Goal: Task Accomplishment & Management: Use online tool/utility

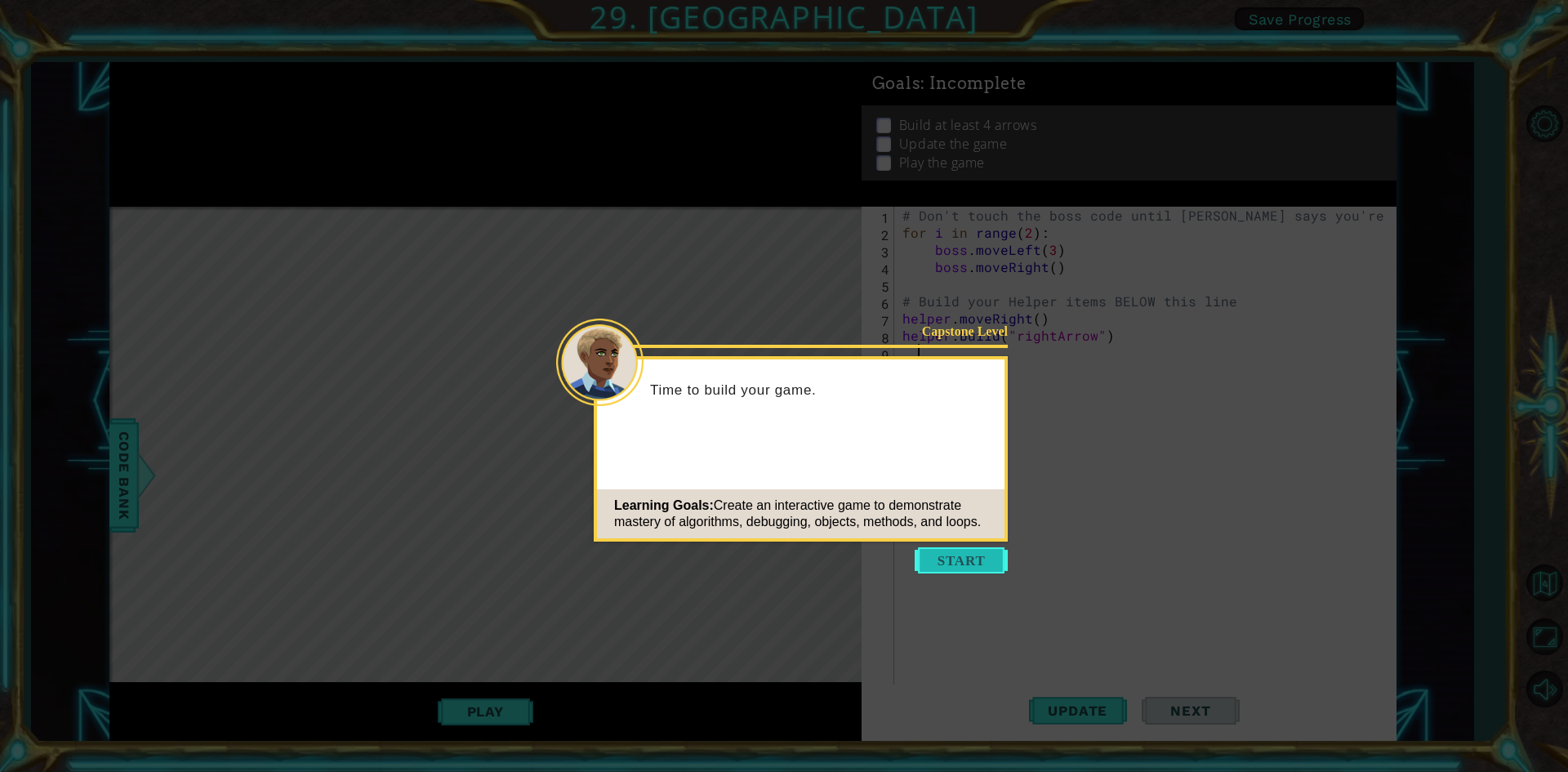
click at [949, 560] on button "Start" at bounding box center [961, 560] width 93 height 26
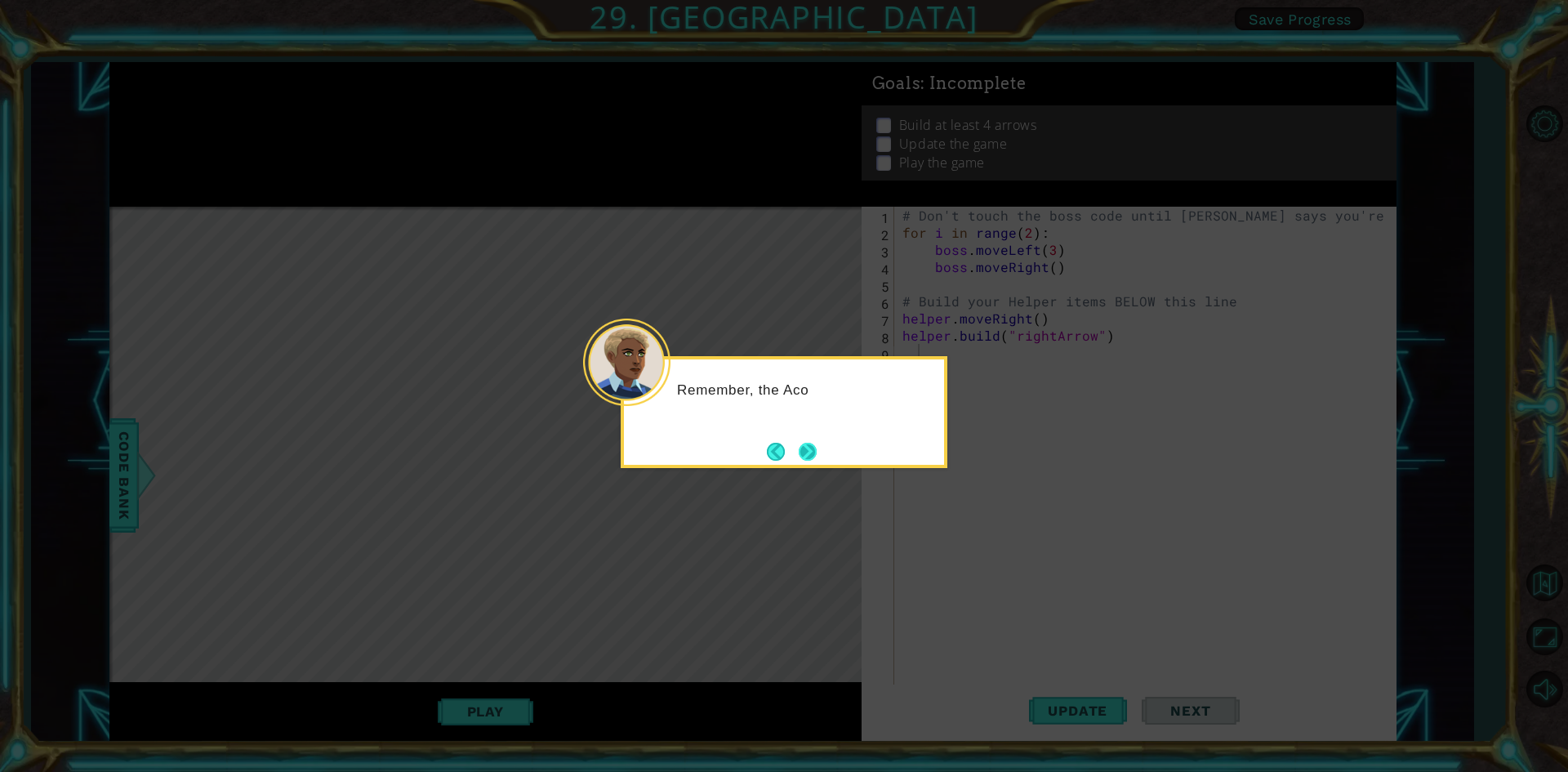
click at [800, 448] on button "Next" at bounding box center [807, 451] width 18 height 18
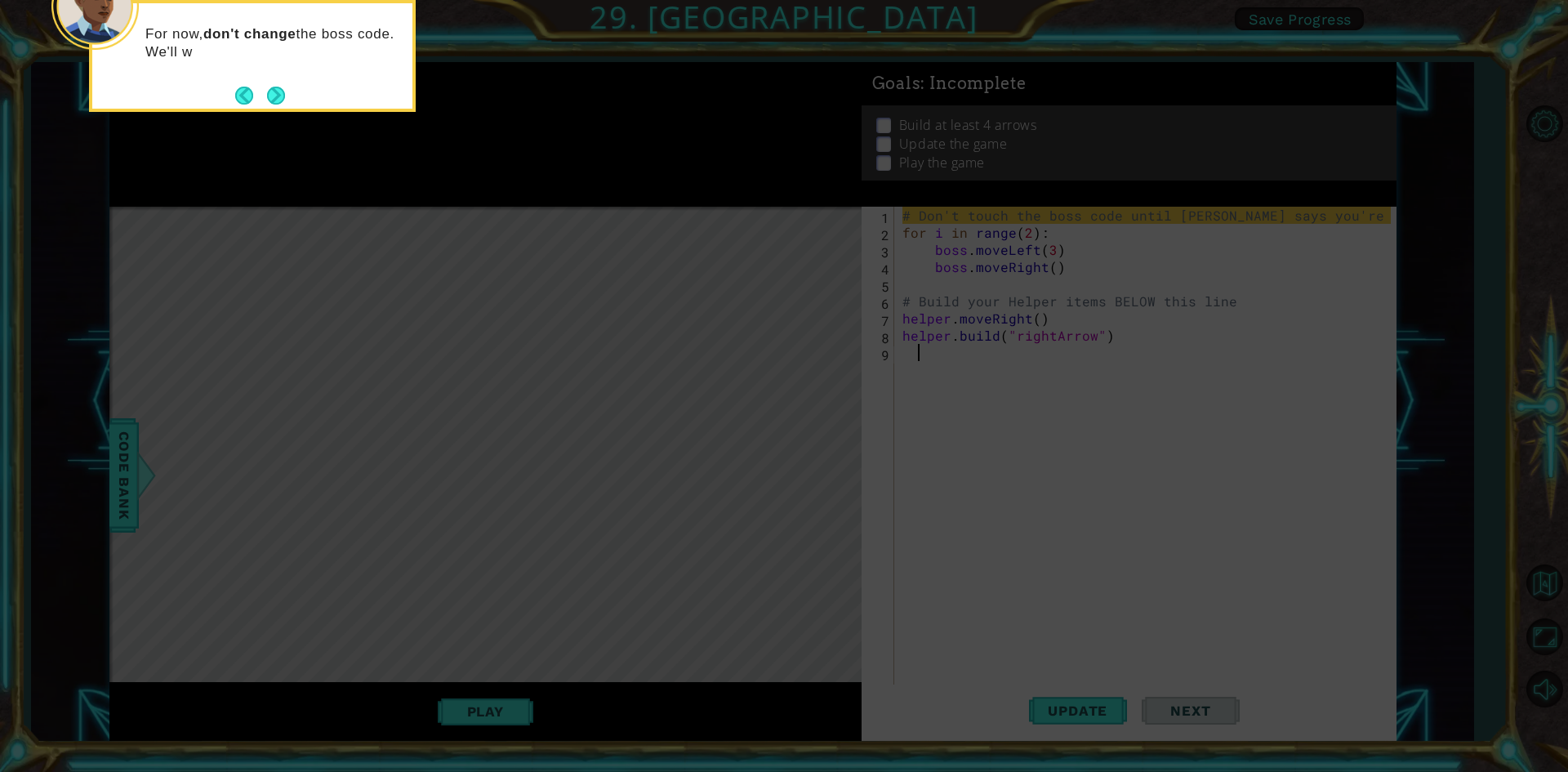
click at [293, 102] on div "For now, don't change the boss code. We'll w" at bounding box center [252, 56] width 327 height 112
click at [281, 98] on button "Next" at bounding box center [275, 96] width 18 height 18
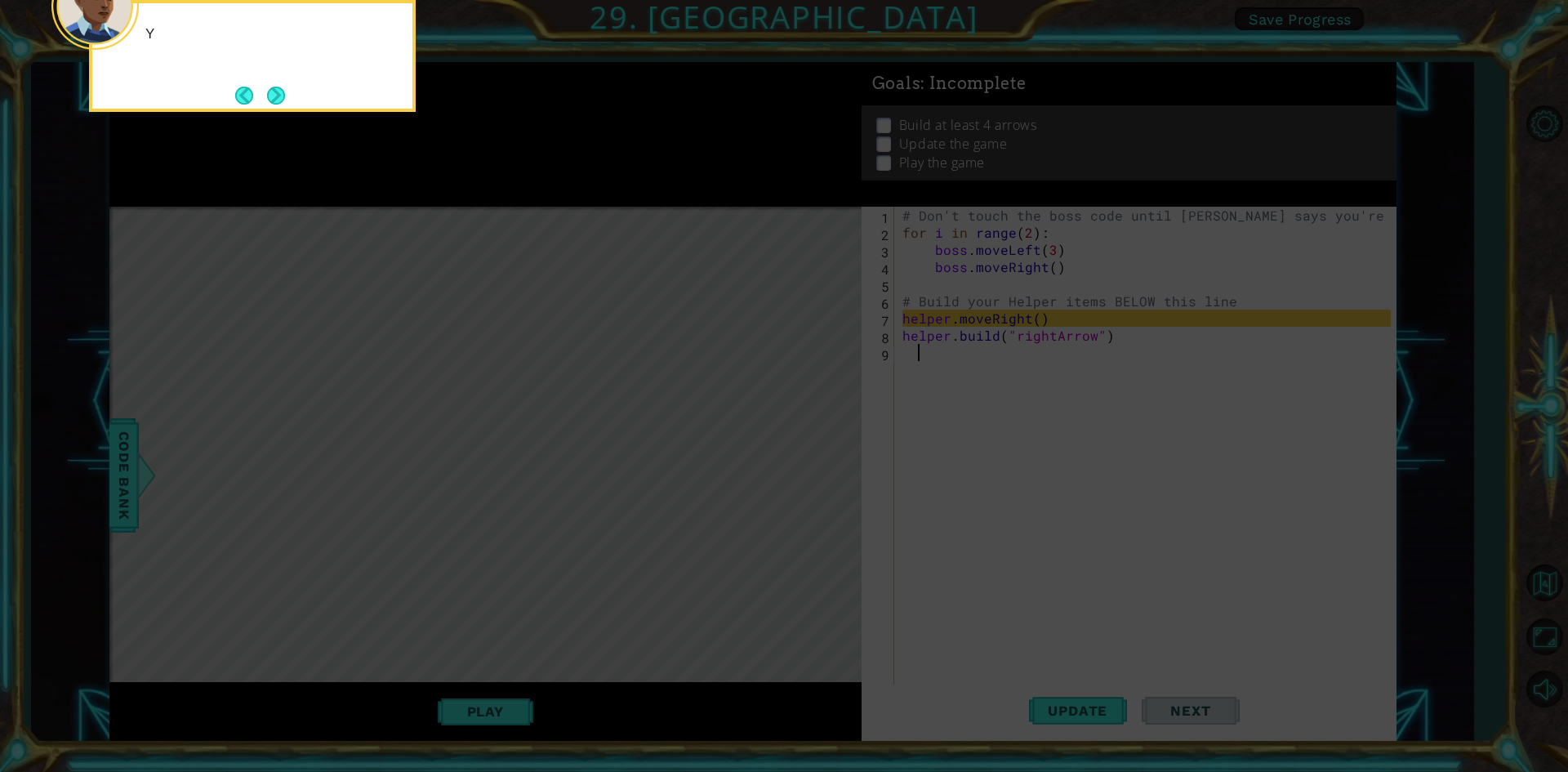
click at [250, 82] on div "Y" at bounding box center [252, 56] width 327 height 112
click at [267, 87] on button "Next" at bounding box center [275, 96] width 18 height 18
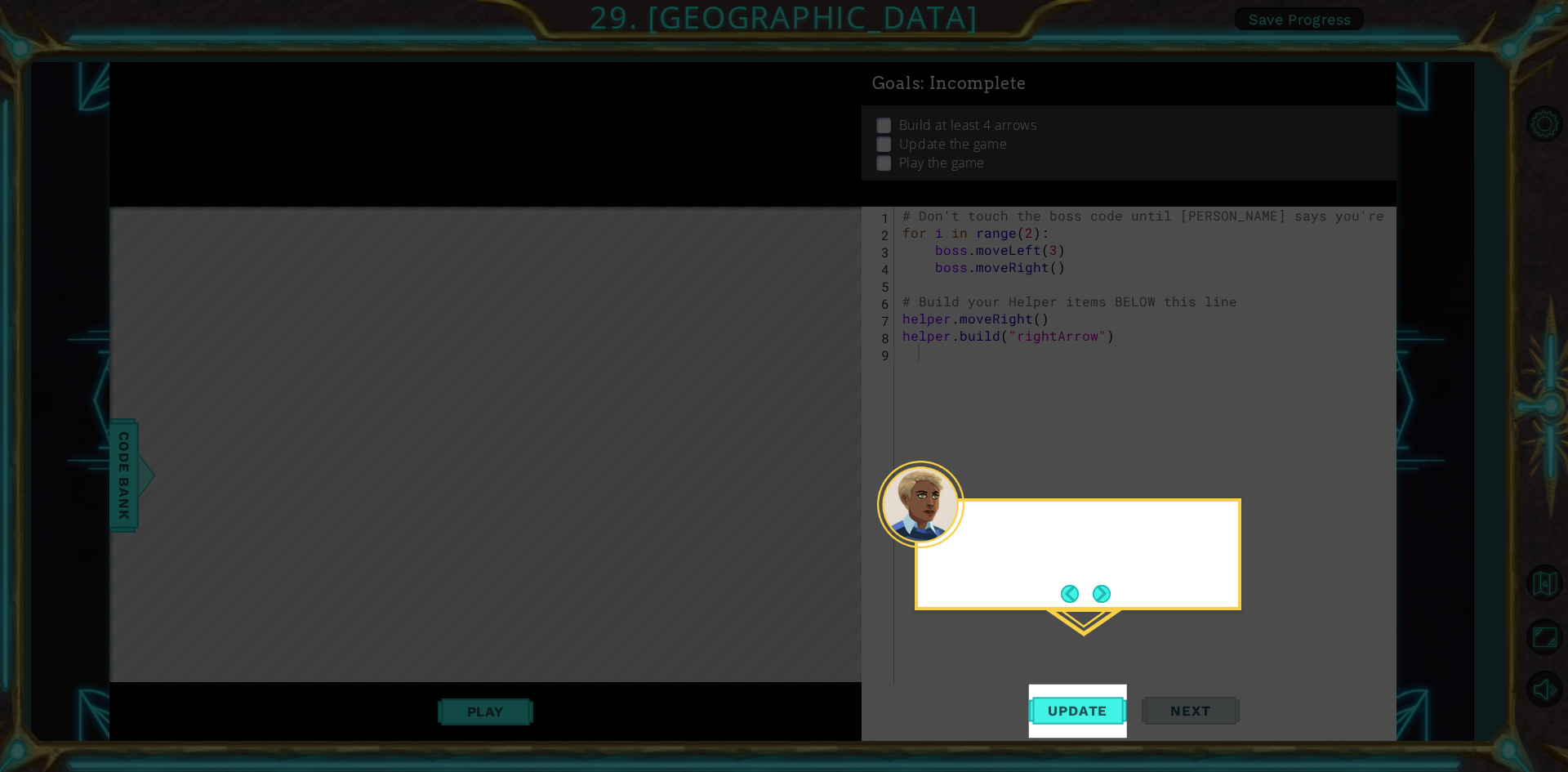
click at [269, 87] on icon at bounding box center [784, 386] width 1568 height 772
click at [1111, 586] on button "Next" at bounding box center [1102, 594] width 18 height 18
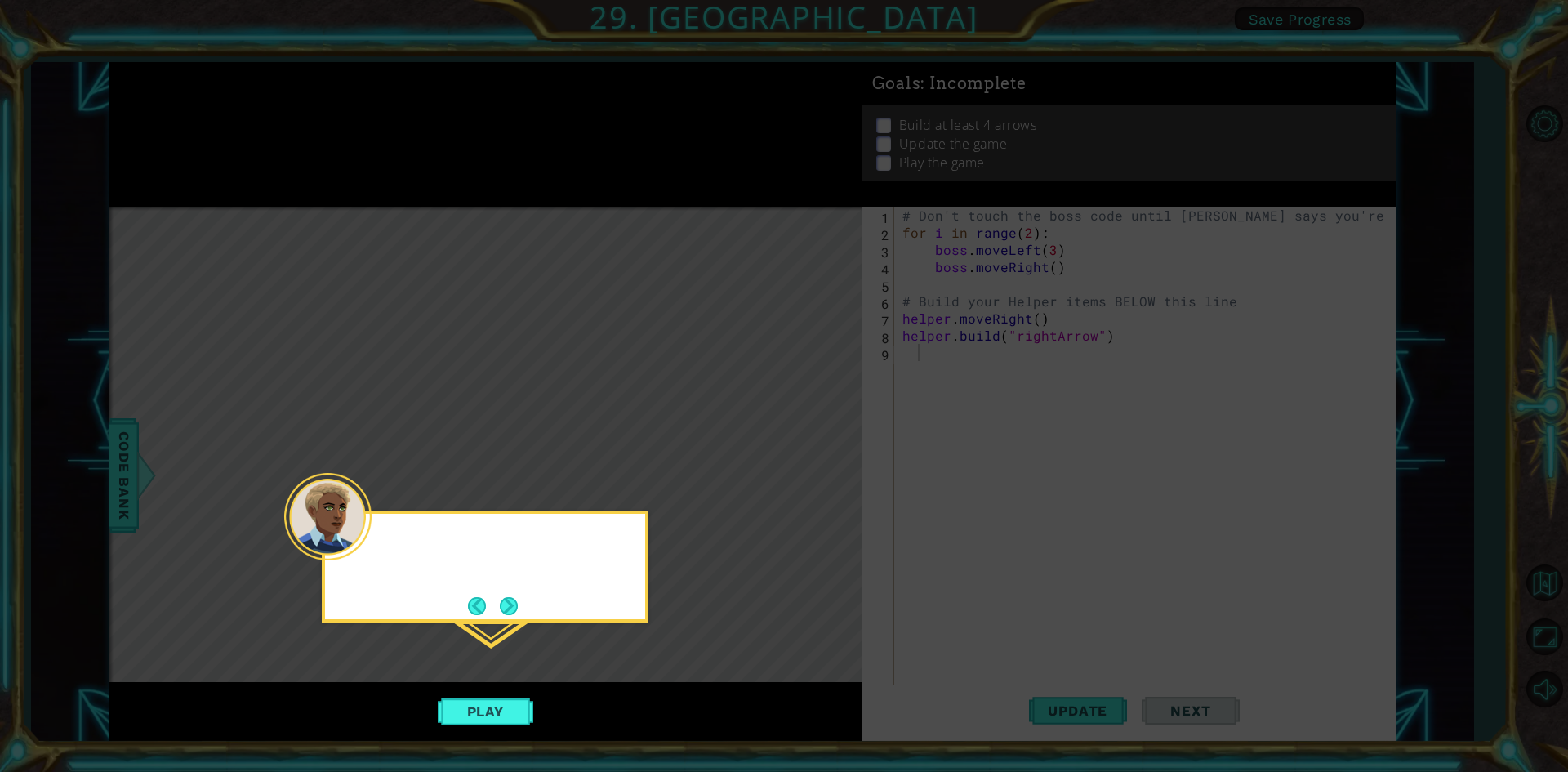
click at [1105, 589] on icon at bounding box center [784, 386] width 1568 height 772
click at [525, 604] on div "Hit the PLAY button when" at bounding box center [485, 566] width 327 height 112
click at [518, 605] on button "Next" at bounding box center [509, 606] width 18 height 18
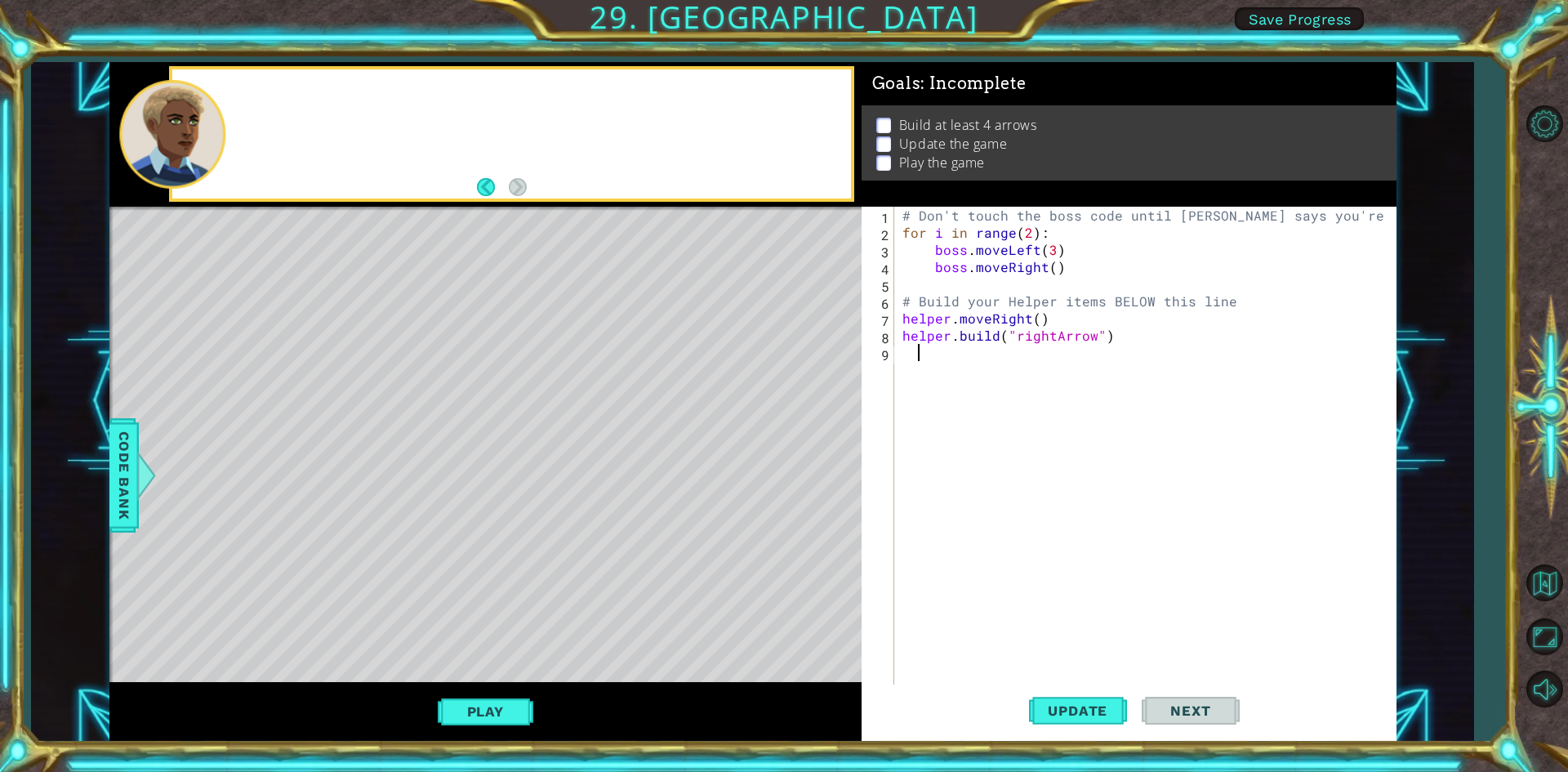
click at [521, 605] on div "Level Map" at bounding box center [486, 447] width 755 height 481
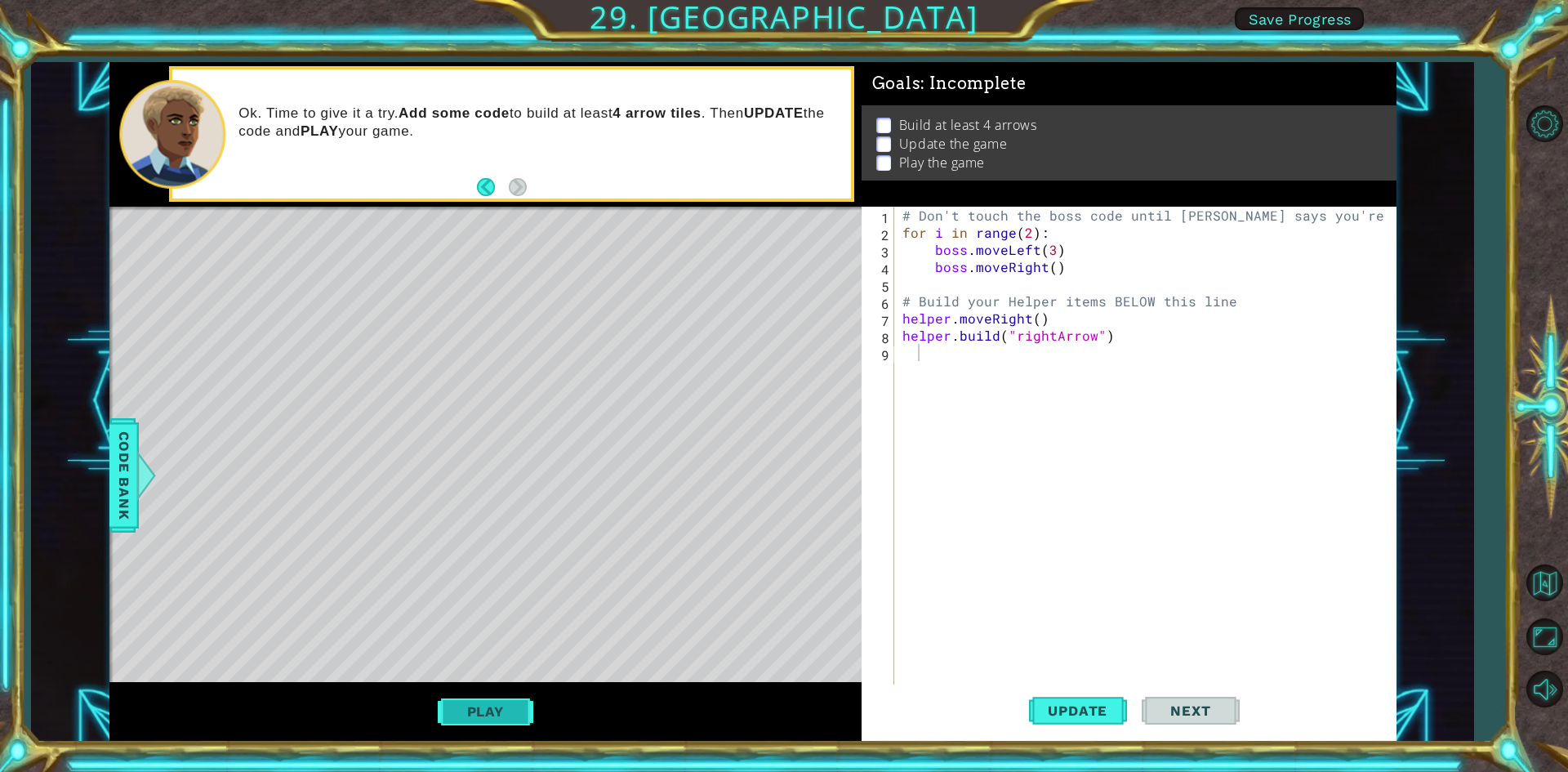
click at [457, 700] on button "Play" at bounding box center [485, 712] width 96 height 31
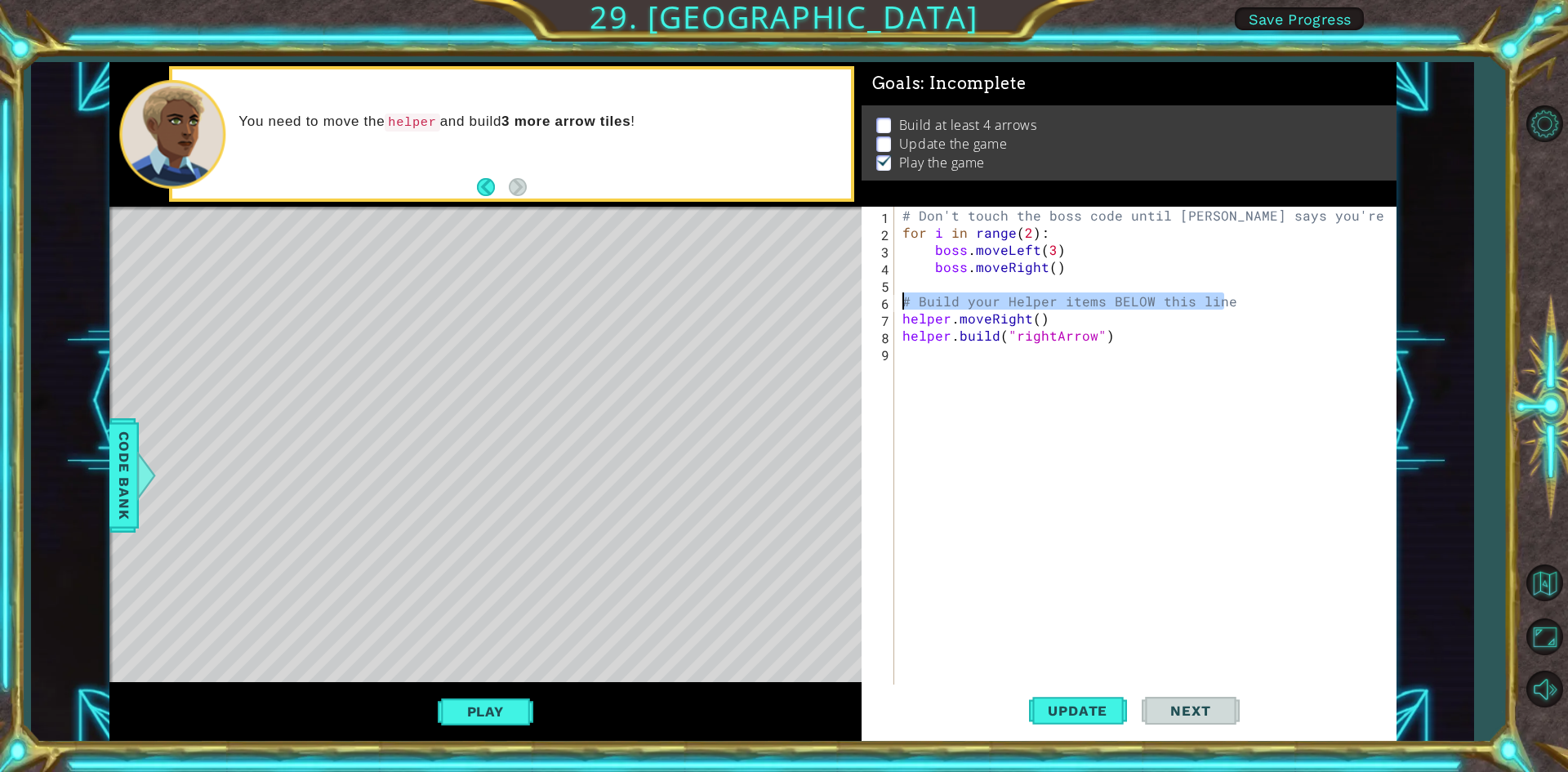
drag, startPoint x: 1232, startPoint y: 298, endPoint x: 896, endPoint y: 302, distance: 336.0
click at [896, 302] on div "1 2 3 4 5 6 7 8 9 # Don't touch the boss code until [PERSON_NAME] says you're r…" at bounding box center [1126, 447] width 529 height 480
type textarea "# Build your Helper items BELOW this line"
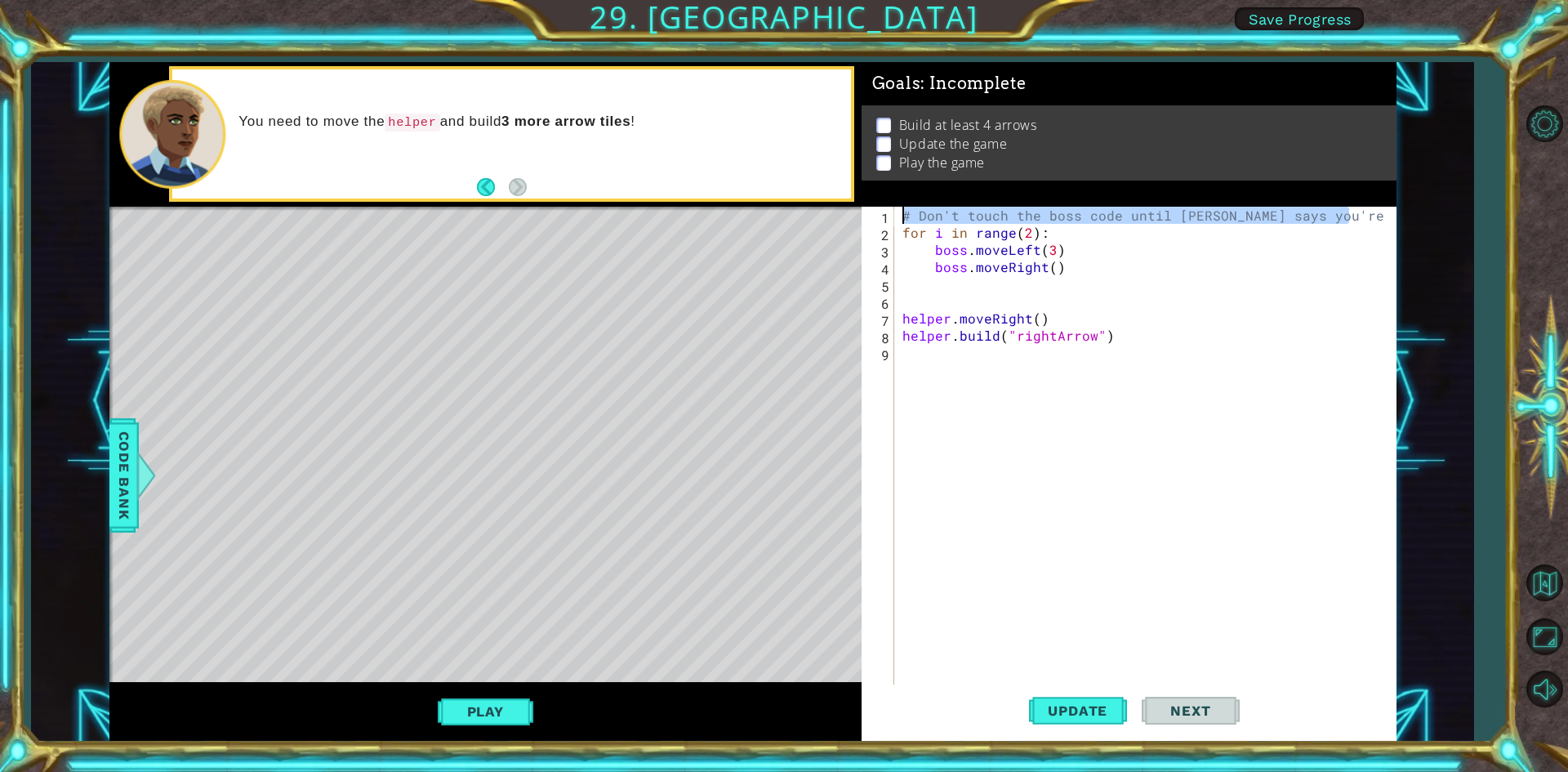
drag, startPoint x: 1329, startPoint y: 219, endPoint x: 904, endPoint y: 211, distance: 425.1
click at [904, 211] on div "# Don't touch the boss code until [PERSON_NAME] says you're ready! for i in ran…" at bounding box center [1149, 464] width 500 height 515
type textarea "# Don't touch the boss code until [PERSON_NAME] says you're ready!"
click at [906, 278] on div "for i in range ( 2 ) : boss . moveLeft ( 3 ) boss . moveRight ( ) helper . move…" at bounding box center [1149, 464] width 500 height 515
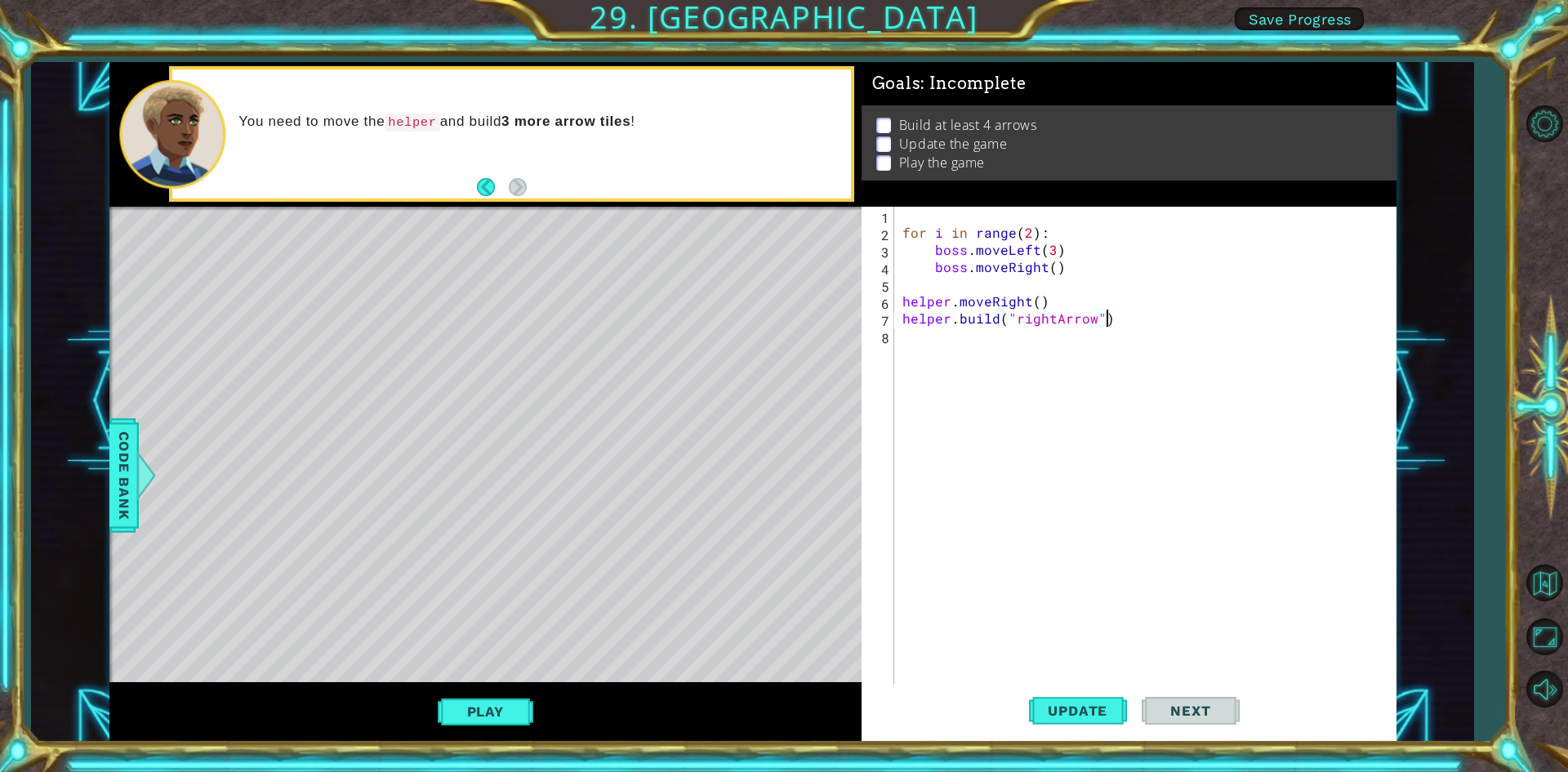
click at [1120, 325] on div "for i in range ( 2 ) : boss . moveLeft ( 3 ) boss . moveRight ( ) helper . move…" at bounding box center [1149, 464] width 500 height 515
click at [1037, 302] on div "for i in range ( 2 ) : boss . moveLeft ( 3 ) boss . moveRight ( ) helper . move…" at bounding box center [1149, 464] width 500 height 515
click at [458, 713] on button "Play" at bounding box center [485, 712] width 96 height 31
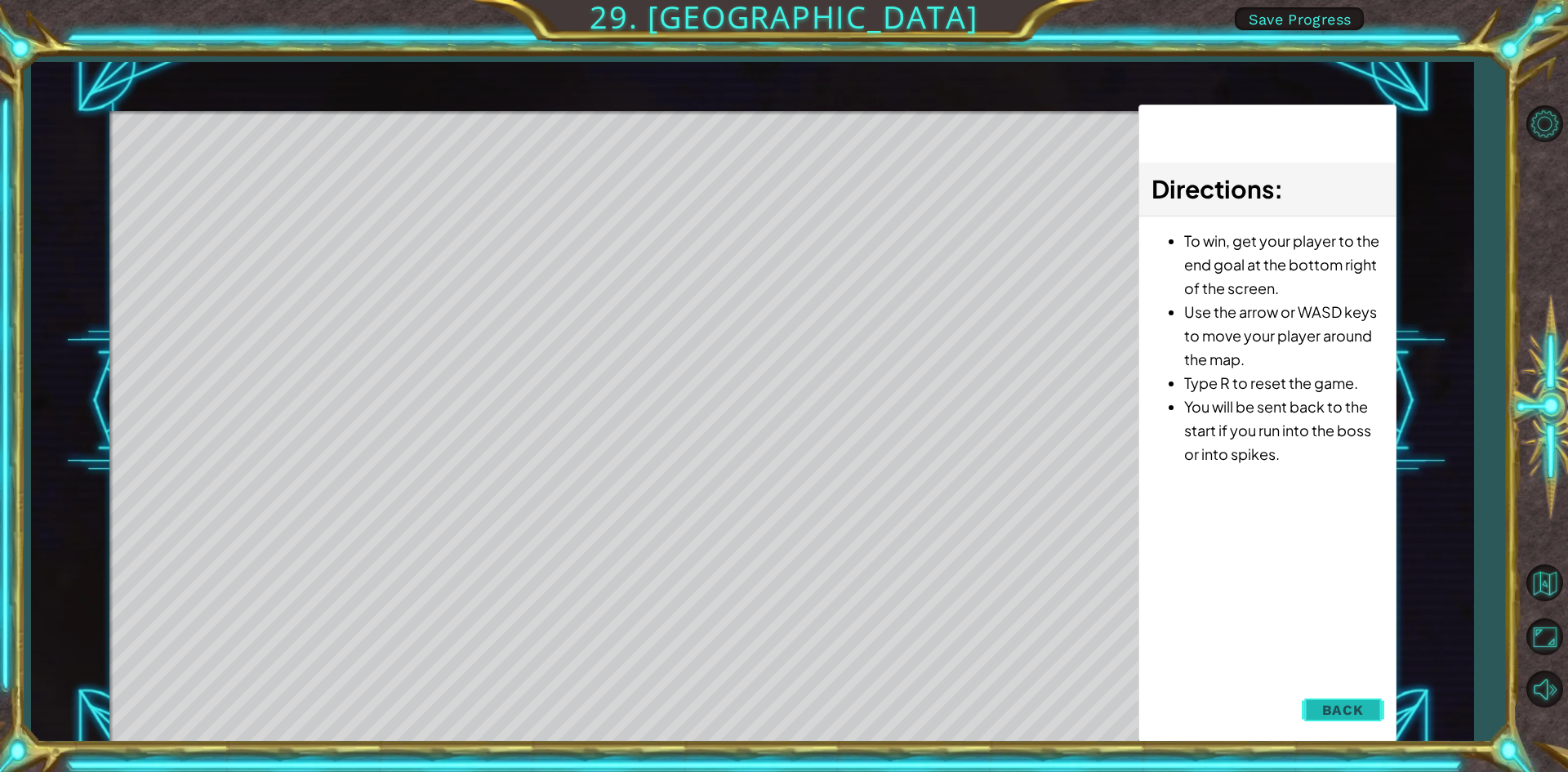
click at [1382, 699] on div "1 ההההההההההההההההההההההההההההההההההההההההההההההההההההההההההההההההההההההההההההה…" at bounding box center [753, 402] width 1287 height 680
click at [1362, 710] on span "Back" at bounding box center [1343, 709] width 41 height 16
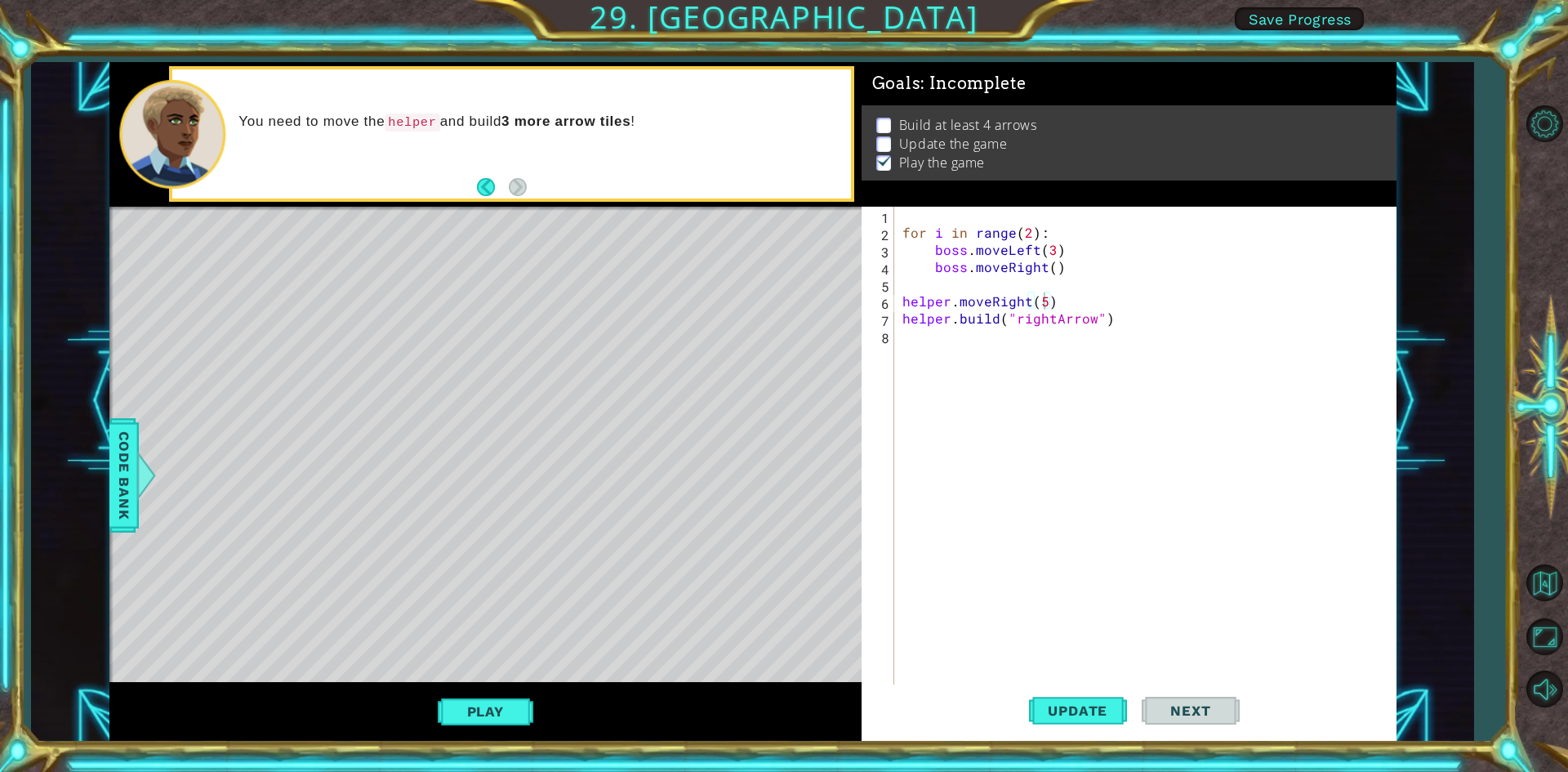
drag, startPoint x: 1041, startPoint y: 306, endPoint x: 1050, endPoint y: 305, distance: 9.1
click at [1042, 305] on div "for i in range ( 2 ) : boss . moveLeft ( 3 ) boss . moveRight ( ) helper . move…" at bounding box center [1149, 464] width 500 height 515
click at [522, 713] on button "Play" at bounding box center [485, 712] width 96 height 31
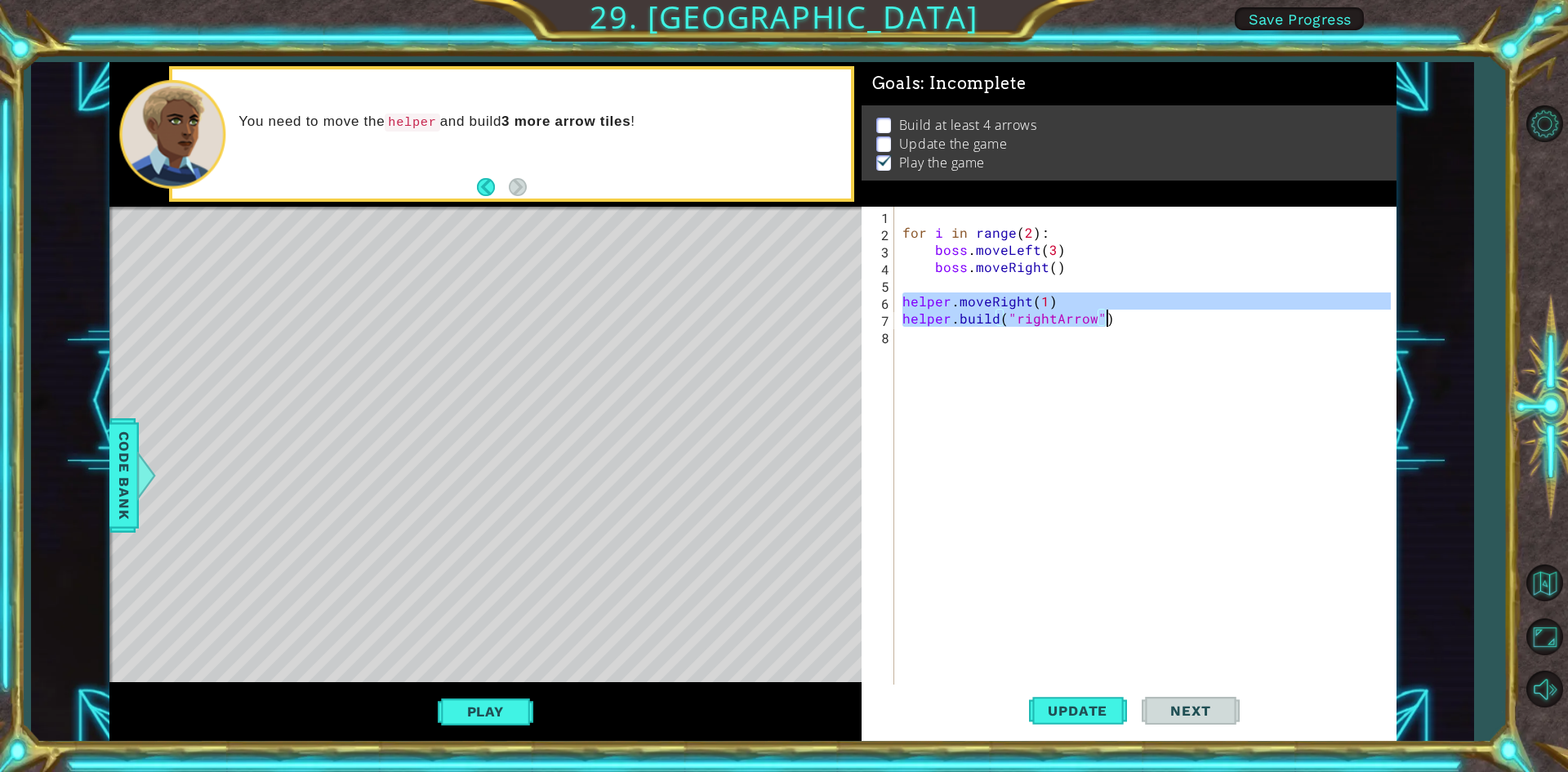
drag, startPoint x: 899, startPoint y: 301, endPoint x: 1109, endPoint y: 323, distance: 211.1
click at [1109, 323] on div "for i in range ( 2 ) : boss . moveLeft ( 3 ) boss . moveRight ( ) helper . move…" at bounding box center [1149, 464] width 500 height 515
type textarea "helper.moveRight(1) [DOMAIN_NAME]("rightArrow")"
click at [1118, 329] on div "for i in range ( 2 ) : boss . moveLeft ( 3 ) boss . moveRight ( ) helper . move…" at bounding box center [1149, 464] width 500 height 515
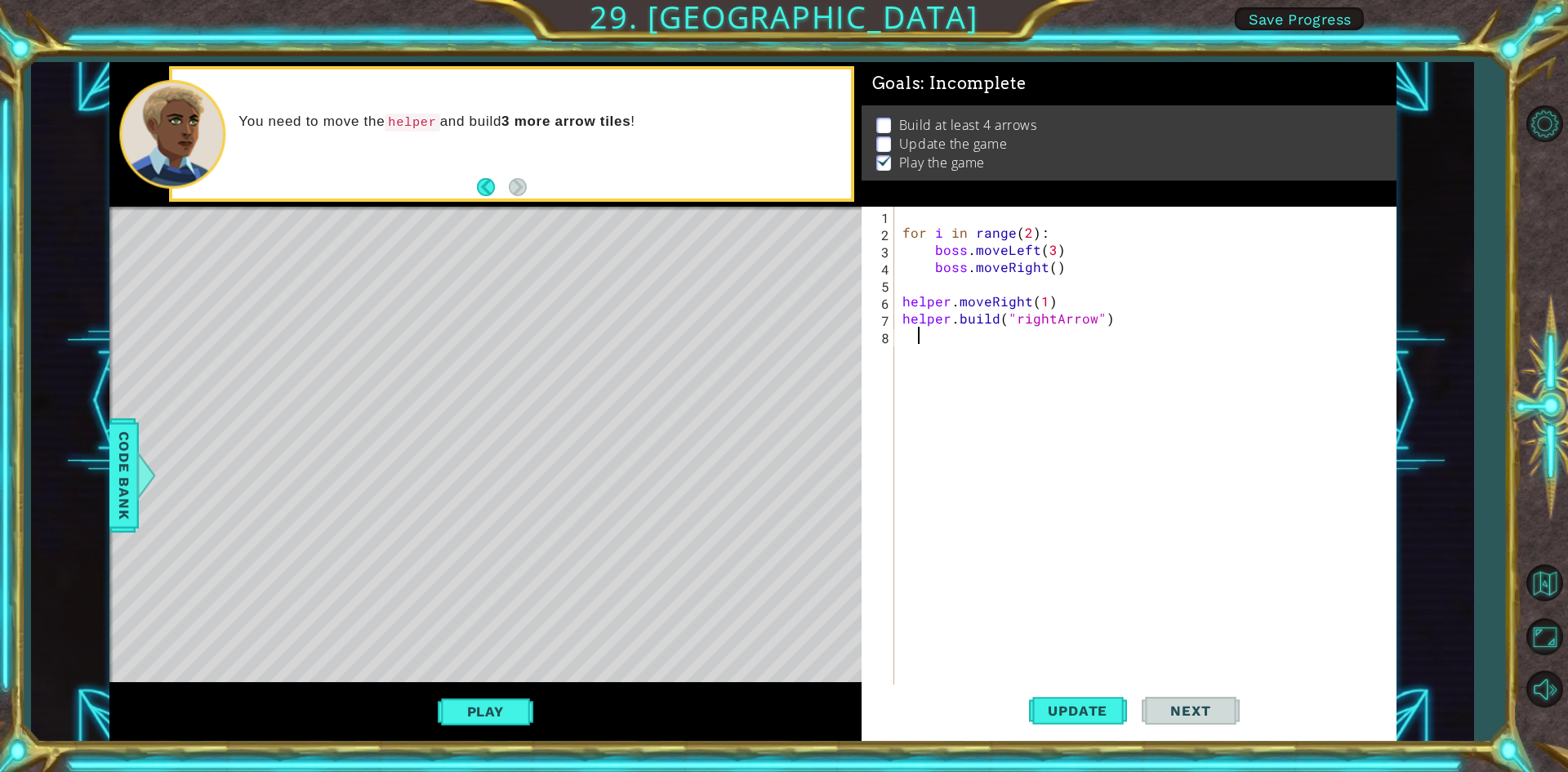
scroll to position [0, 0]
paste textarea "[DOMAIN_NAME]("rightArrow")"
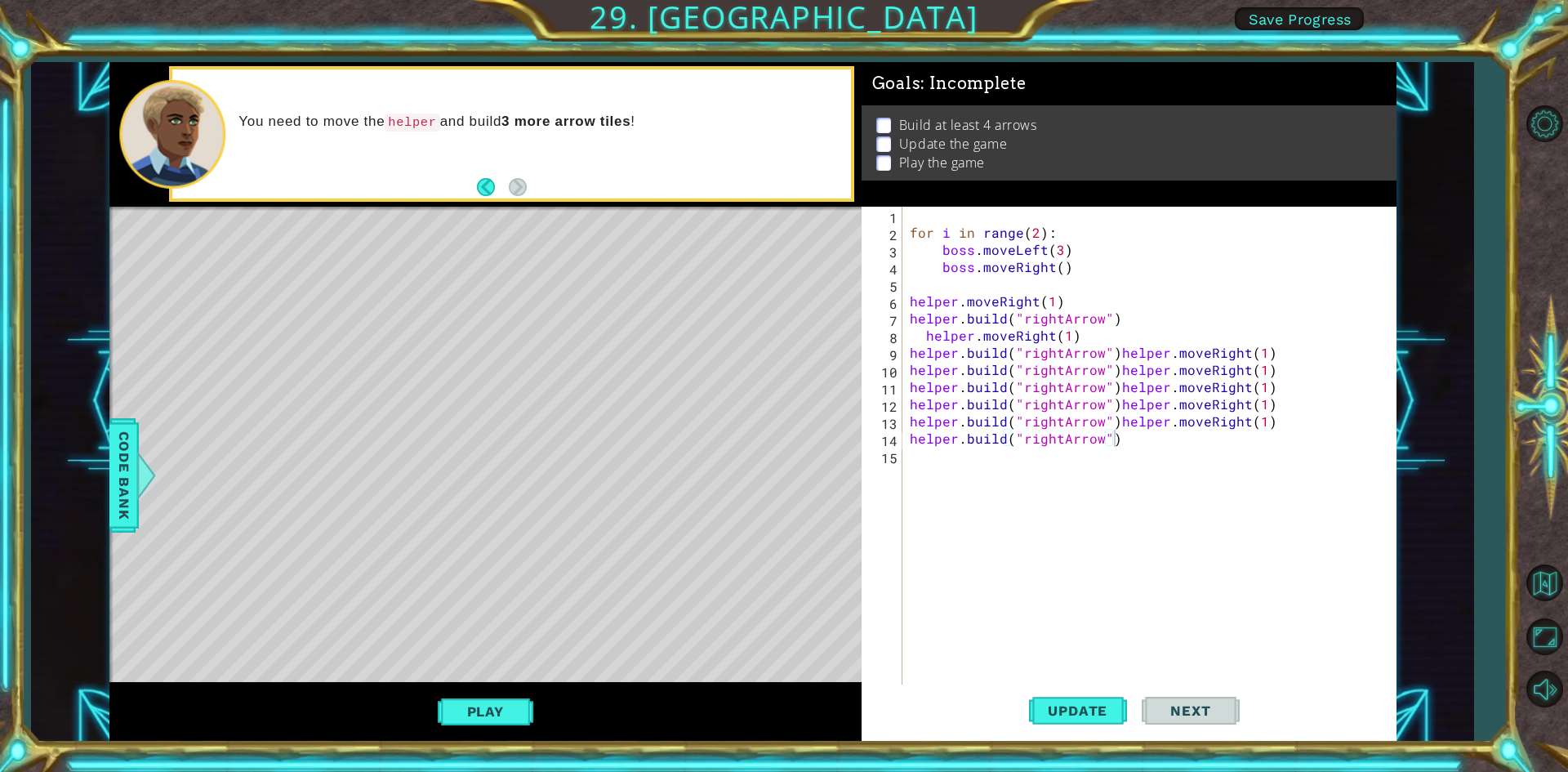
click at [510, 694] on div "Play" at bounding box center [485, 712] width 752 height 59
click at [513, 701] on button "Play" at bounding box center [485, 712] width 96 height 31
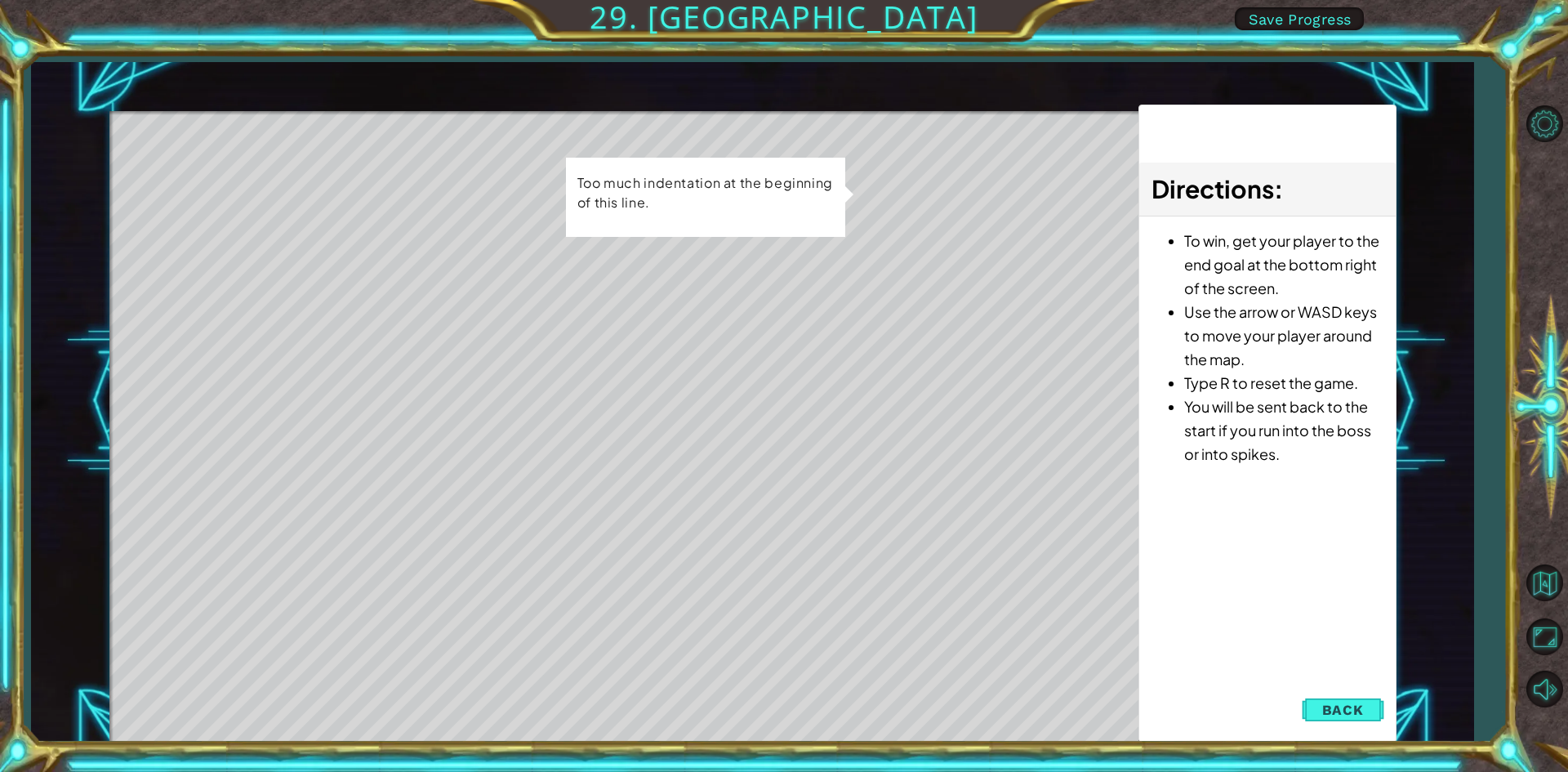
click at [1396, 697] on div "Directions : To win, get your player to the end goal at the bottom right of the…" at bounding box center [1267, 423] width 257 height 639
drag, startPoint x: 1386, startPoint y: 701, endPoint x: 1391, endPoint y: 685, distance: 16.8
click at [1386, 700] on div "Directions : To win, get your player to the end goal at the bottom right of the…" at bounding box center [1267, 423] width 257 height 639
drag, startPoint x: 1373, startPoint y: 704, endPoint x: 1384, endPoint y: 644, distance: 61.0
click at [1371, 704] on button "Back" at bounding box center [1343, 710] width 83 height 33
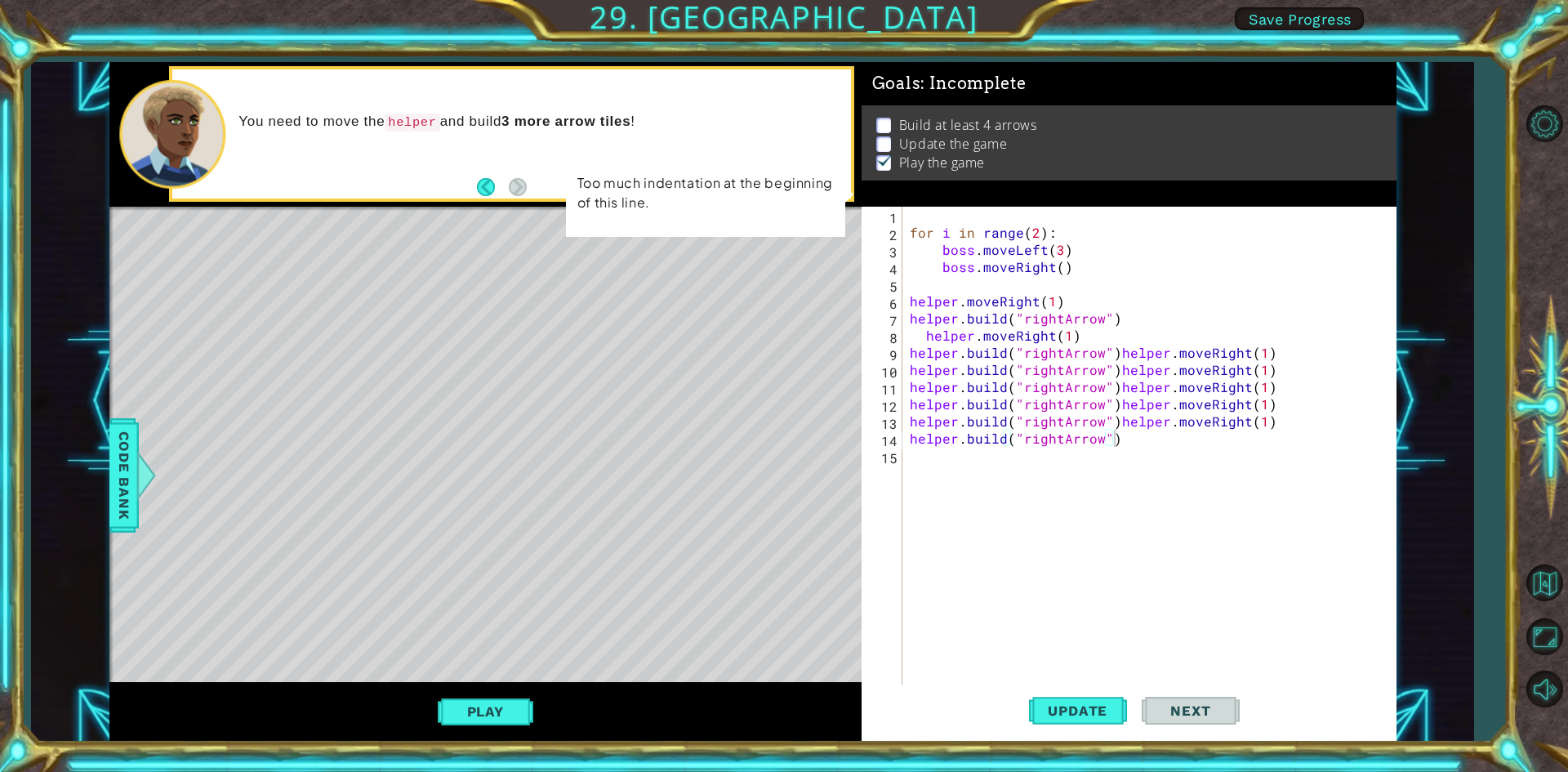
click at [1157, 443] on div "for i in range ( 2 ) : boss . moveLeft ( 3 ) boss . moveRight ( ) helper . move…" at bounding box center [1153, 464] width 492 height 515
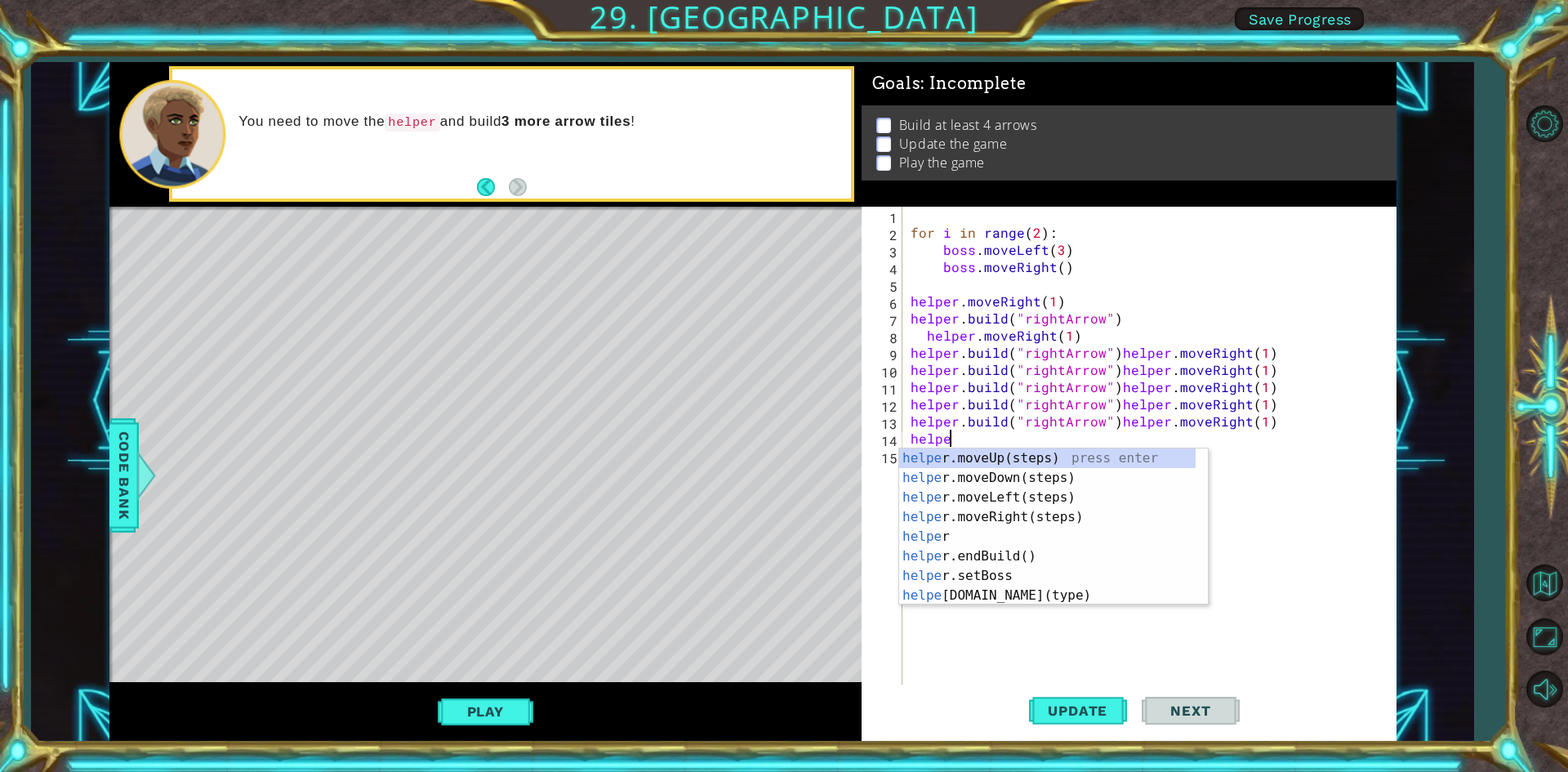
type textarea "h"
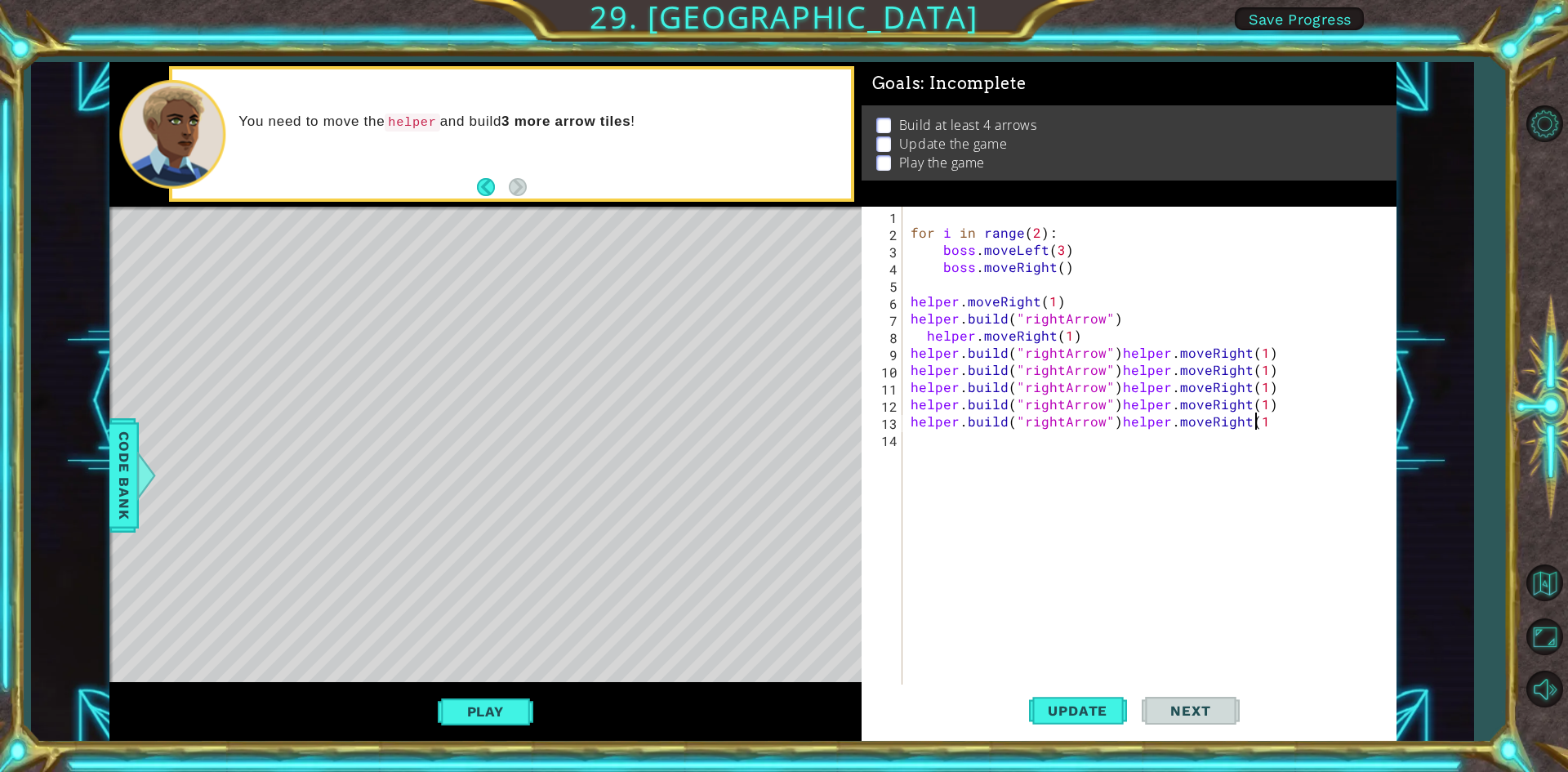
drag, startPoint x: 1095, startPoint y: 435, endPoint x: 966, endPoint y: 397, distance: 134.5
click at [966, 397] on div "for i in range ( 2 ) : boss . moveLeft ( 3 ) boss . moveRight ( ) helper . move…" at bounding box center [1153, 464] width 491 height 515
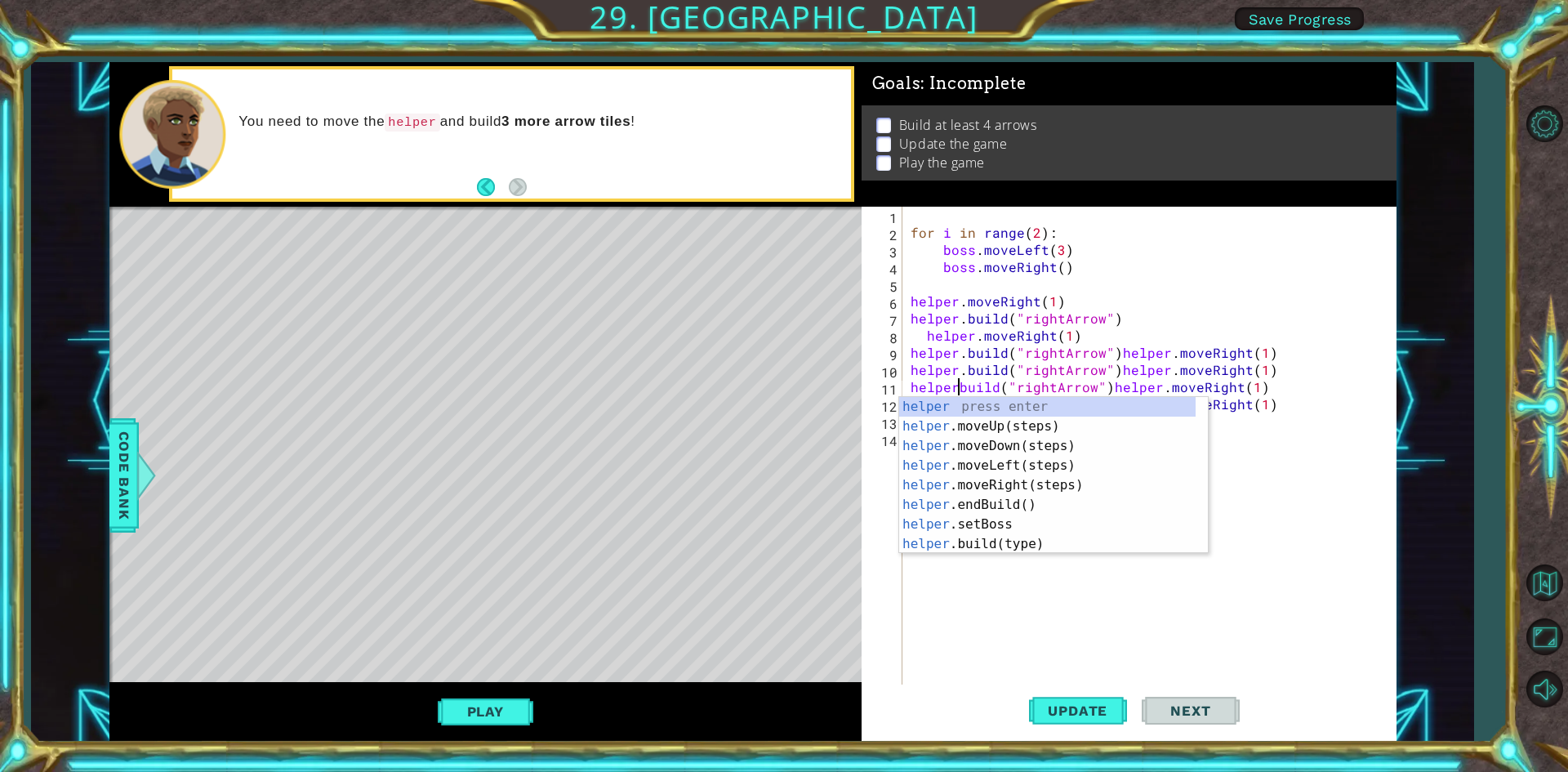
click at [966, 395] on body "1 ההההההההההההההההההההההההההההההההההההההההההההההההההההההההההההההההההההההההההההה…" at bounding box center [784, 386] width 1568 height 772
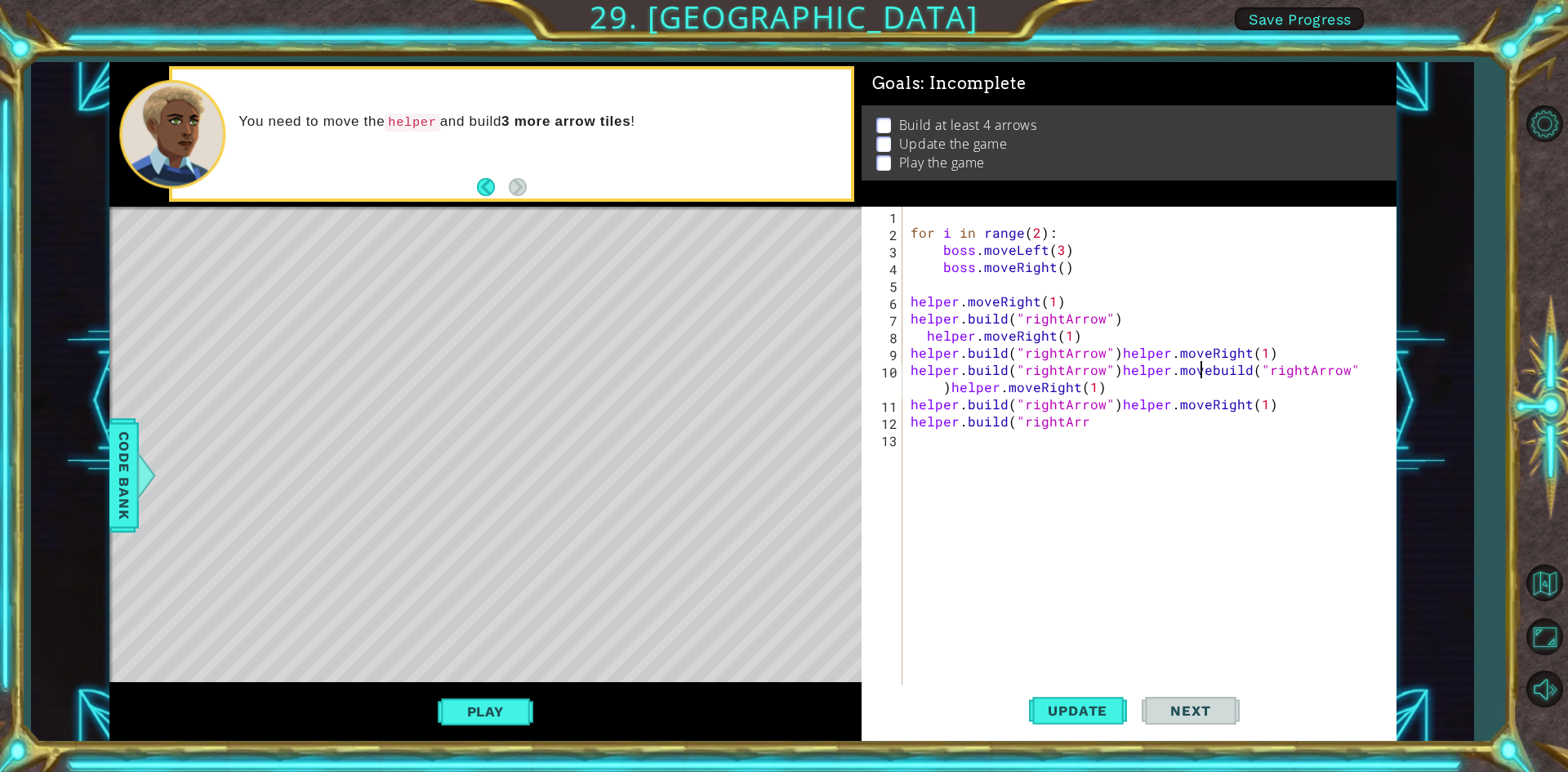
click at [981, 366] on div "for i in range ( 2 ) : boss . moveLeft ( 3 ) boss . moveRight ( ) helper . move…" at bounding box center [1153, 464] width 491 height 515
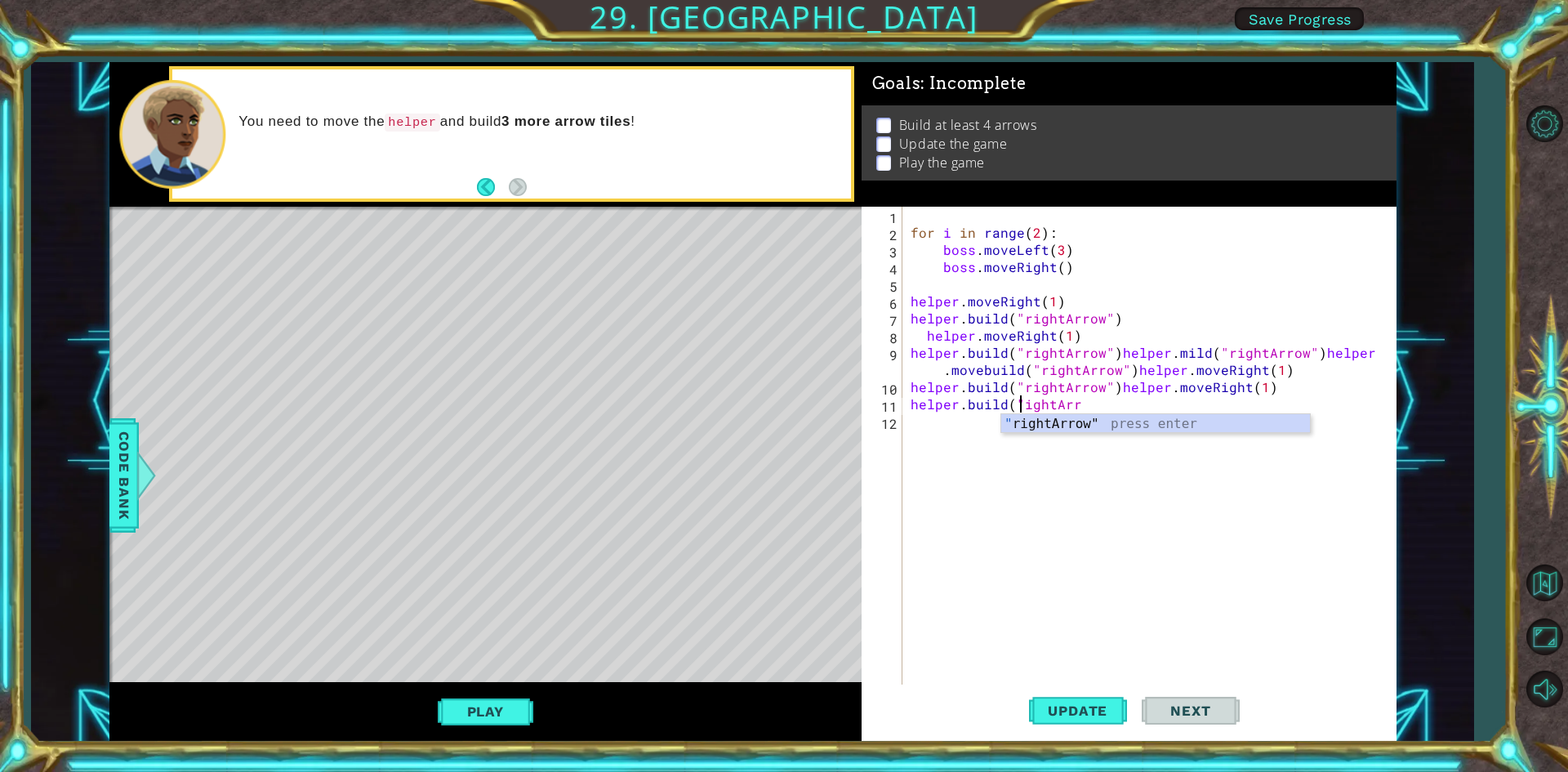
click at [1027, 404] on div "for i in range ( 2 ) : boss . moveLeft ( 3 ) boss . moveRight ( ) helper . move…" at bounding box center [1153, 464] width 491 height 515
click at [1019, 393] on div "for i in range ( 2 ) : boss . moveLeft ( 3 ) boss . moveRight ( ) helper . move…" at bounding box center [1153, 464] width 491 height 515
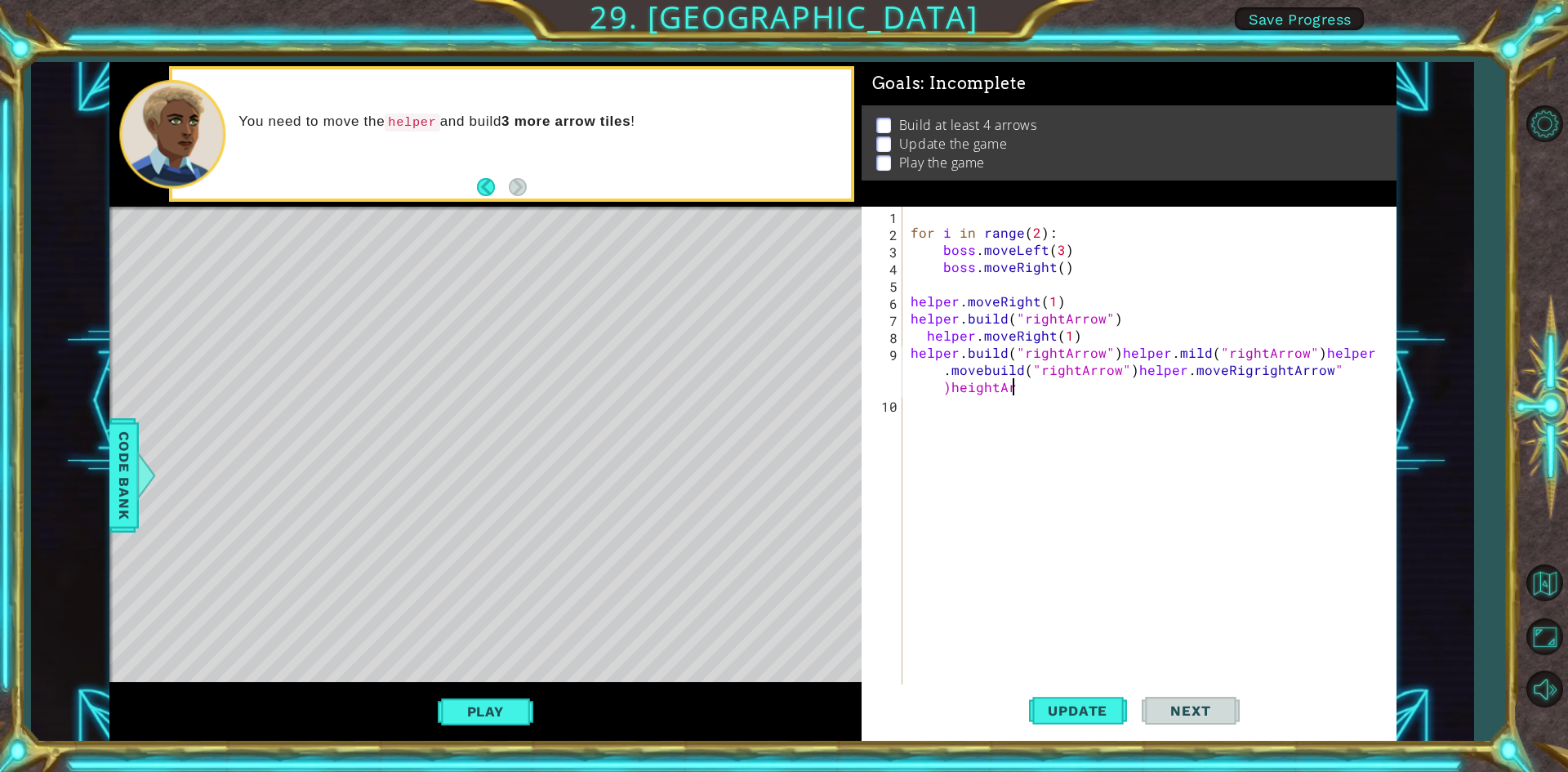
click at [1046, 384] on div "for i in range ( 2 ) : boss . moveLeft ( 3 ) boss . moveRight ( ) helper . move…" at bounding box center [1153, 464] width 491 height 515
type textarea "[DOMAIN_NAME]("rightArrow""
click at [1064, 438] on div "for i in range ( 2 ) : boss . moveLeft ( 3 ) boss . moveRight ( ) helper . move…" at bounding box center [1153, 464] width 491 height 515
click at [1113, 359] on div "for i in range ( 2 ) : boss . moveLeft ( 3 ) boss . moveRight ( ) helper . move…" at bounding box center [1153, 464] width 491 height 515
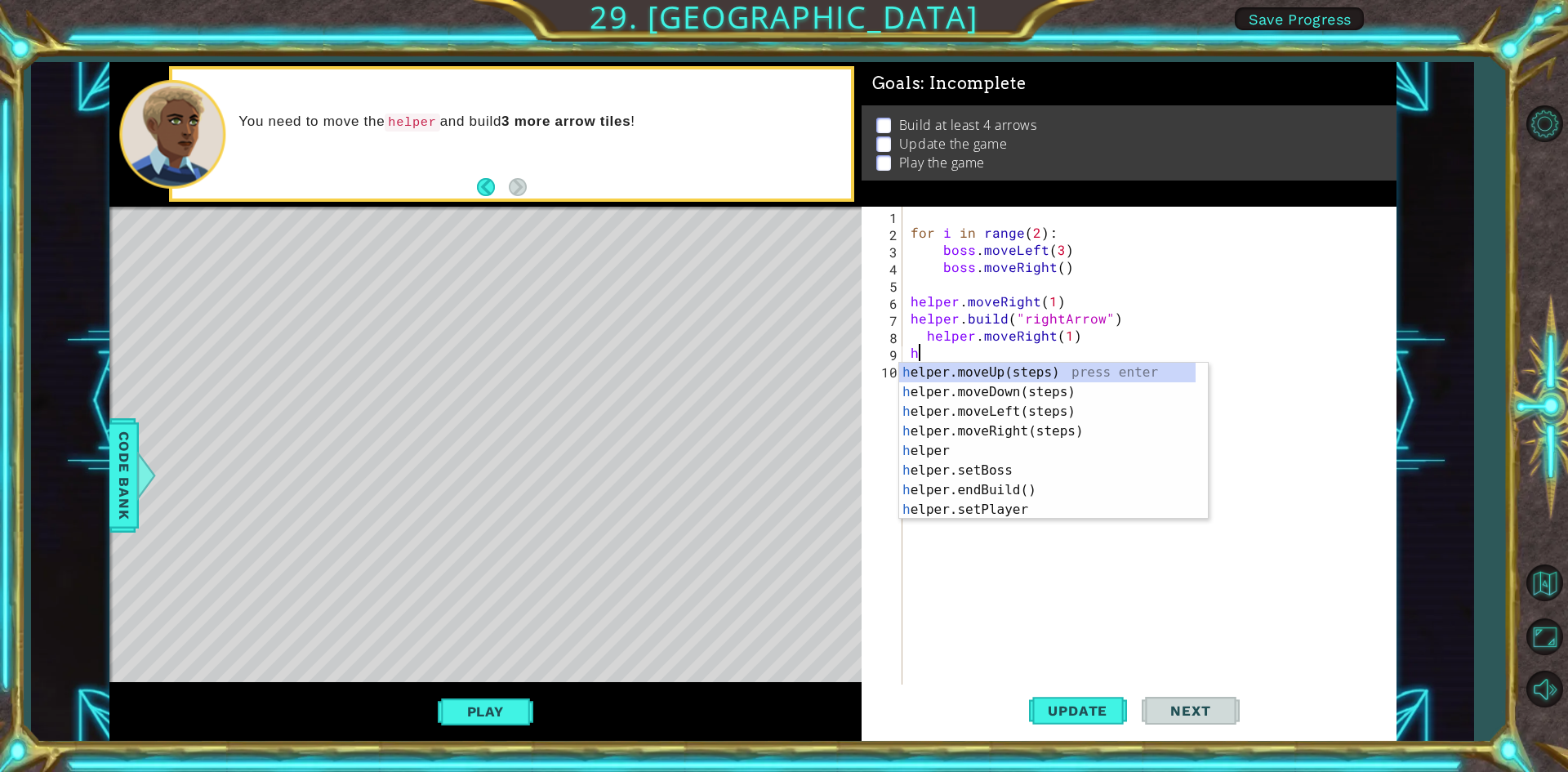
type textarea "h"
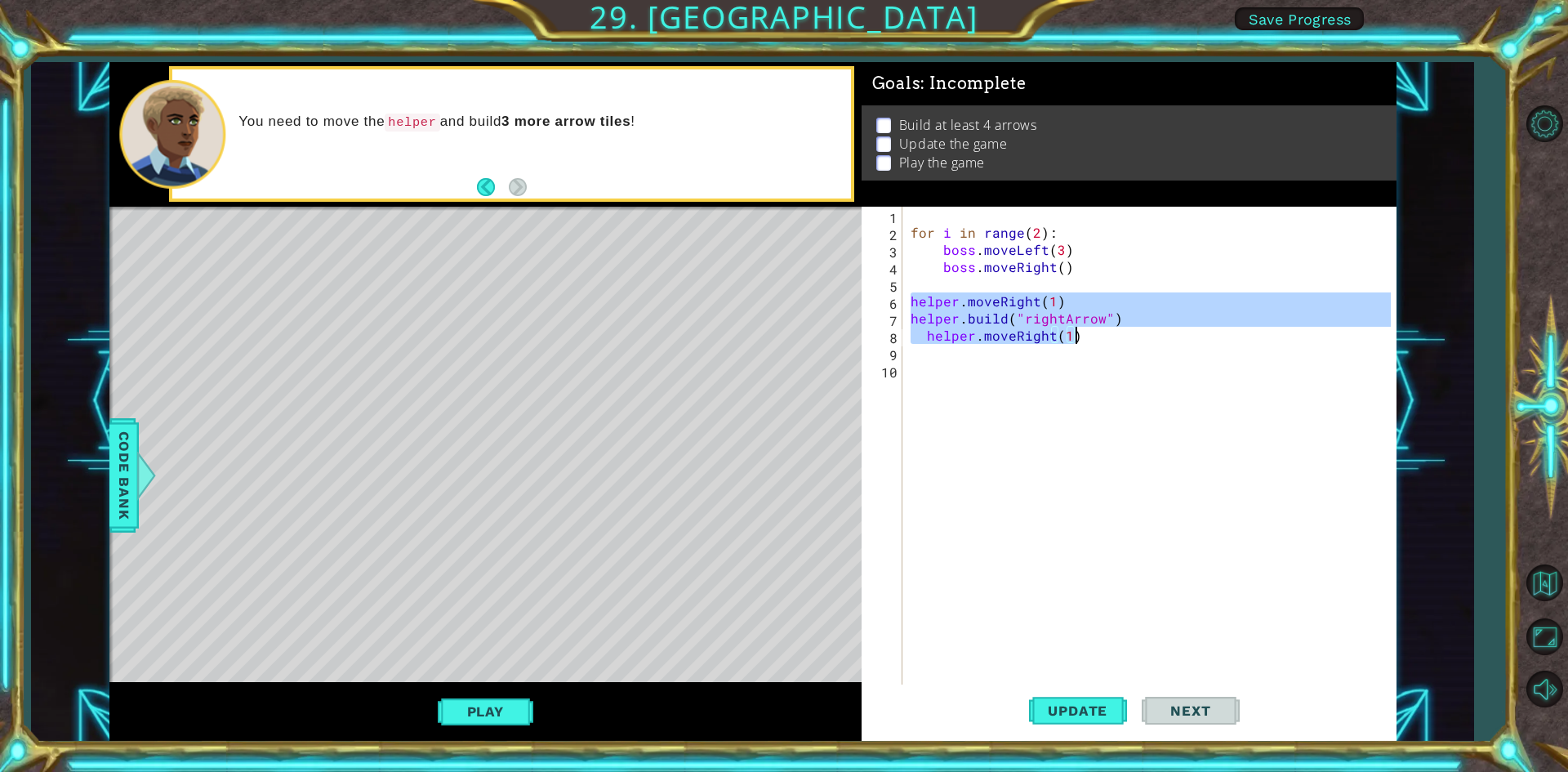
drag, startPoint x: 915, startPoint y: 305, endPoint x: 1078, endPoint y: 343, distance: 167.4
click at [1078, 343] on div "for i in range ( 2 ) : boss . moveLeft ( 3 ) boss . moveRight ( ) helper . move…" at bounding box center [1153, 464] width 491 height 515
click at [1084, 339] on div "for i in range ( 2 ) : boss . moveLeft ( 3 ) boss . moveRight ( ) helper . move…" at bounding box center [1150, 447] width 484 height 480
type textarea "helper.moveRight(1)"
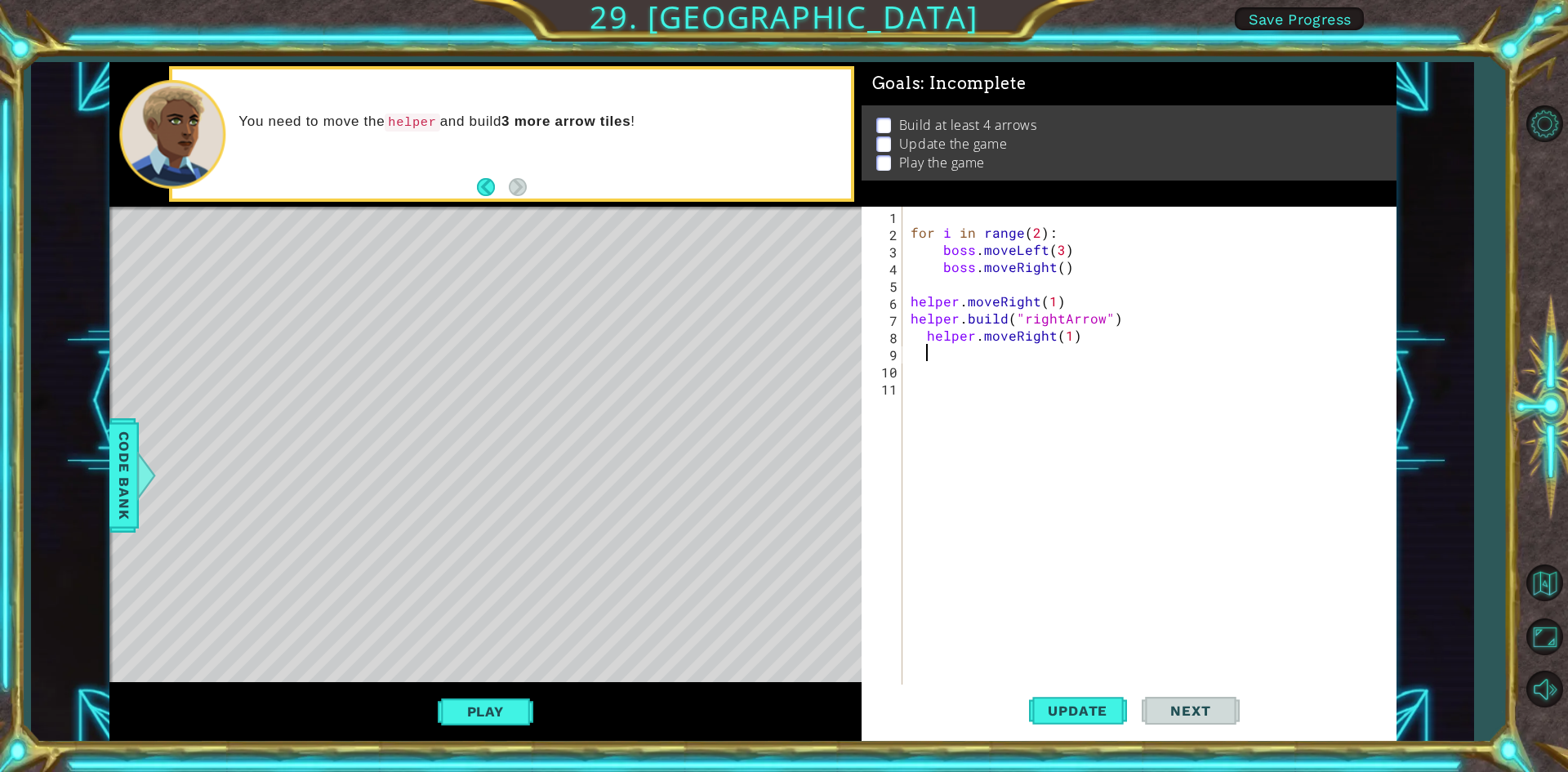
paste textarea "helper.moveRight(1)"
click at [521, 702] on button "Play" at bounding box center [485, 712] width 96 height 31
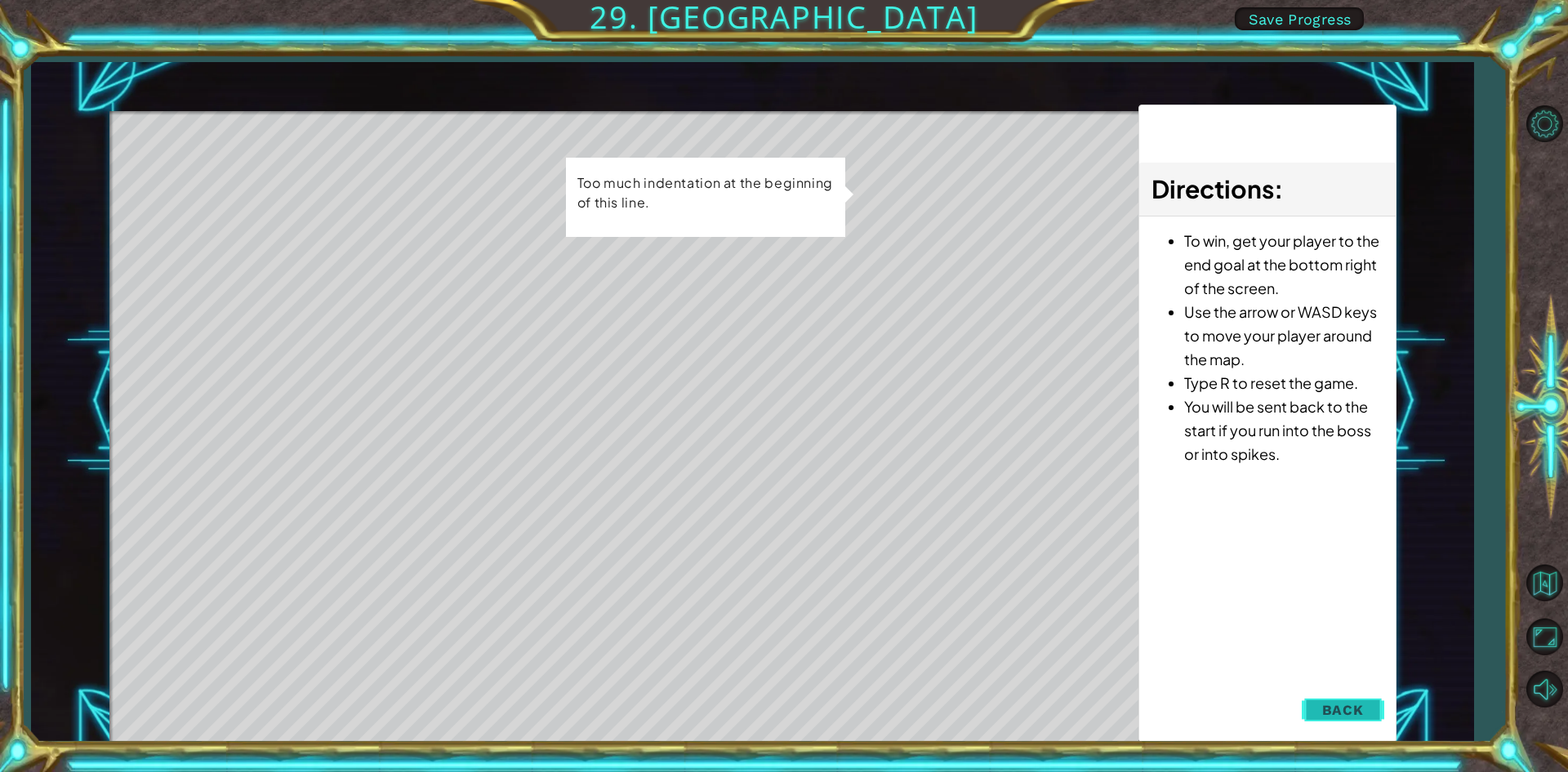
click at [1376, 711] on button "Back" at bounding box center [1343, 710] width 83 height 33
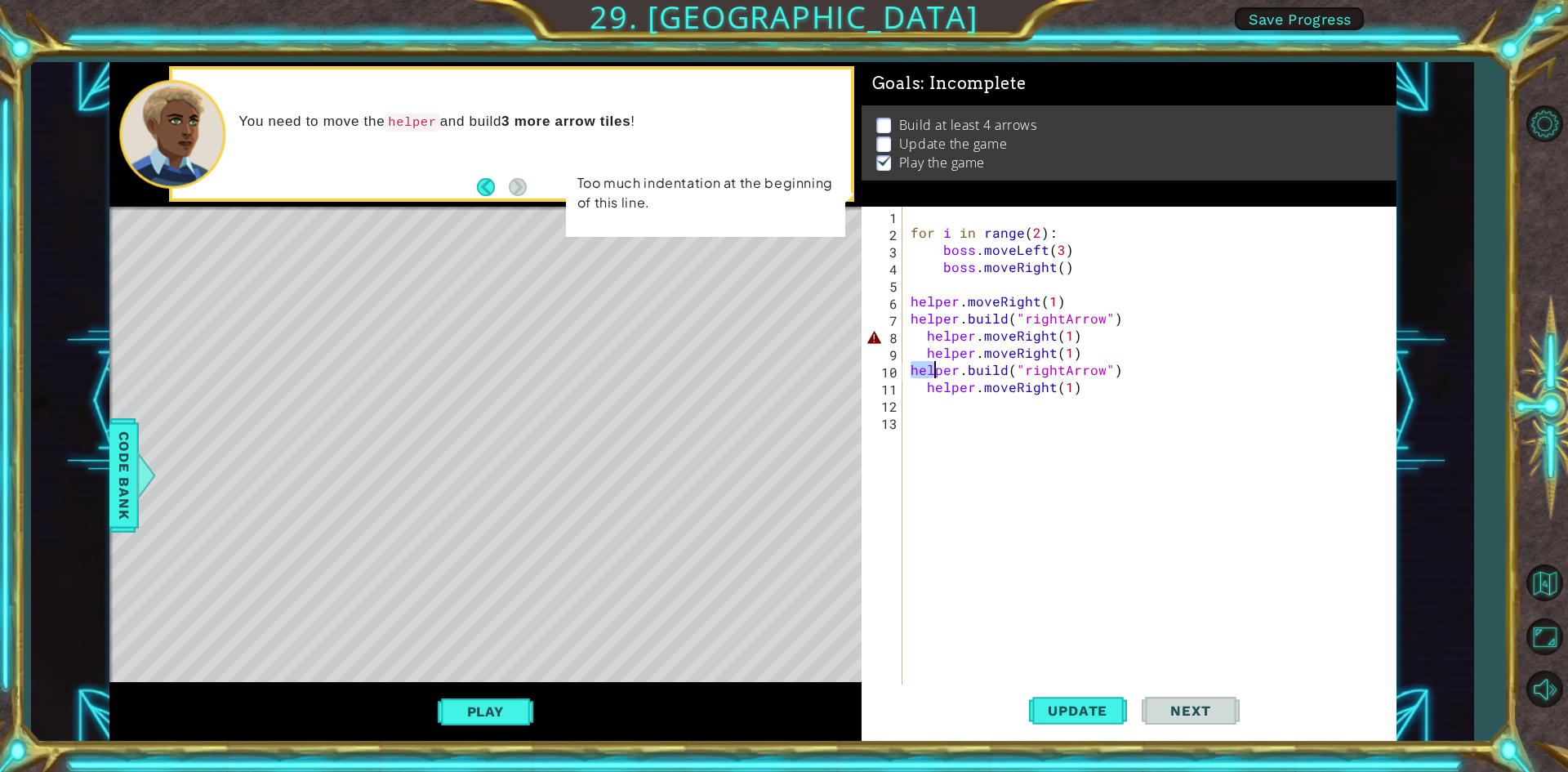
drag, startPoint x: 911, startPoint y: 369, endPoint x: 939, endPoint y: 368, distance: 28.0
click at [935, 368] on div "for i in range ( 2 ) : boss . moveLeft ( 3 ) boss . moveRight ( ) helper . move…" at bounding box center [1153, 464] width 491 height 515
drag, startPoint x: 1056, startPoint y: 352, endPoint x: 926, endPoint y: 357, distance: 130.1
click at [926, 357] on div "for i in range ( 2 ) : boss . moveLeft ( 3 ) boss . moveRight ( ) helper . move…" at bounding box center [1153, 464] width 491 height 515
type textarea "helper.moveRight(1)"
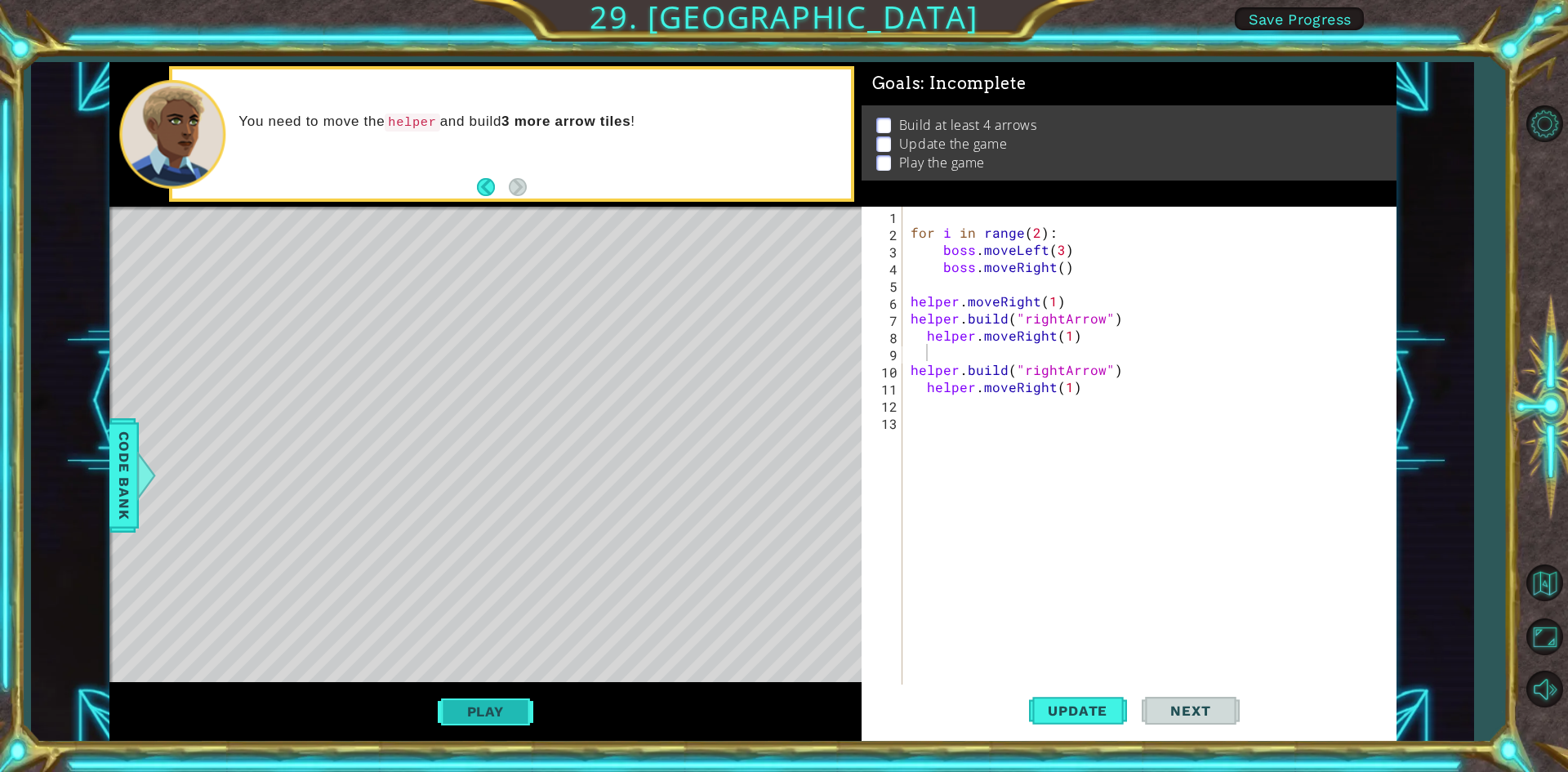
click at [514, 706] on button "Play" at bounding box center [485, 712] width 96 height 31
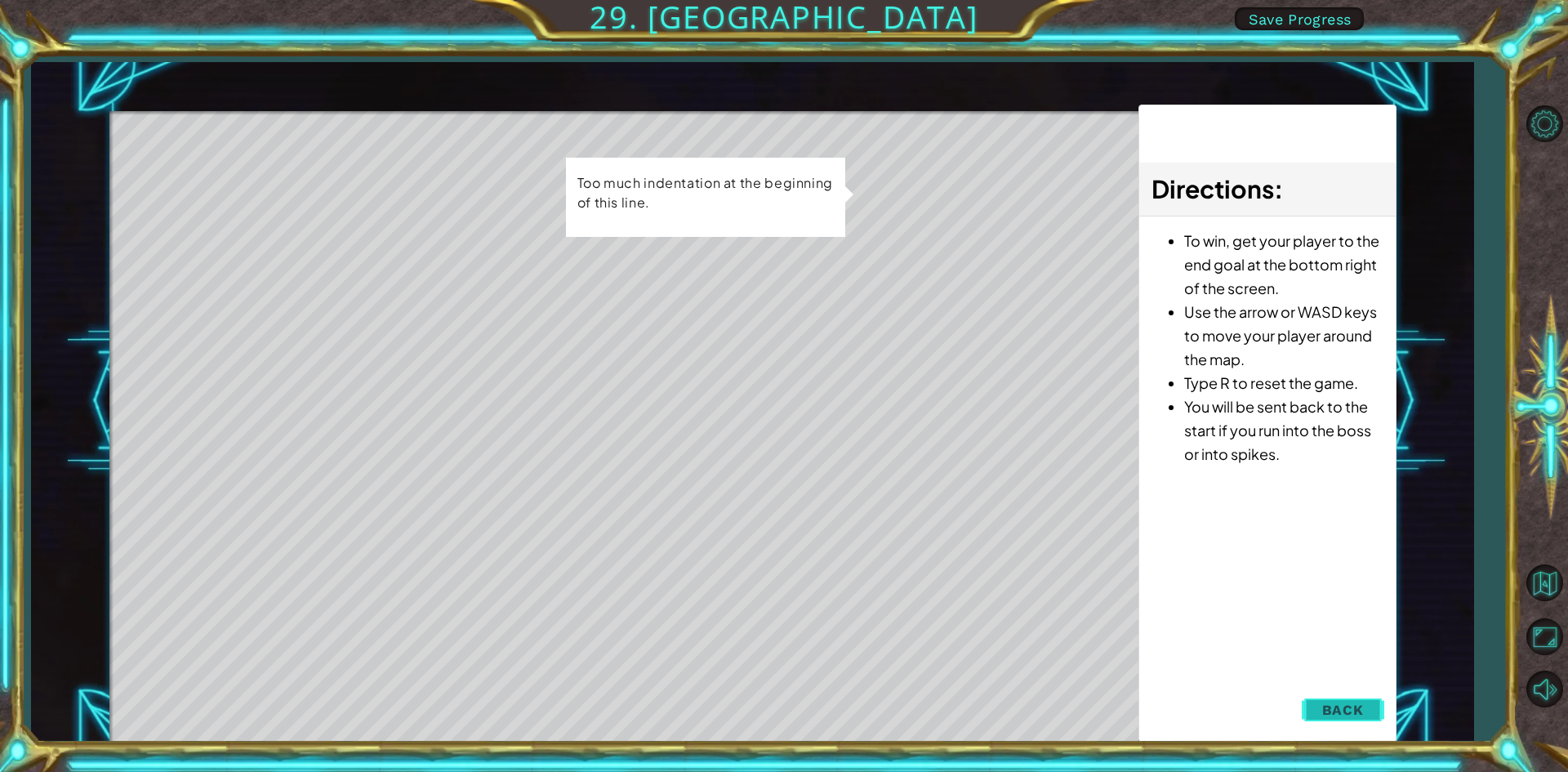
click at [1310, 701] on button "Back" at bounding box center [1343, 710] width 83 height 33
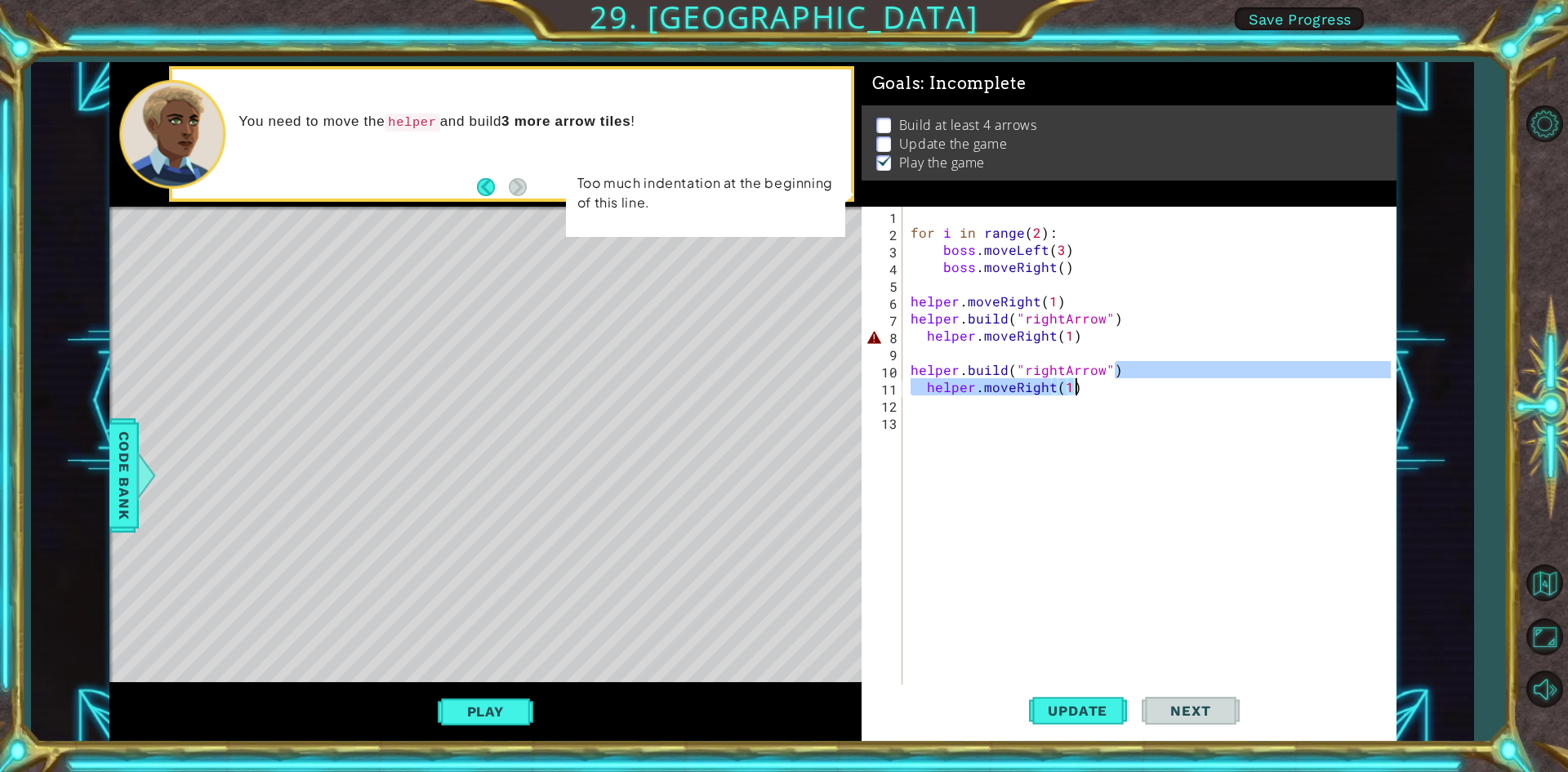
drag, startPoint x: 1129, startPoint y: 378, endPoint x: 1115, endPoint y: 384, distance: 15.2
click at [1115, 384] on div "for i in range ( 2 ) : boss . moveLeft ( 3 ) boss . moveRight ( ) helper . move…" at bounding box center [1153, 464] width 491 height 515
type textarea "helpe helper.moveRight(1)[DOMAIN_NAME]("rightArrow")"
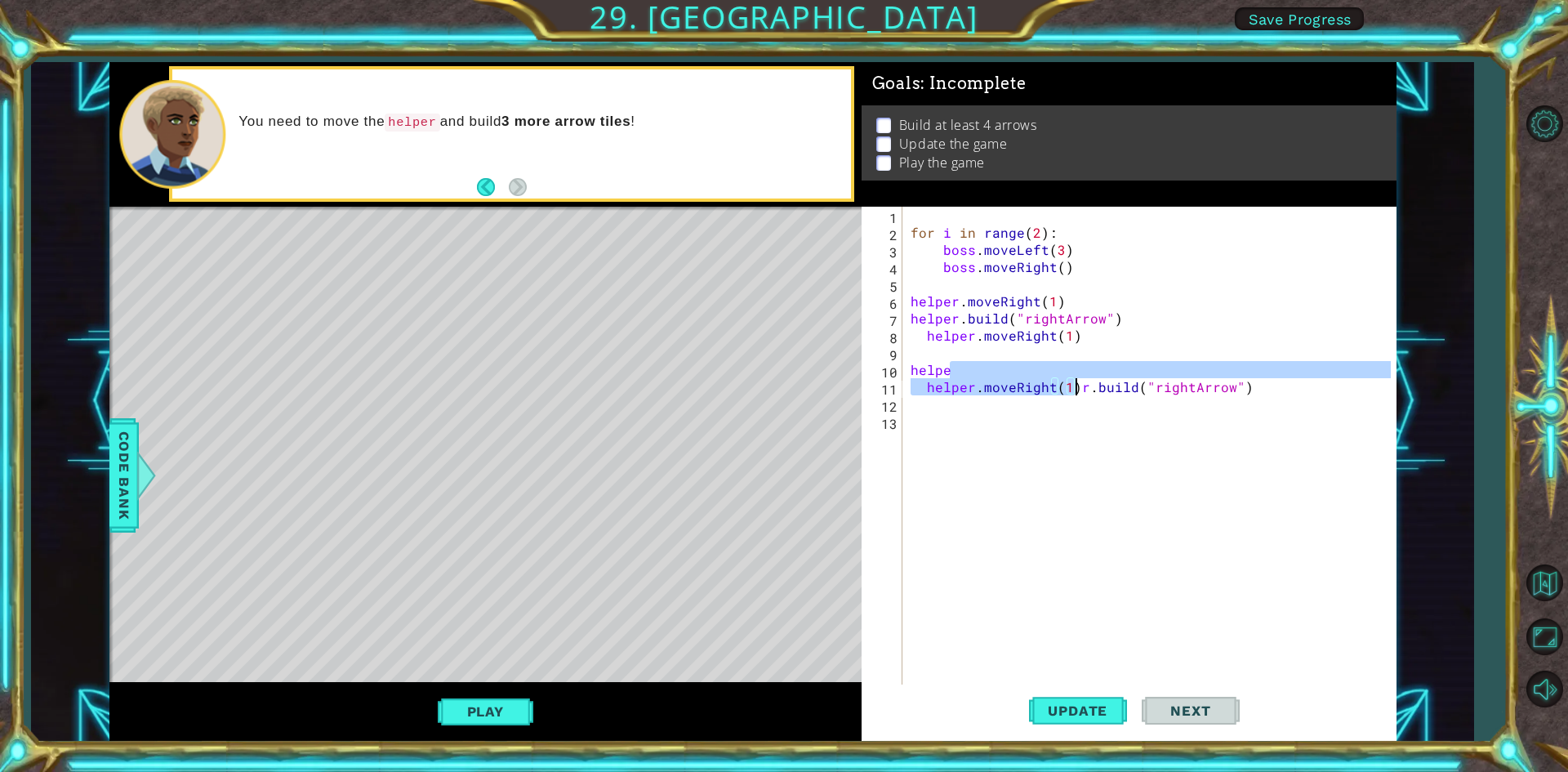
click at [912, 361] on div "for i in range ( 2 ) : boss . moveLeft ( 3 ) boss . moveRight ( ) helper . move…" at bounding box center [1153, 464] width 491 height 515
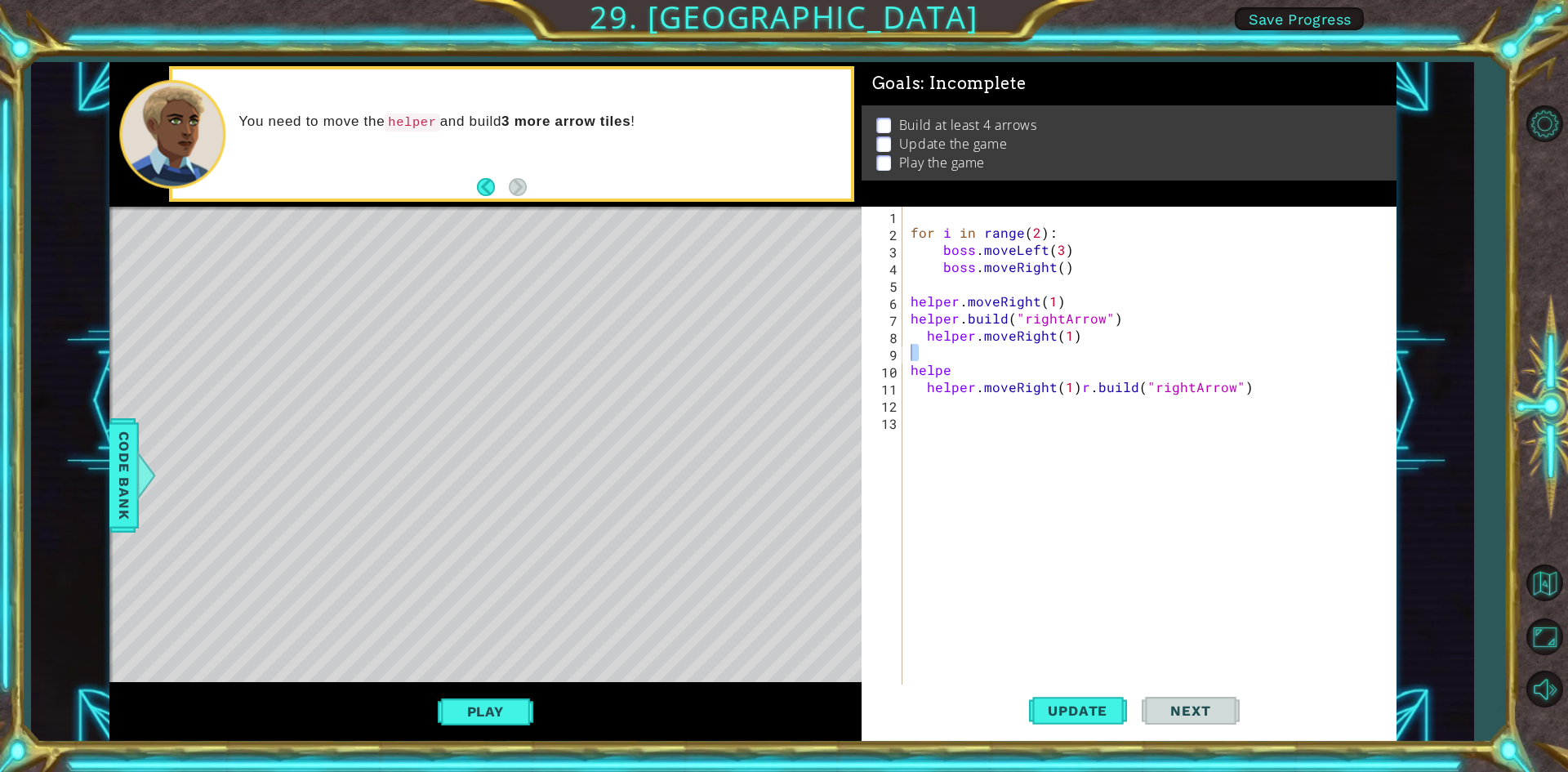
drag, startPoint x: 905, startPoint y: 366, endPoint x: 1013, endPoint y: 381, distance: 109.0
click at [1025, 383] on div "1 2 3 4 5 6 7 8 9 10 11 12 13 for i in range ( 2 ) : boss . moveLeft ( 3 ) boss…" at bounding box center [1126, 447] width 529 height 480
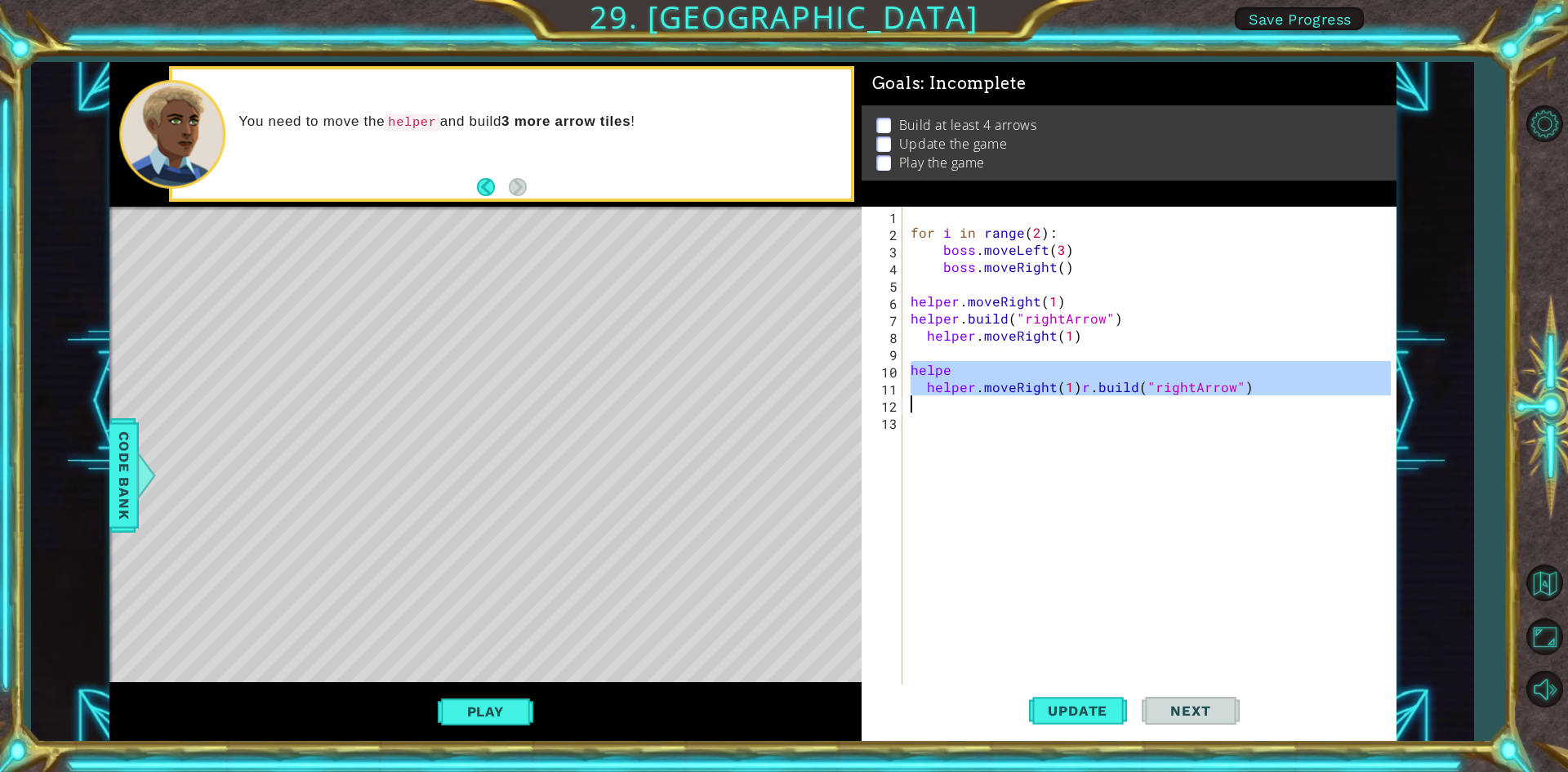
drag, startPoint x: 909, startPoint y: 369, endPoint x: 1258, endPoint y: 404, distance: 350.8
click at [1258, 404] on div "for i in range ( 2 ) : boss . moveLeft ( 3 ) boss . moveRight ( ) helper . move…" at bounding box center [1153, 464] width 491 height 515
type textarea "helper.moveRight(1)[DOMAIN_NAME]("rightArrow")"
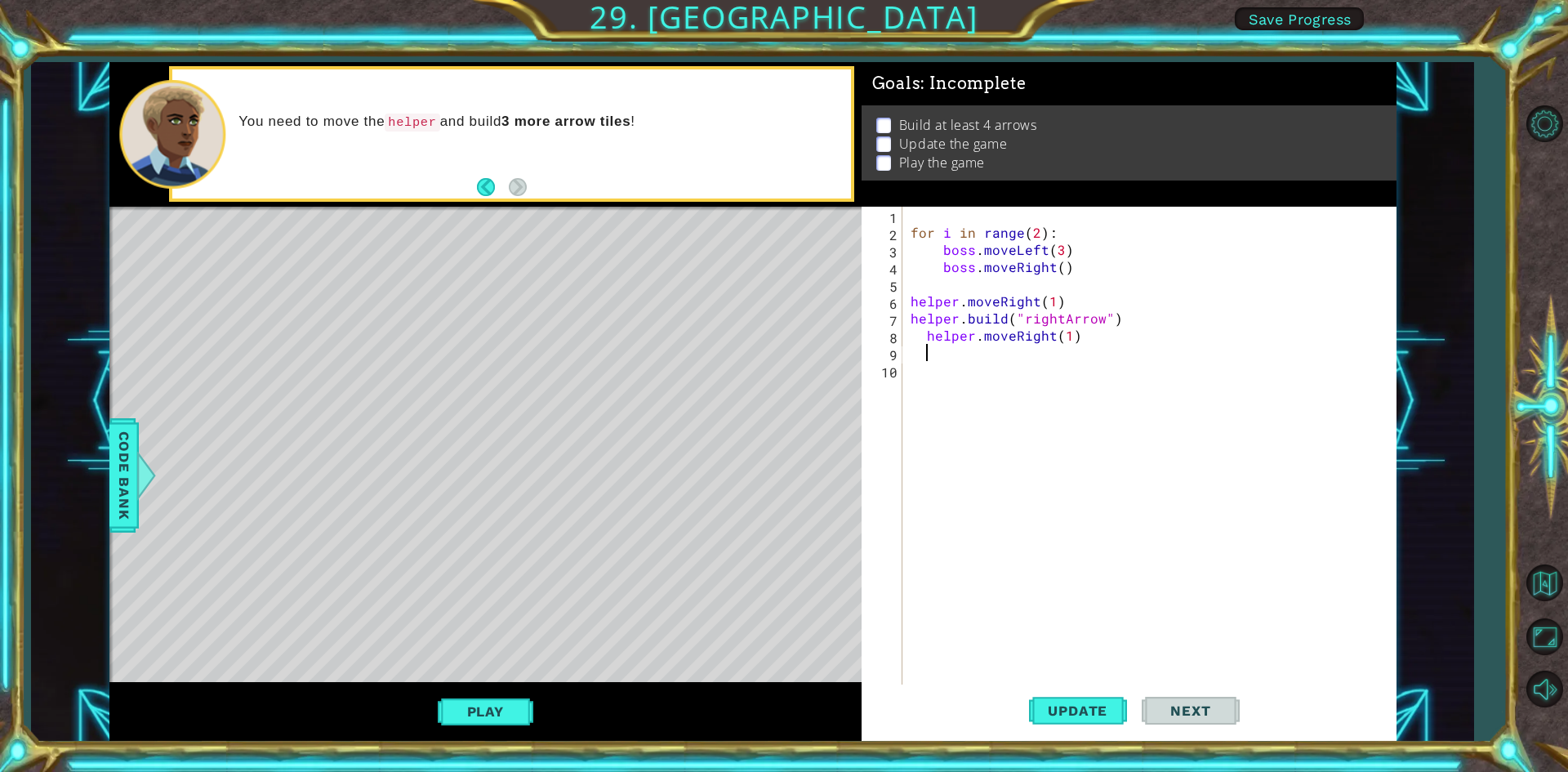
click at [1021, 381] on div "for i in range ( 2 ) : boss . moveLeft ( 3 ) boss . moveRight ( ) helper . move…" at bounding box center [1153, 464] width 491 height 515
click at [534, 706] on div "Play" at bounding box center [485, 712] width 752 height 59
click at [522, 709] on button "Play" at bounding box center [485, 712] width 96 height 31
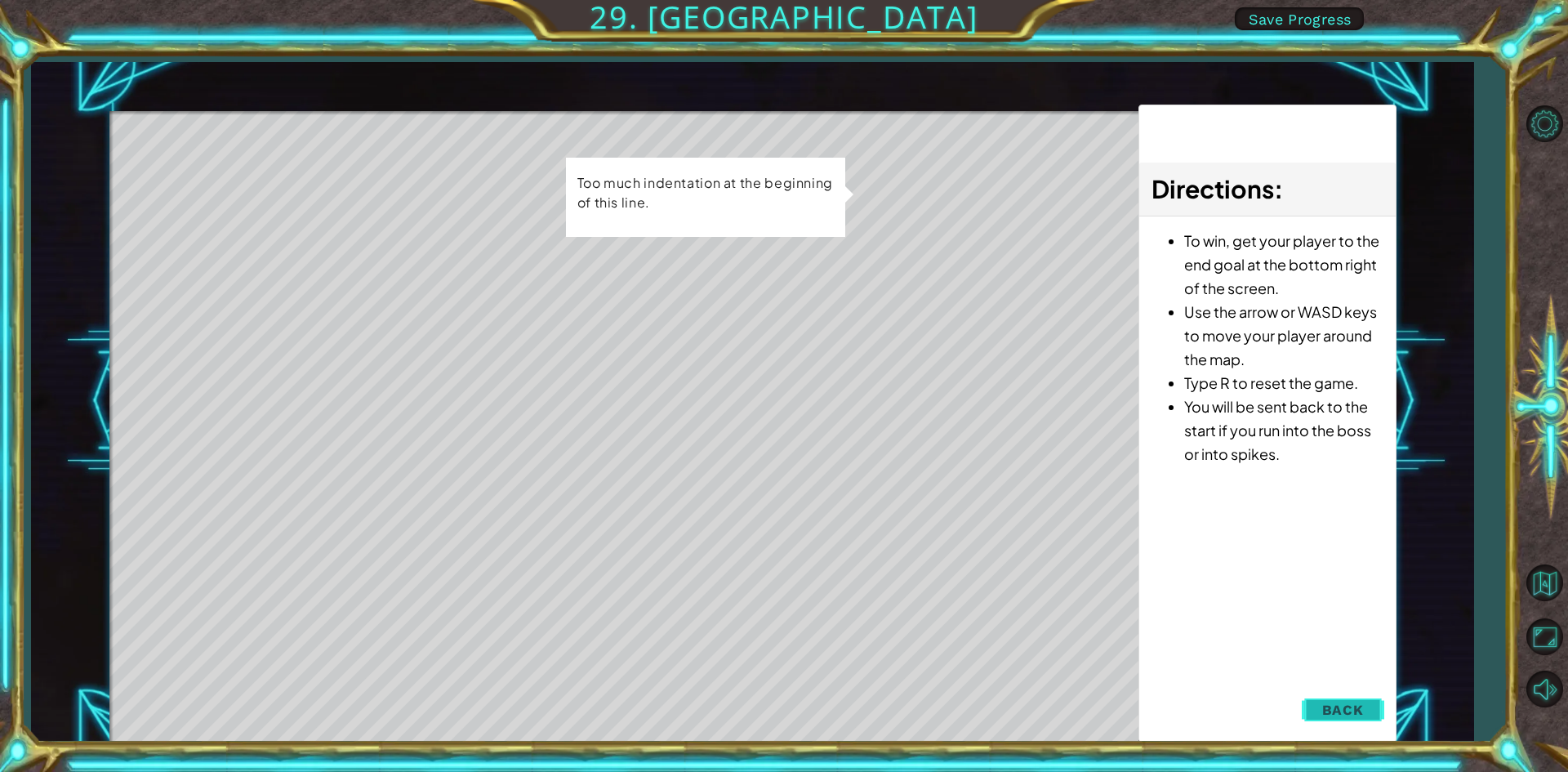
click at [1371, 715] on button "Back" at bounding box center [1343, 710] width 83 height 33
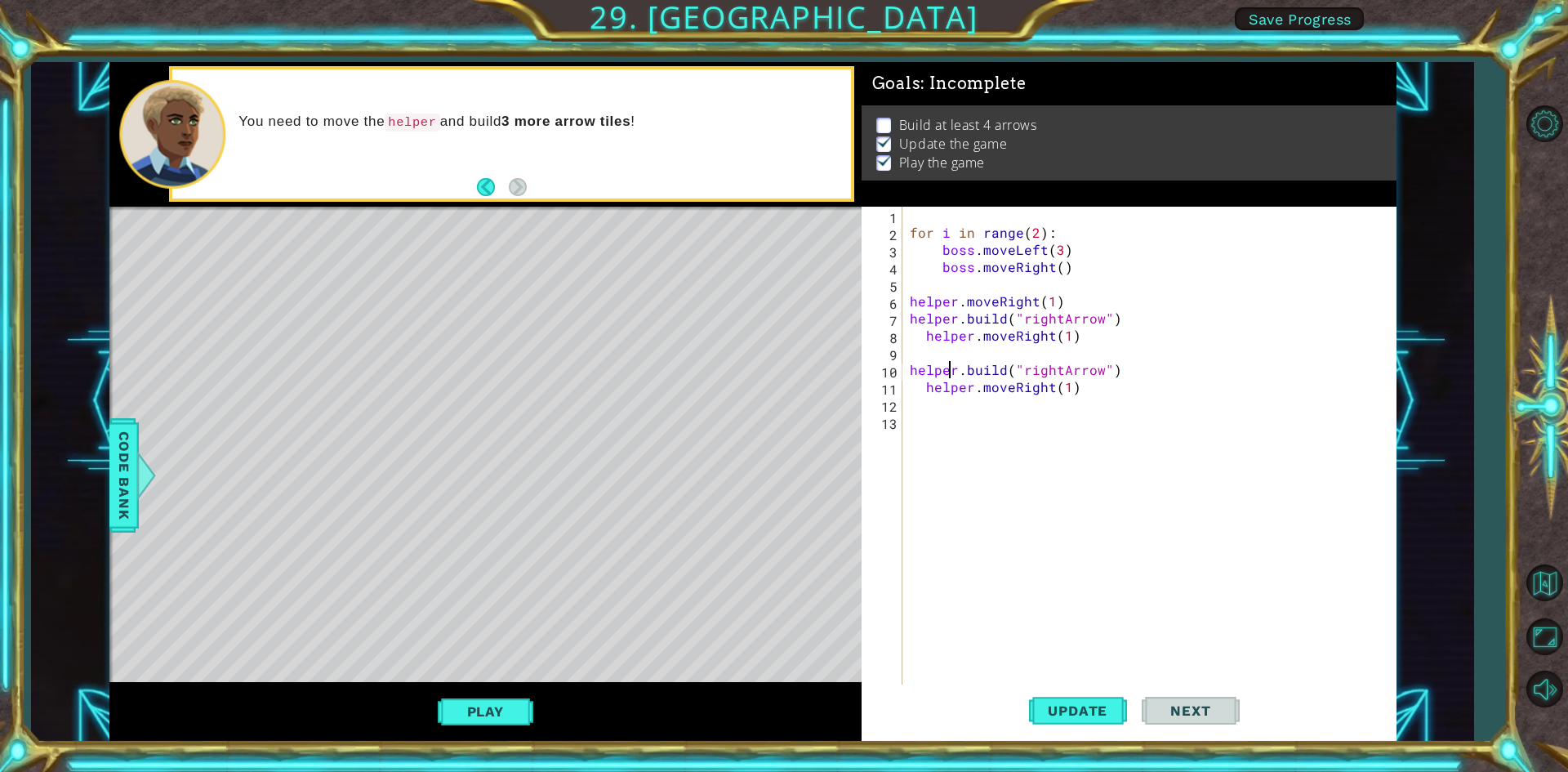
type textarea "helper.moveRight(1)"
click at [500, 717] on button "Play" at bounding box center [485, 712] width 96 height 31
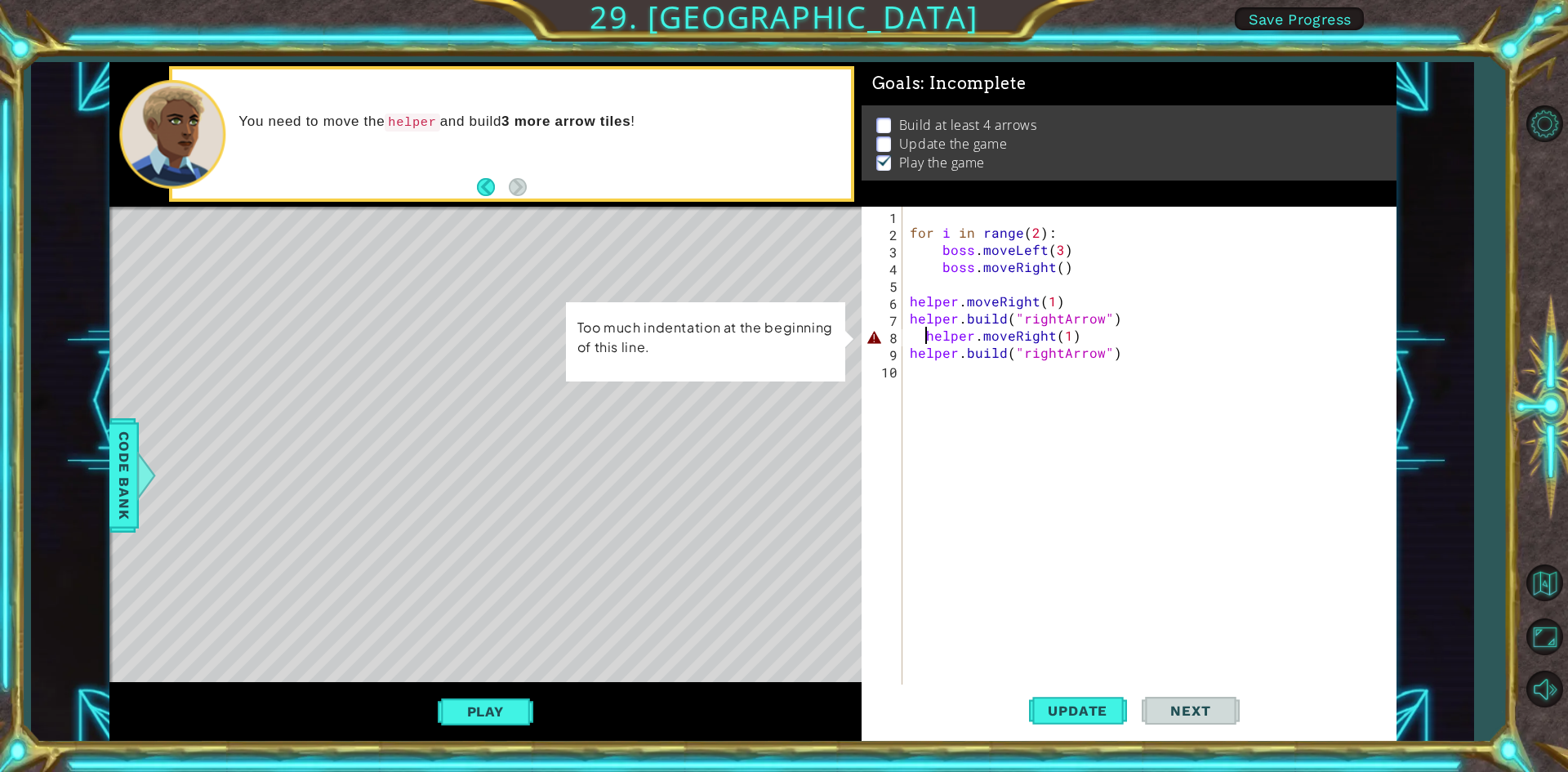
click at [928, 343] on div "for i in range ( 2 ) : boss . moveLeft ( 3 ) boss . moveRight ( ) helper . move…" at bounding box center [1153, 464] width 492 height 515
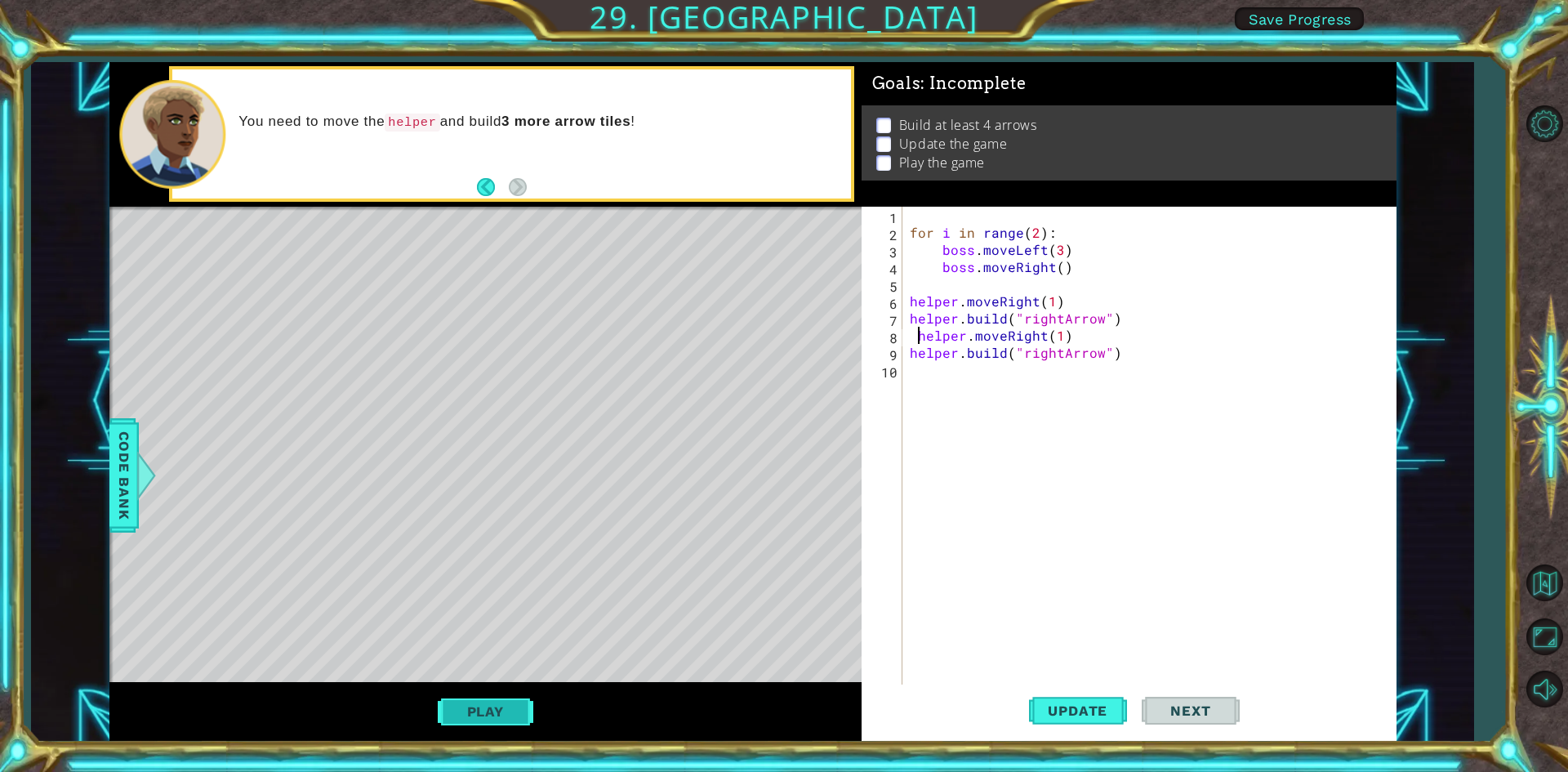
click at [492, 720] on button "Play" at bounding box center [485, 712] width 96 height 31
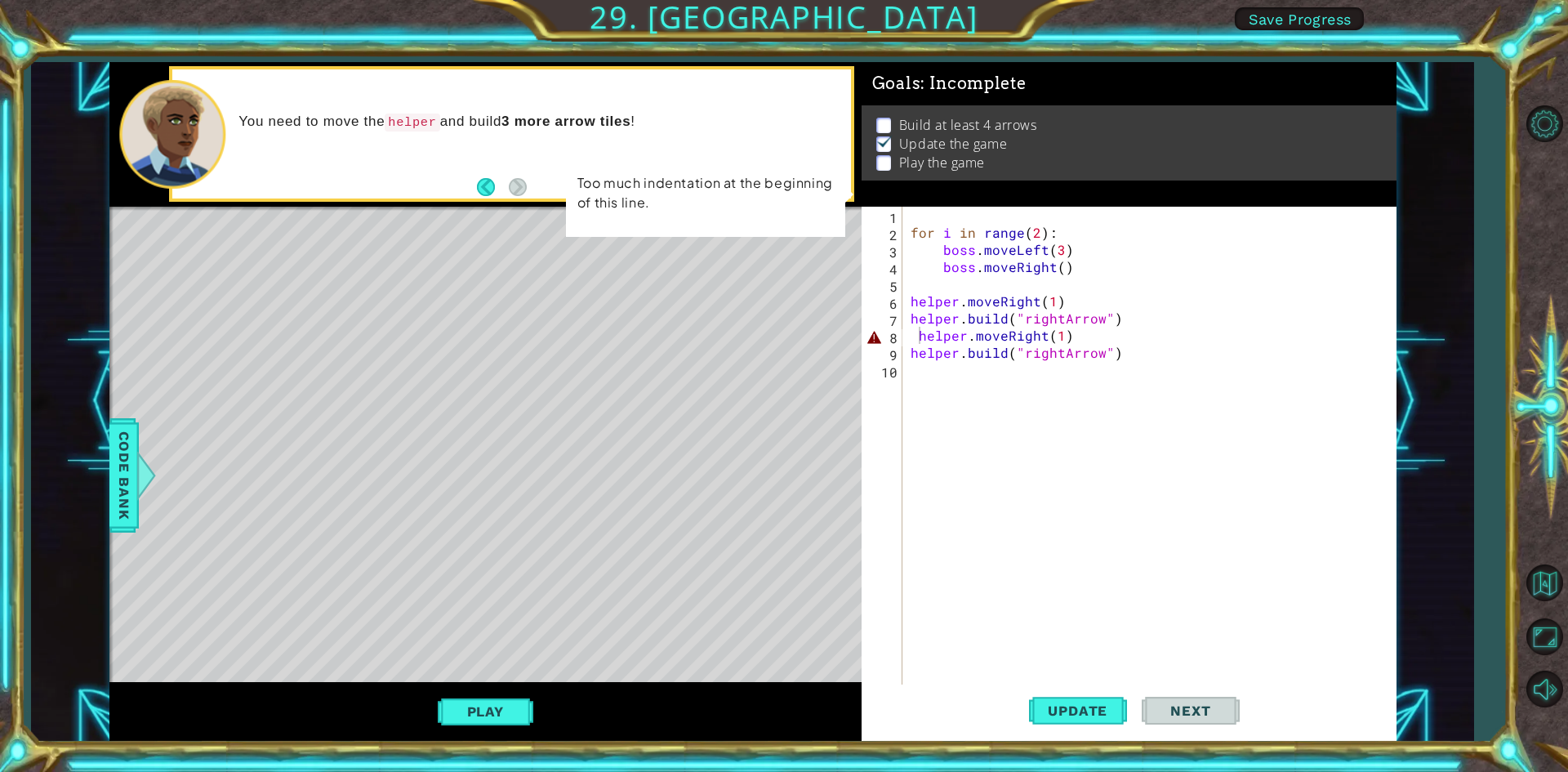
click at [918, 330] on div "for i in range ( 2 ) : boss . moveLeft ( 3 ) boss . moveRight ( ) helper . move…" at bounding box center [1153, 464] width 491 height 515
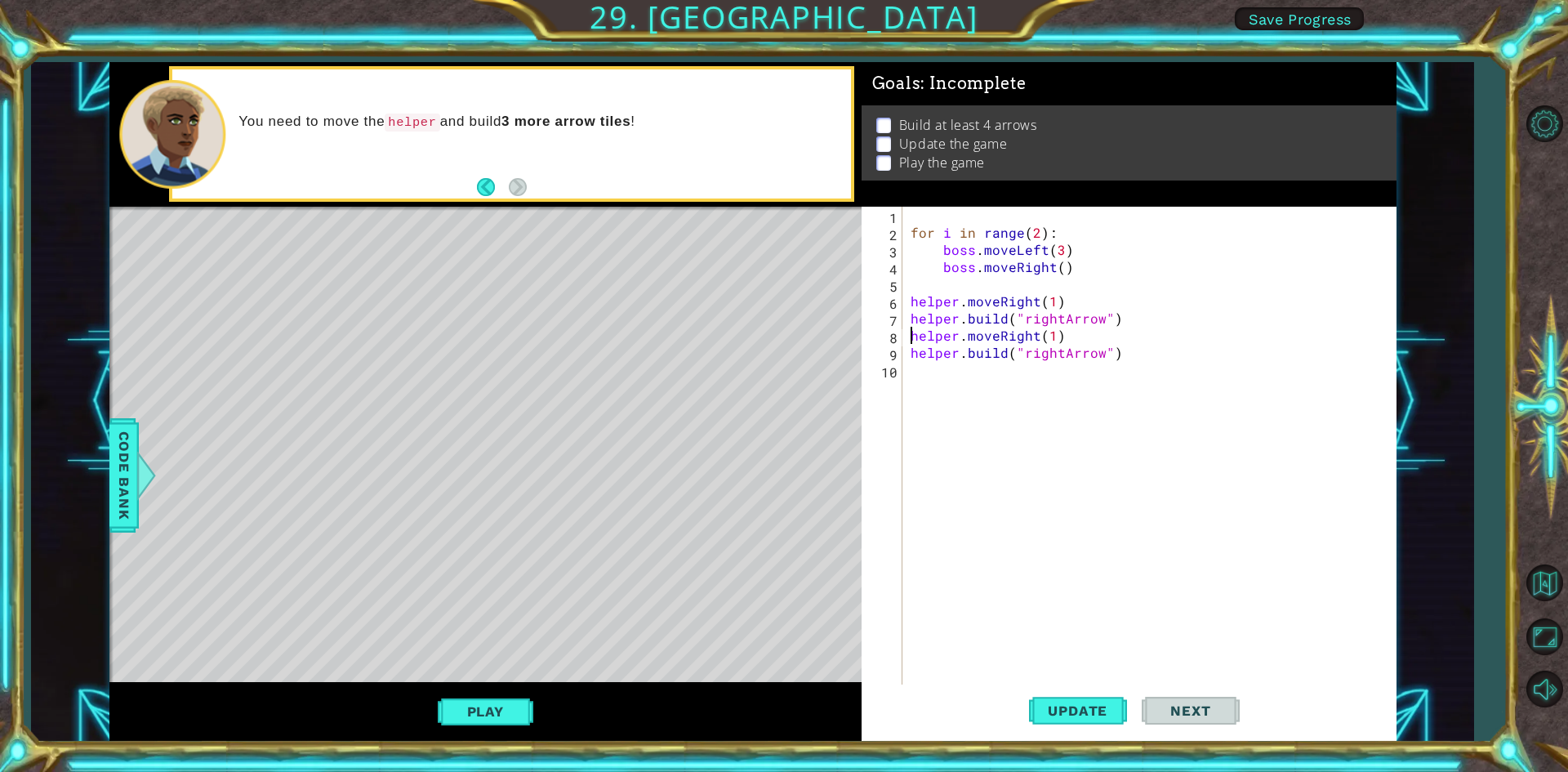
click at [500, 716] on button "Play" at bounding box center [485, 712] width 96 height 31
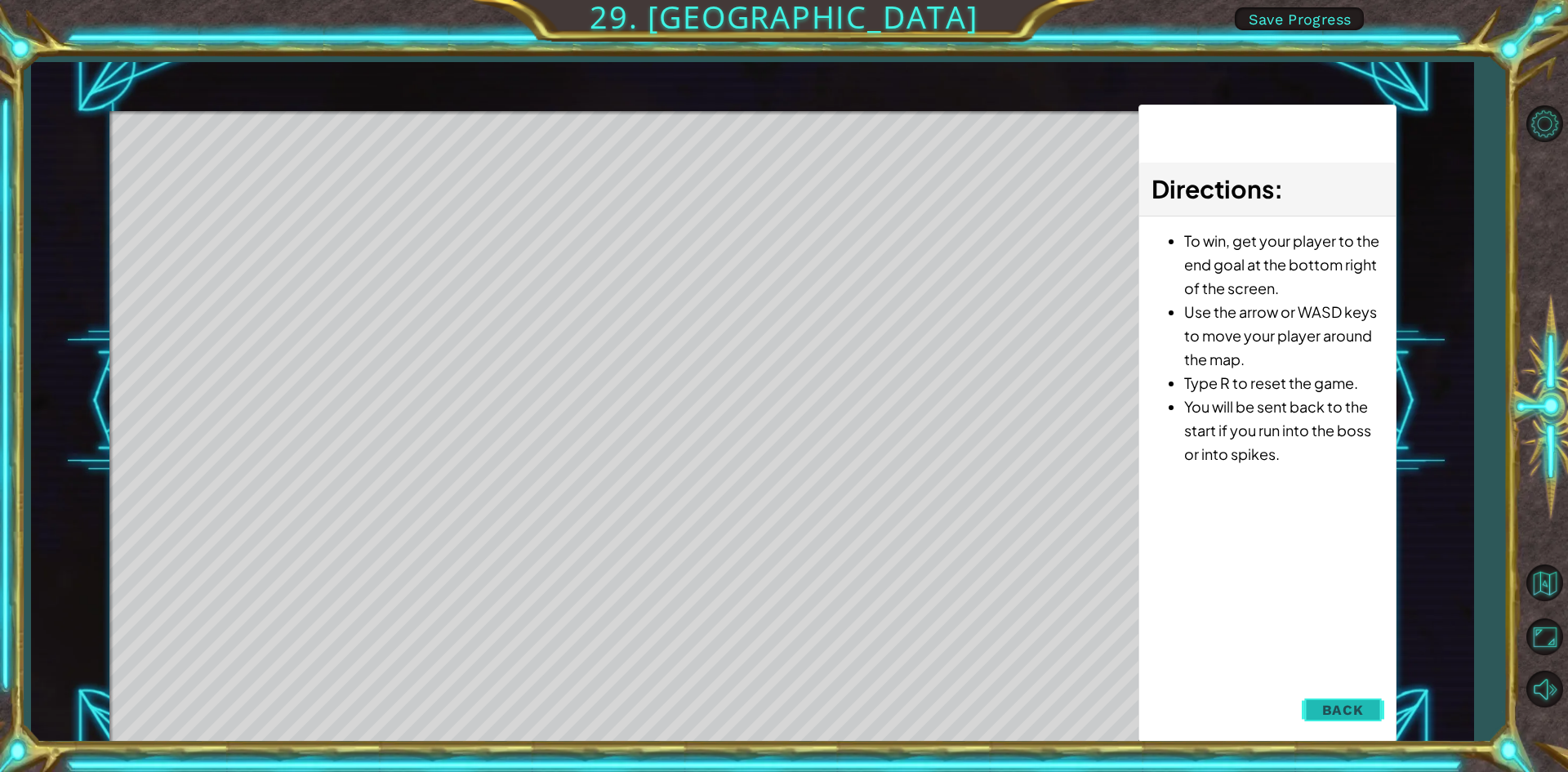
click at [1346, 711] on span "Back" at bounding box center [1343, 709] width 41 height 16
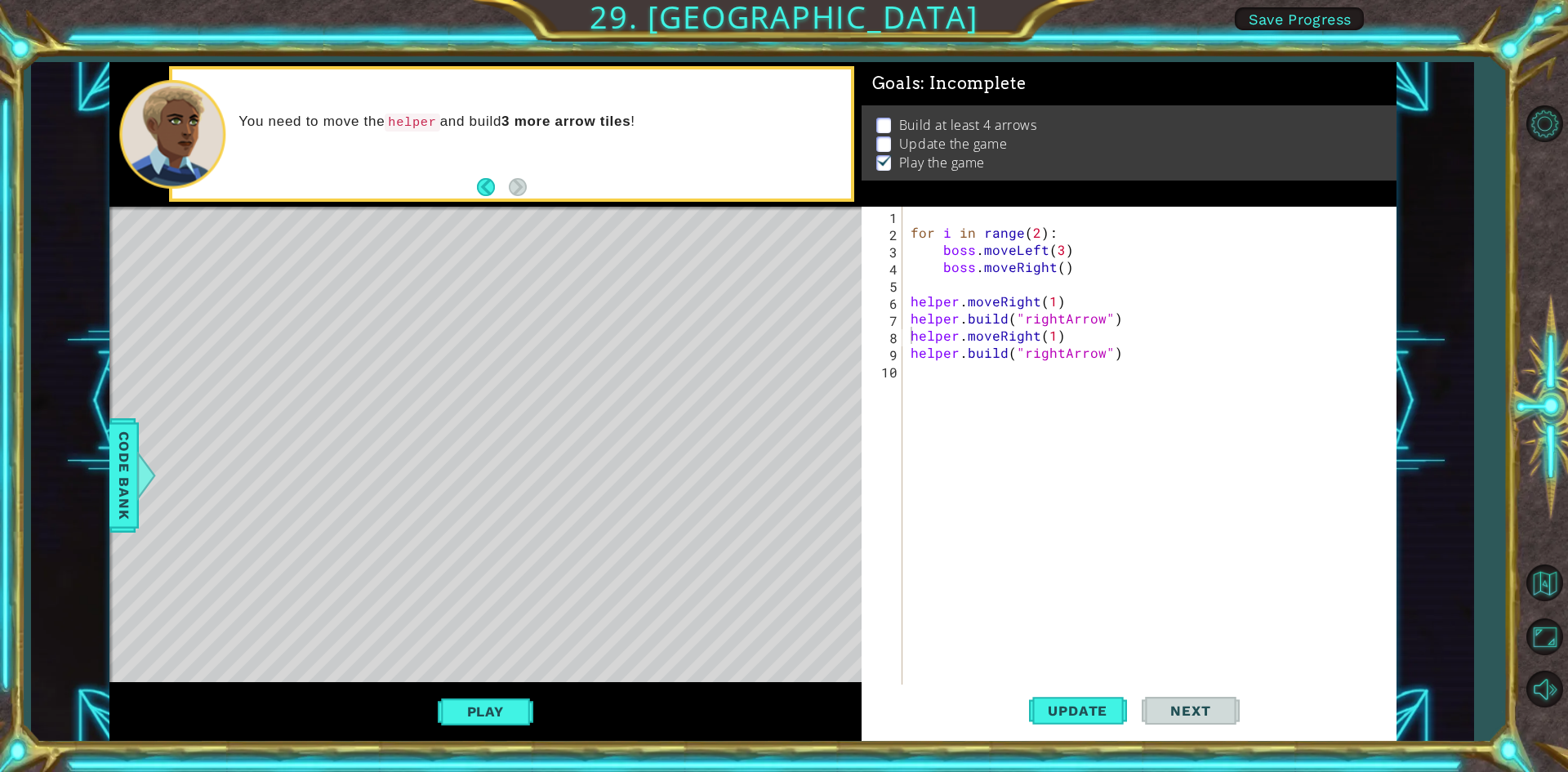
type textarea "[DOMAIN_NAME]("rightArrow")"
click at [1165, 357] on div "for i in range ( 2 ) : boss . moveLeft ( 3 ) boss . moveRight ( ) helper . move…" at bounding box center [1153, 464] width 491 height 515
paste textarea "helper.moveRight(1)"
click at [929, 405] on div "for i in range ( 2 ) : boss . moveLeft ( 3 ) boss . moveRight ( ) helper . move…" at bounding box center [1153, 464] width 491 height 515
click at [929, 407] on div "for i in range ( 2 ) : boss . moveLeft ( 3 ) boss . moveRight ( ) helper . move…" at bounding box center [1150, 447] width 484 height 480
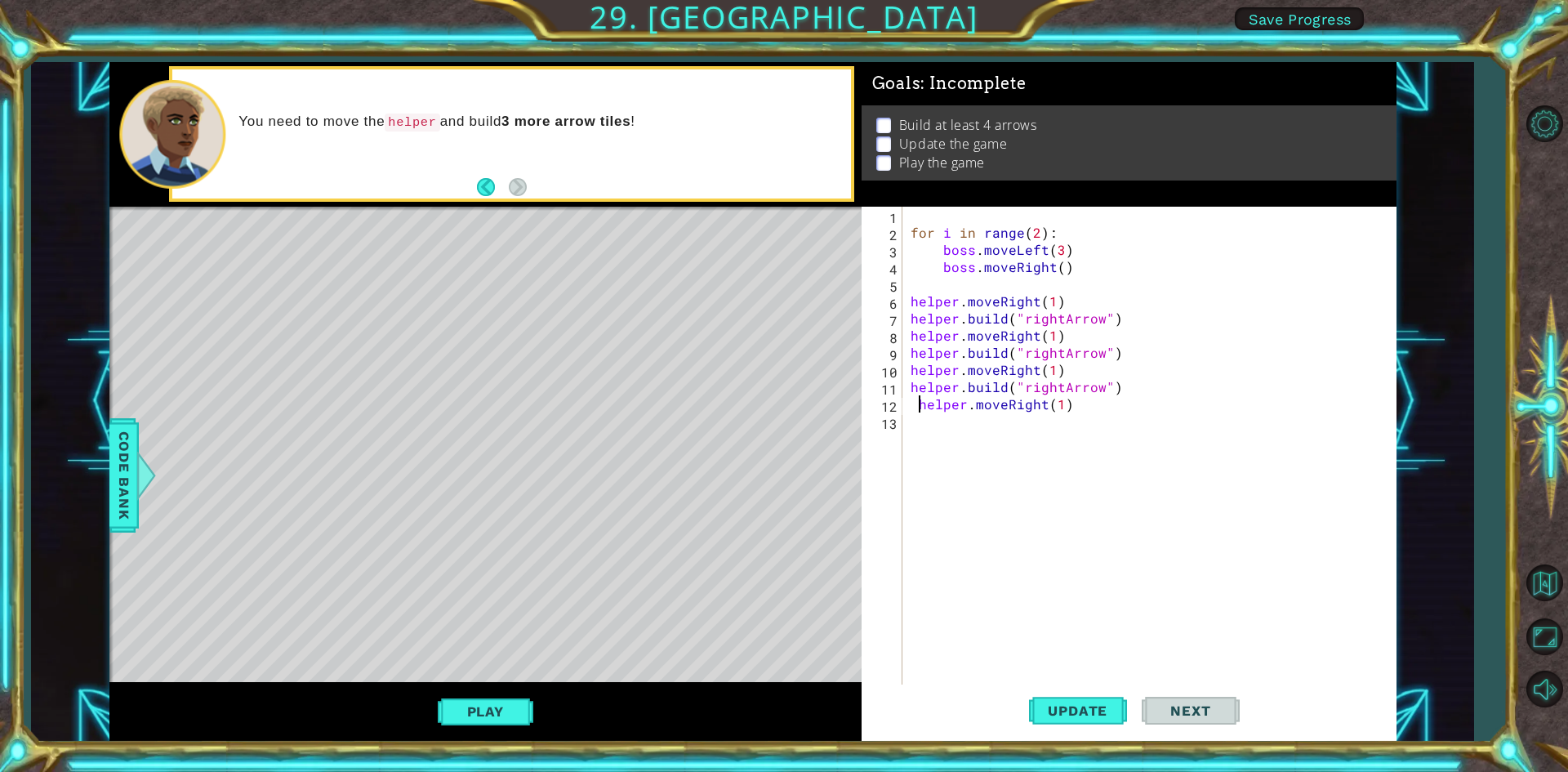
type textarea "helper.moveRight(1)"
click at [444, 713] on button "Play" at bounding box center [485, 712] width 96 height 31
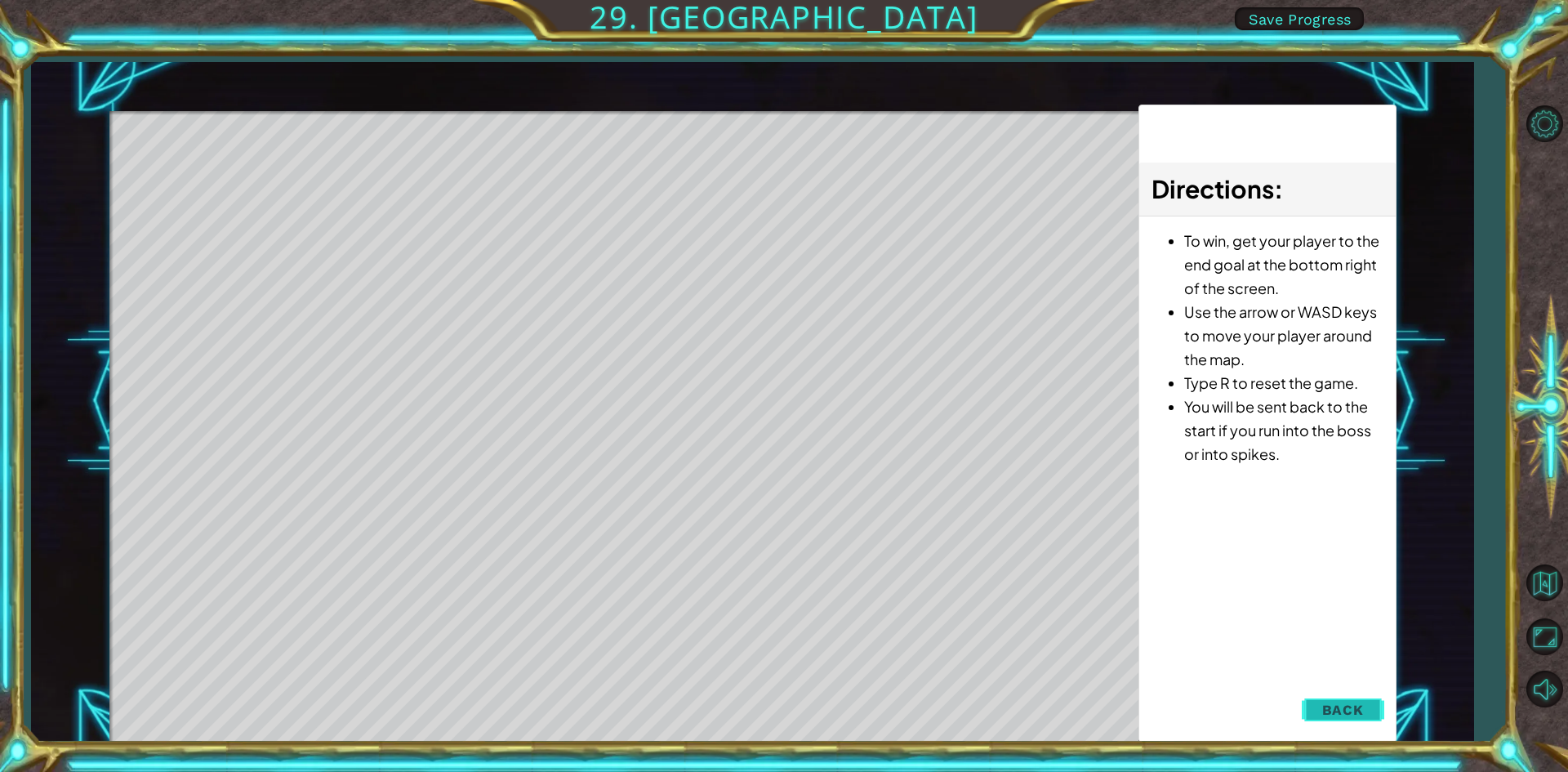
click at [1350, 715] on span "Back" at bounding box center [1343, 709] width 41 height 16
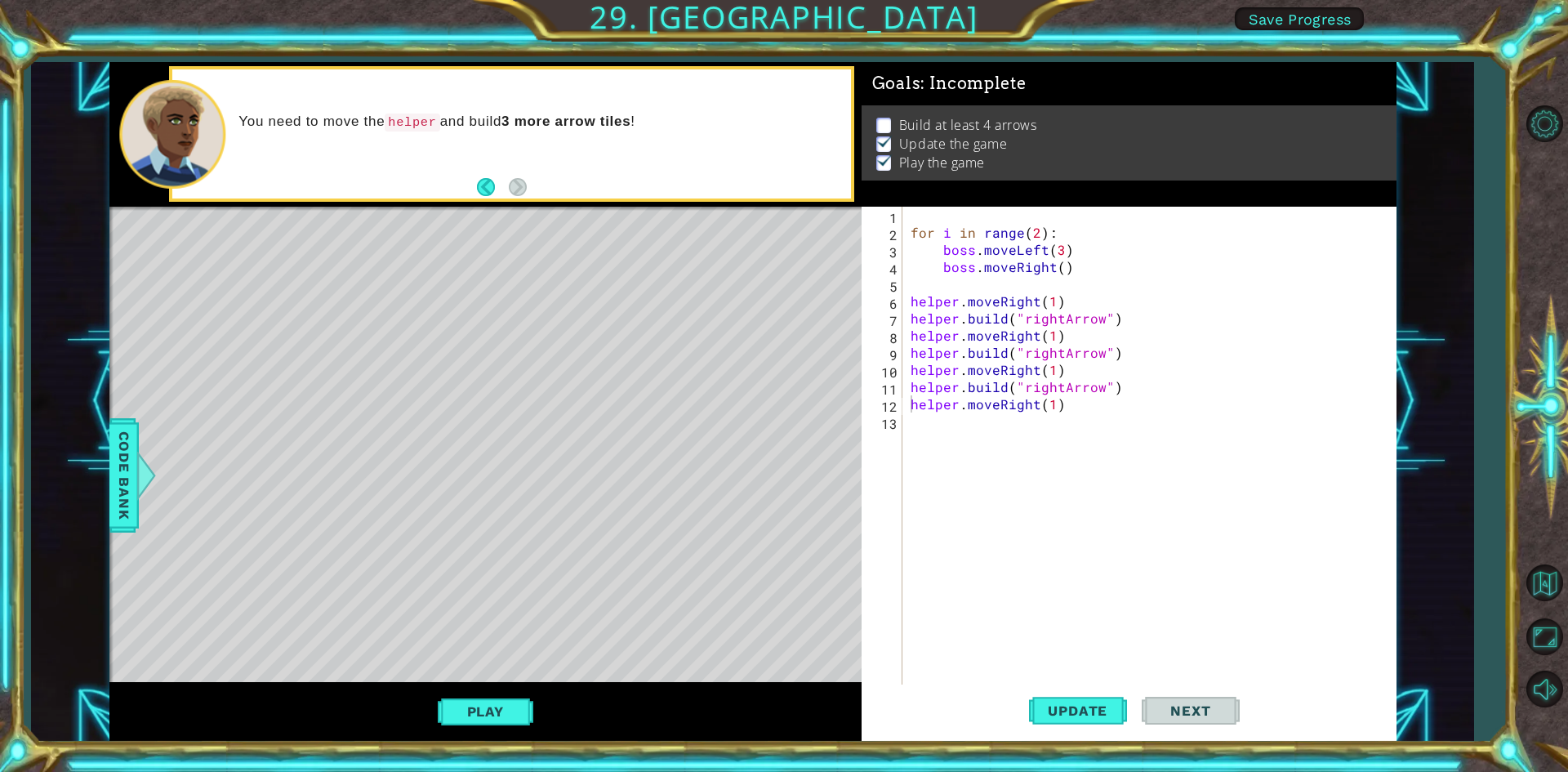
click at [1068, 406] on div "for i in range ( 2 ) : boss . moveLeft ( 3 ) boss . moveRight ( ) helper . move…" at bounding box center [1153, 464] width 491 height 515
paste textarea "helper.moveRight(1)"
click at [455, 699] on button "Play" at bounding box center [485, 712] width 96 height 31
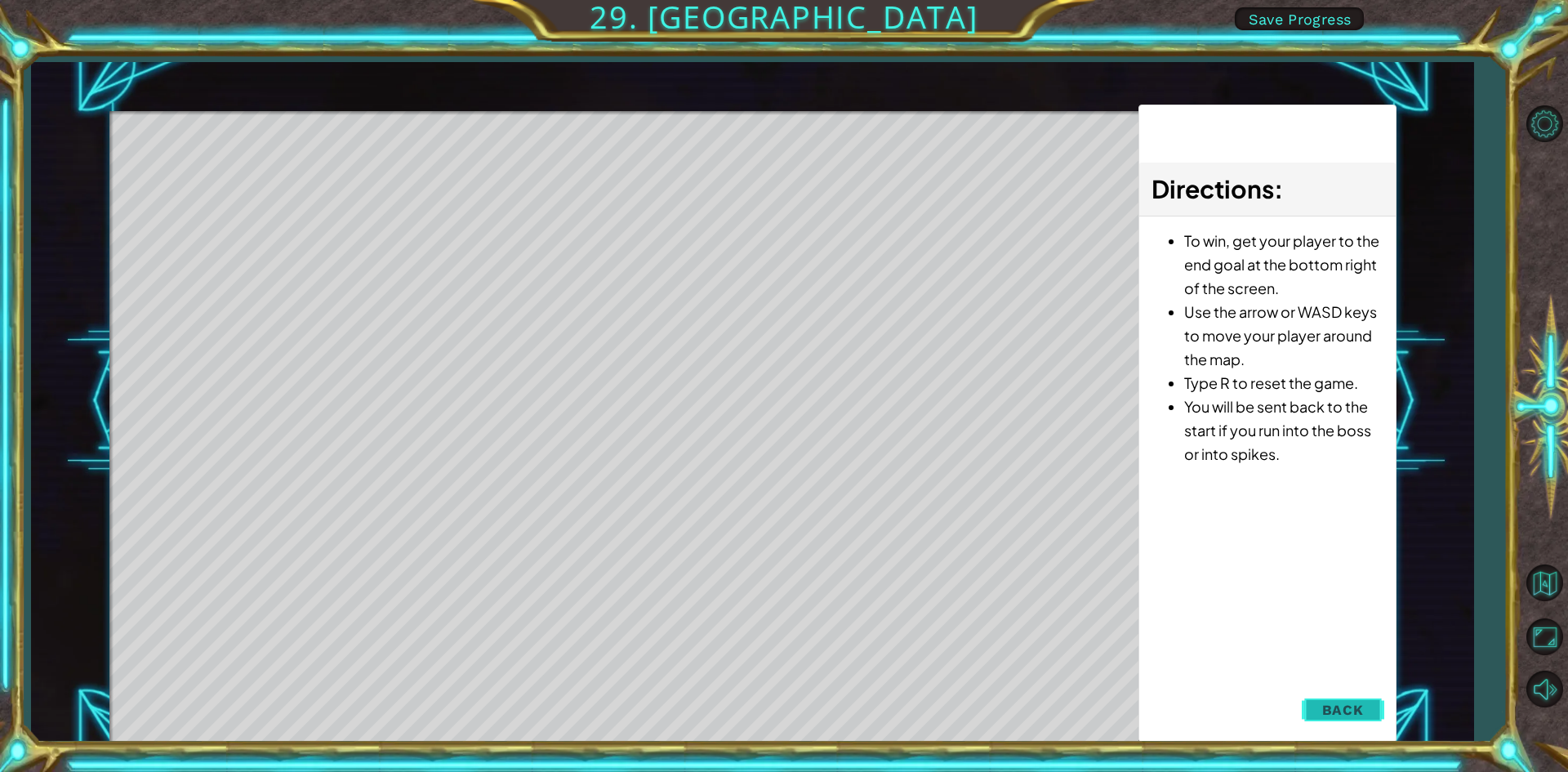
click at [1356, 707] on span "Back" at bounding box center [1343, 709] width 41 height 16
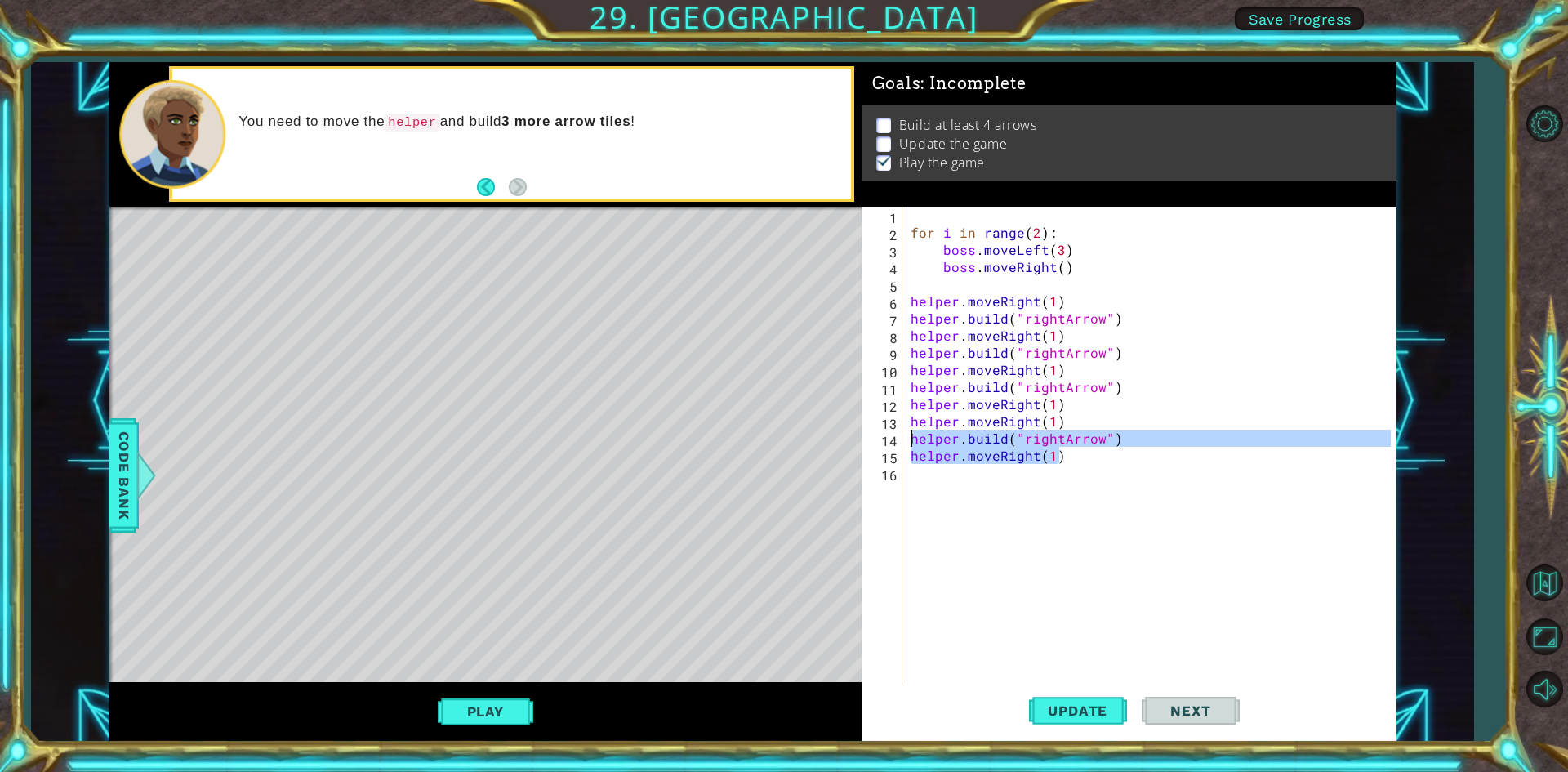
drag, startPoint x: 1058, startPoint y: 455, endPoint x: 898, endPoint y: 442, distance: 160.5
click at [898, 442] on div "helper.moveRight(1) 1 2 3 4 5 6 7 8 9 10 11 12 13 14 15 16 for i in range ( 2 )…" at bounding box center [1126, 447] width 529 height 480
type textarea "[DOMAIN_NAME]("rightArrow") helper.moveRight(1)"
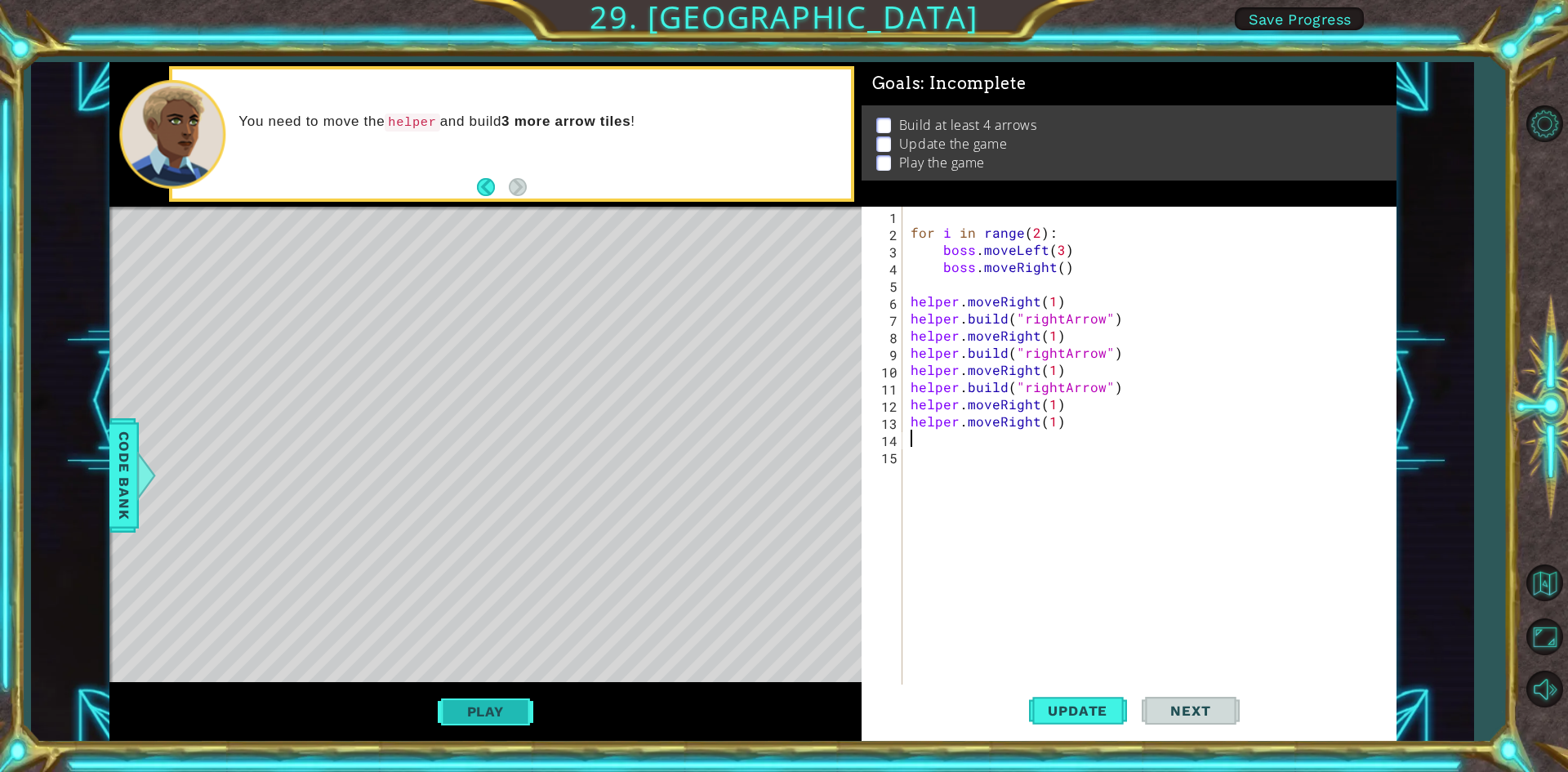
click at [508, 707] on button "Play" at bounding box center [485, 712] width 96 height 31
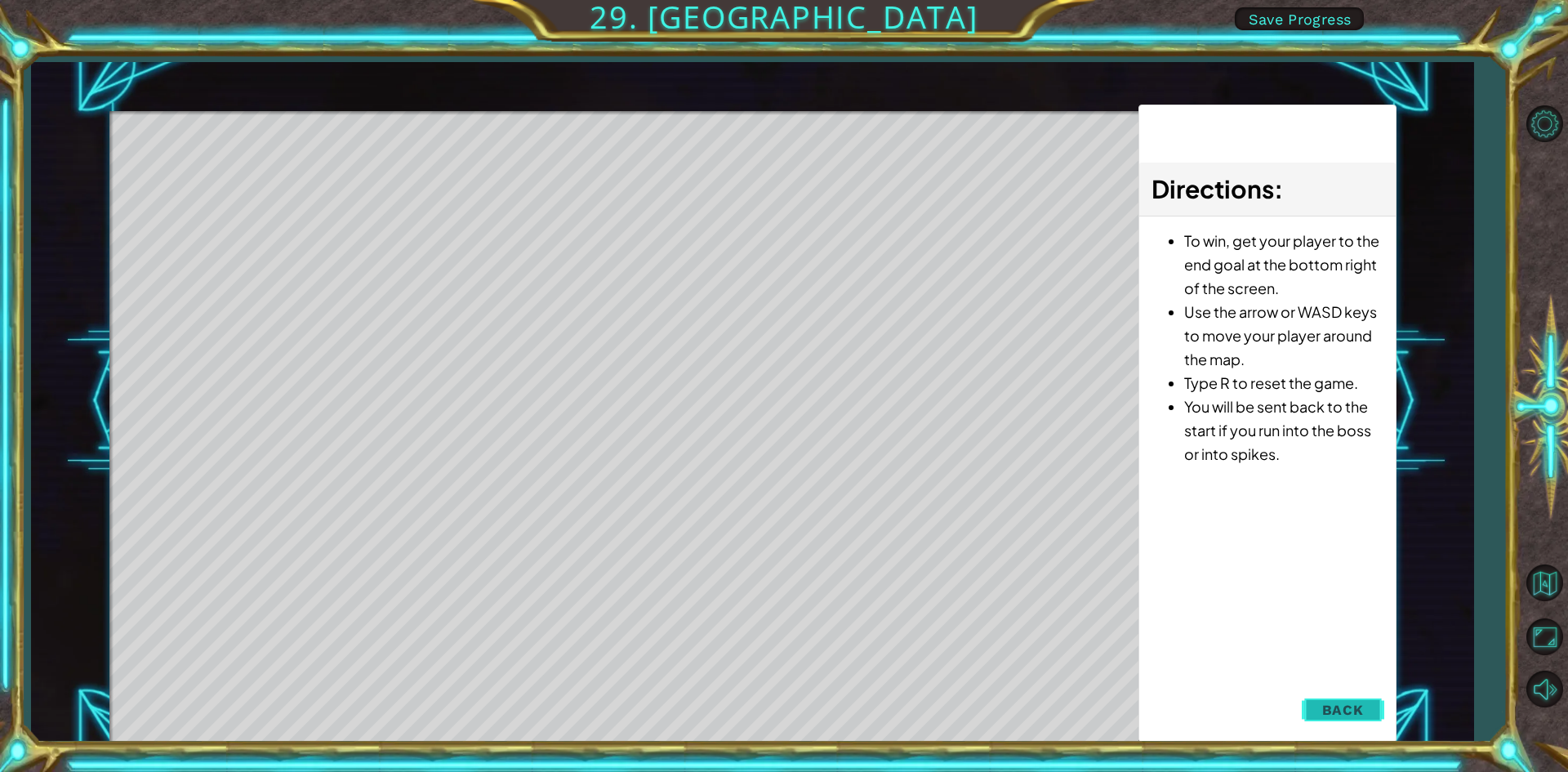
click at [1375, 706] on button "Back" at bounding box center [1343, 710] width 83 height 33
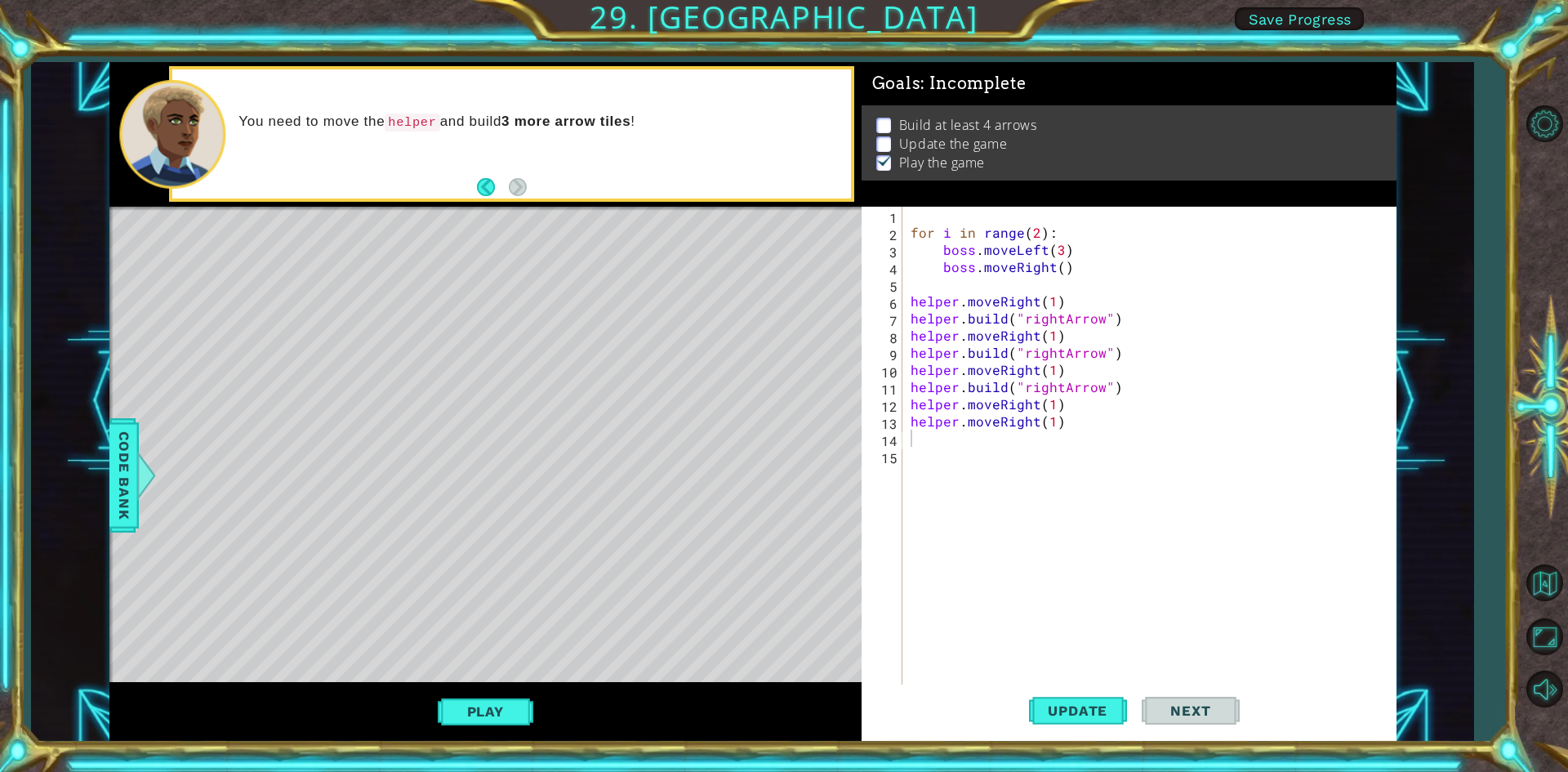
type textarea "helper.moveRight(1)"
drag, startPoint x: 1078, startPoint y: 428, endPoint x: 898, endPoint y: 423, distance: 180.1
click at [898, 423] on div "helper.moveRight(1) 1 2 3 4 5 6 7 8 9 10 11 12 13 14 15 for i in range ( 2 ) : …" at bounding box center [1126, 447] width 529 height 480
click at [475, 713] on button "Play" at bounding box center [485, 712] width 96 height 31
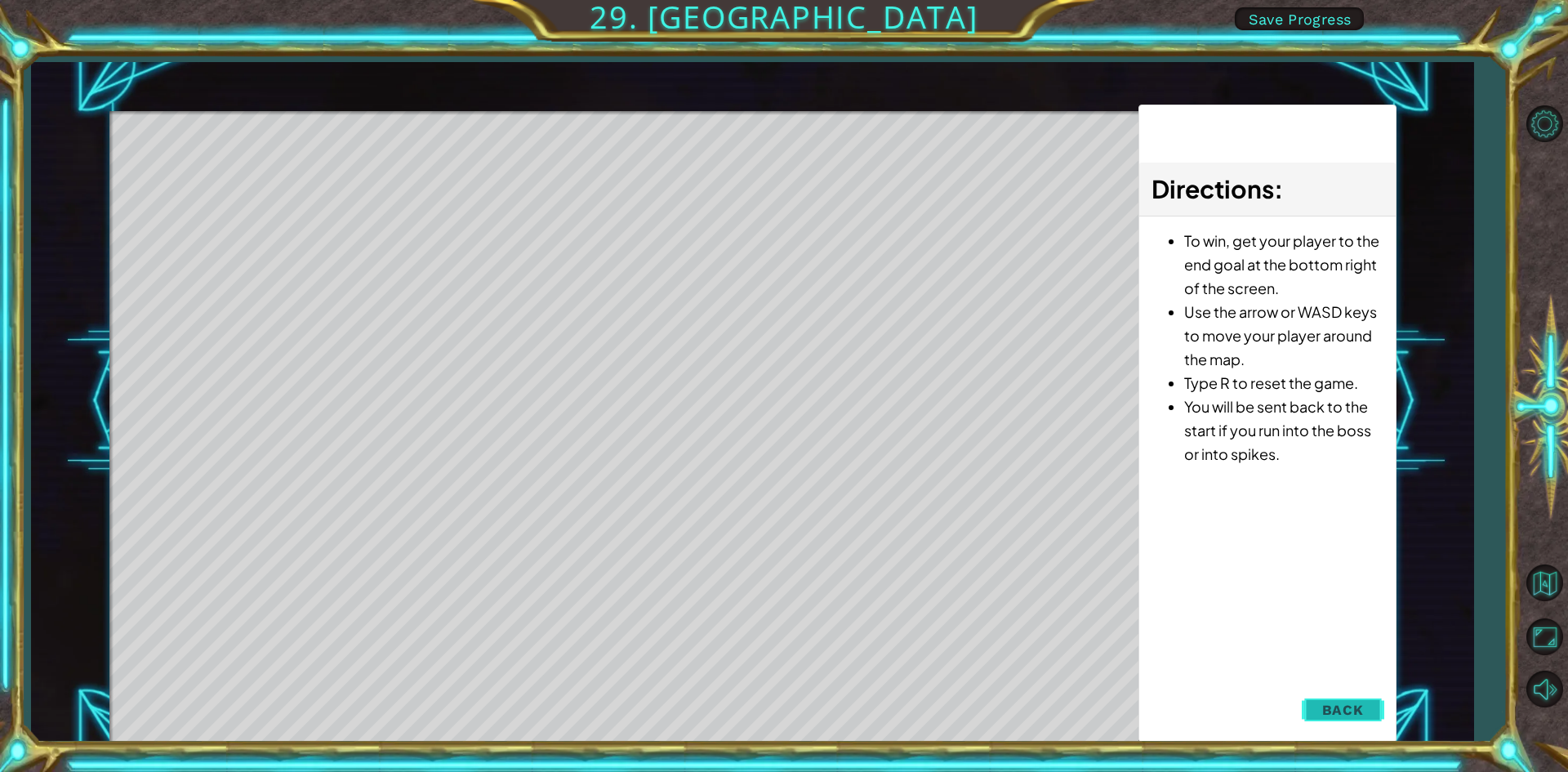
click at [1350, 707] on span "Back" at bounding box center [1343, 709] width 41 height 16
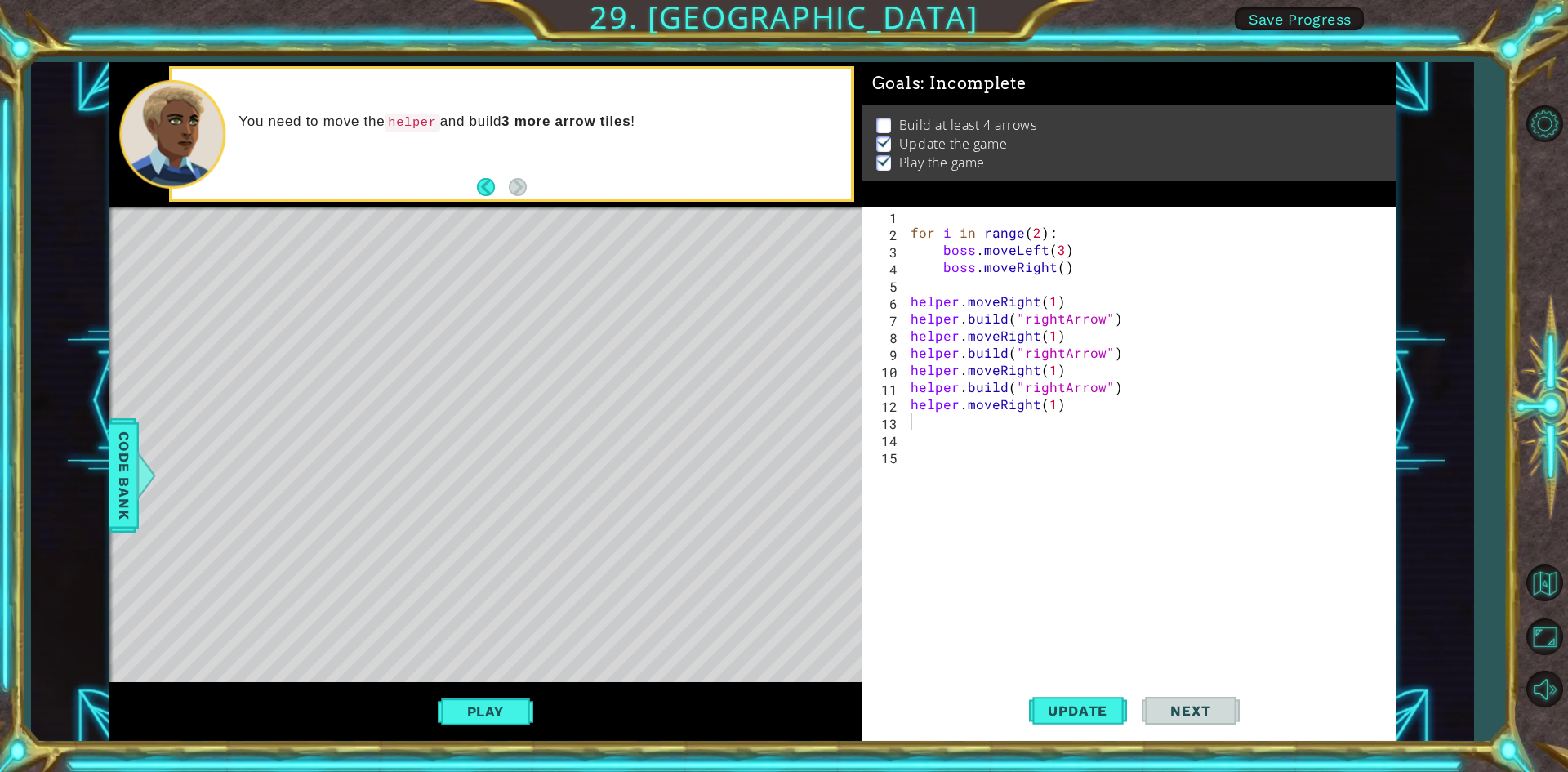
click at [917, 413] on div "for i in range ( 2 ) : boss . moveLeft ( 3 ) boss . moveRight ( ) helper . move…" at bounding box center [1153, 464] width 491 height 515
paste textarea "helper.moveRight(1)"
drag, startPoint x: 924, startPoint y: 458, endPoint x: 908, endPoint y: 463, distance: 16.8
click at [908, 463] on div "for i in range ( 2 ) : boss . moveLeft ( 3 ) boss . moveRight ( ) helper . move…" at bounding box center [1153, 464] width 491 height 515
click at [517, 701] on button "Play" at bounding box center [485, 712] width 96 height 31
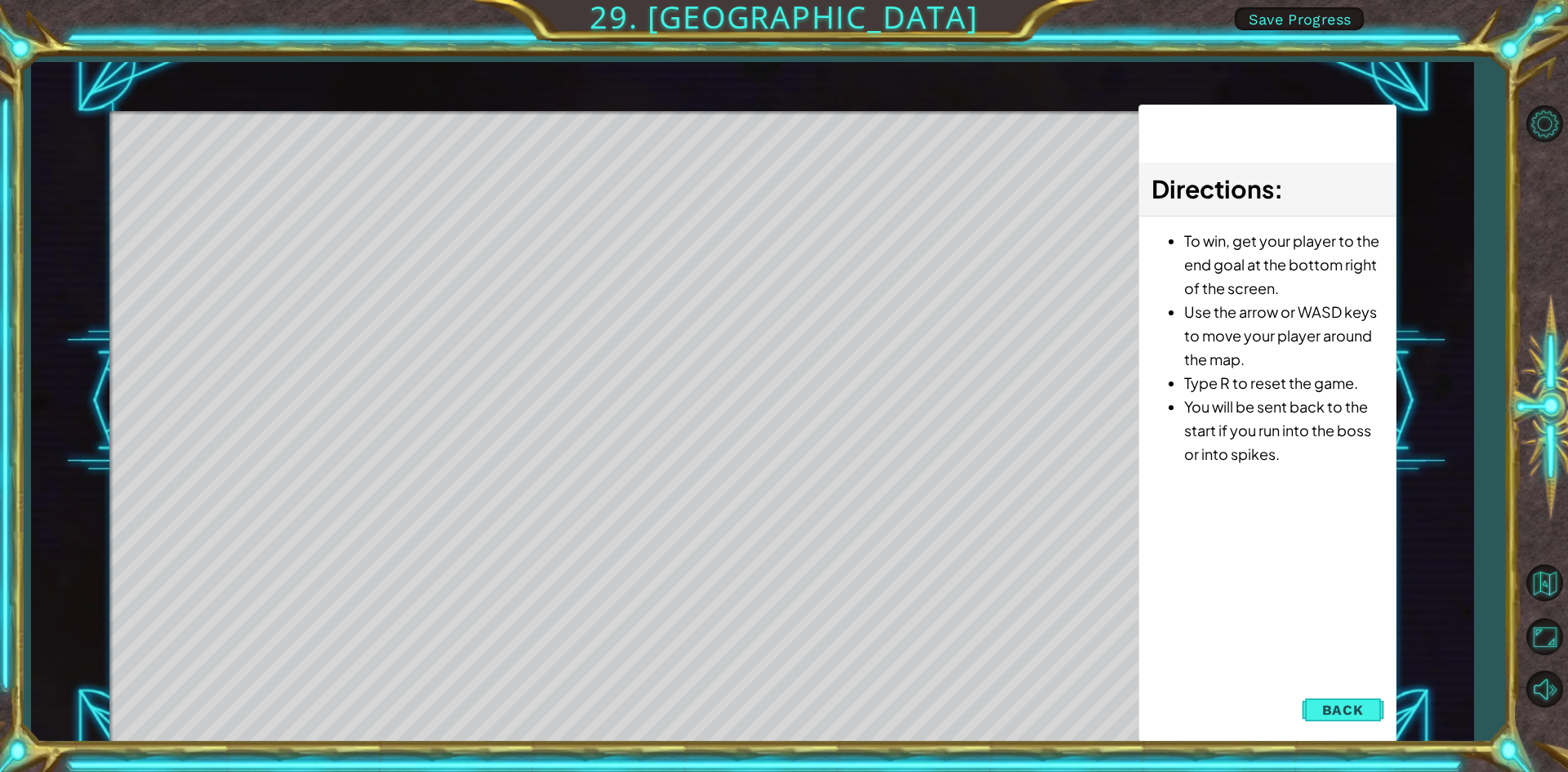
click at [1374, 710] on button "Back" at bounding box center [1343, 710] width 83 height 33
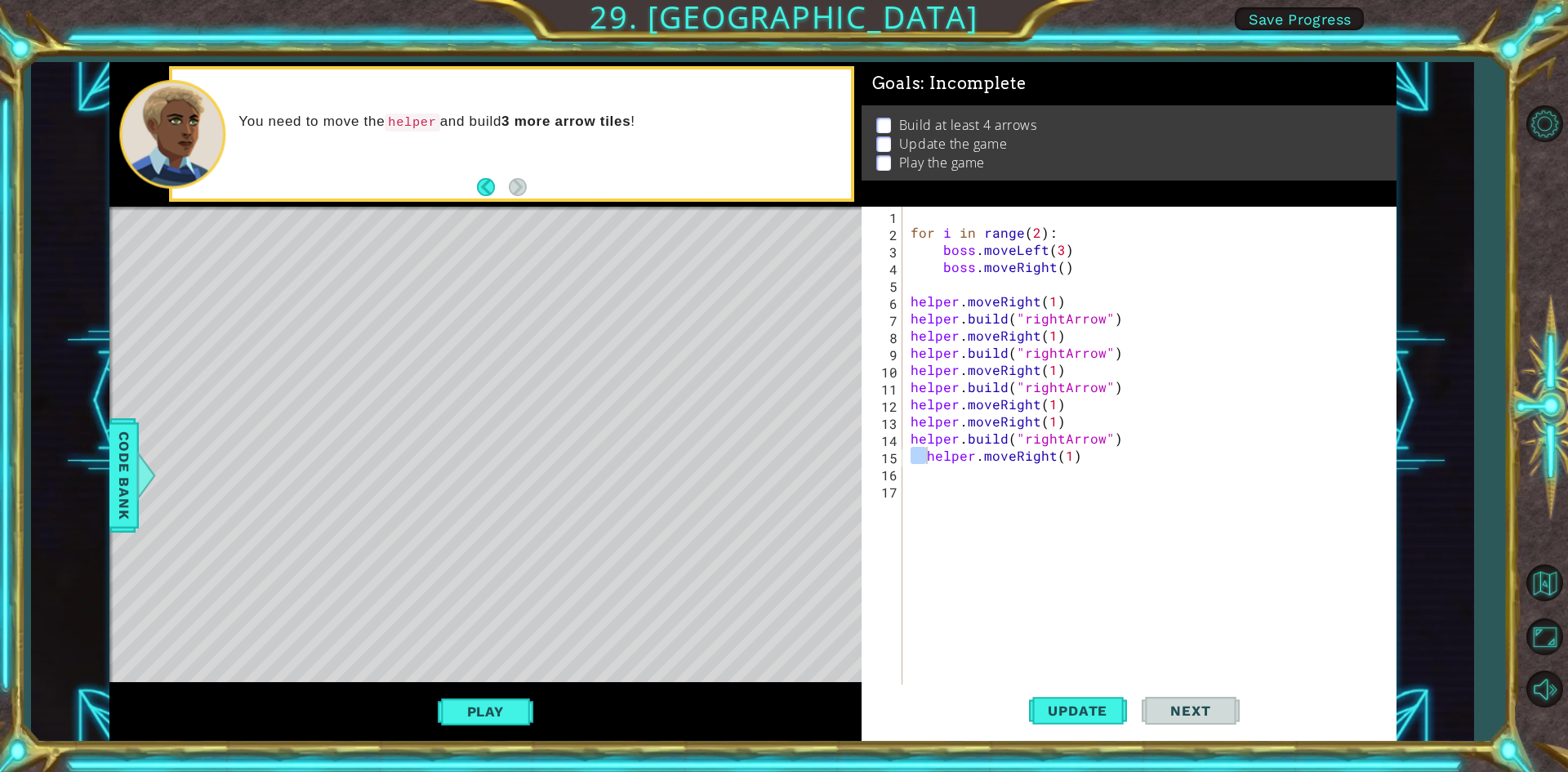
type textarea "helper.moveRight(1)"
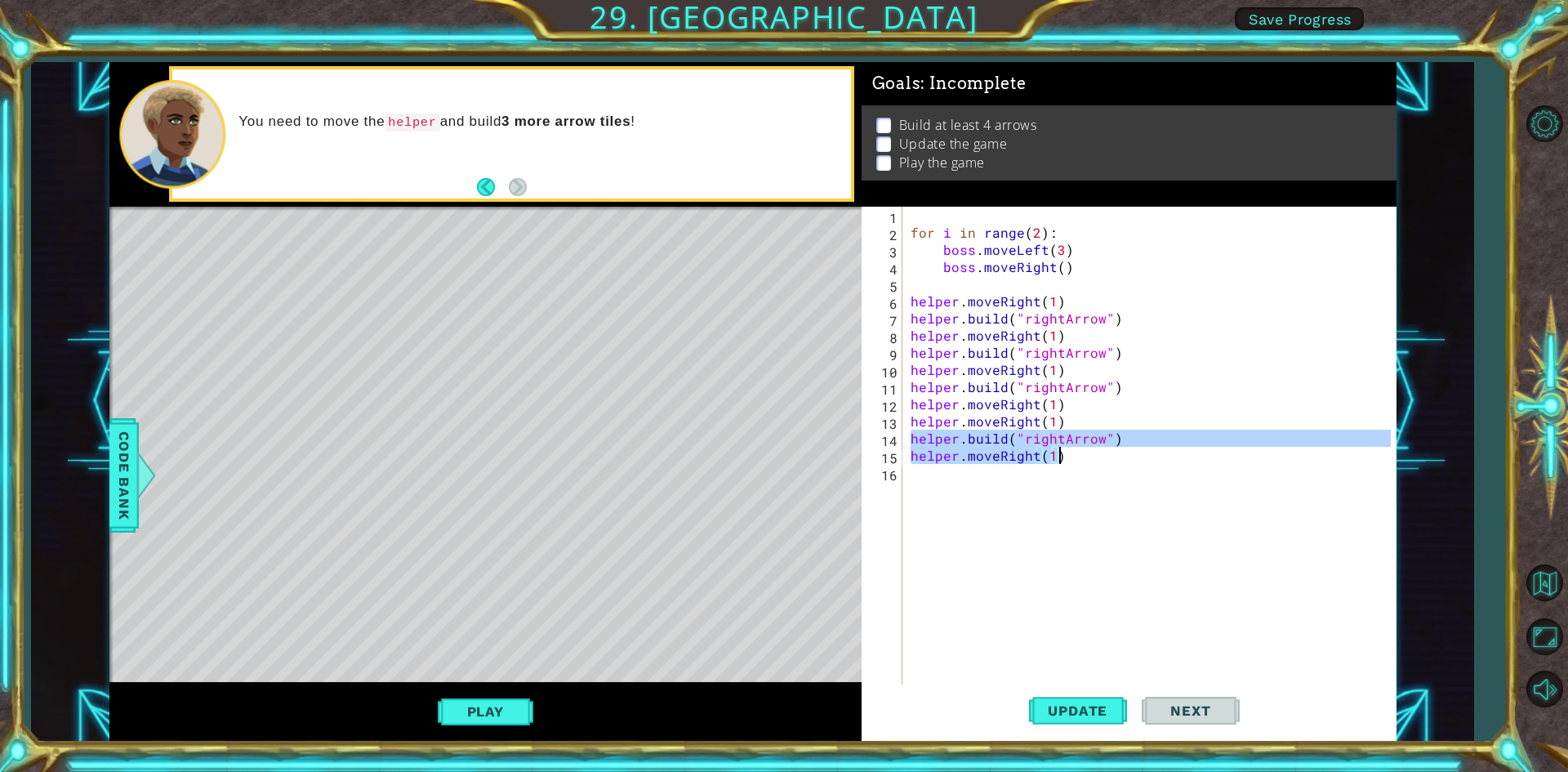
type textarea "helper.moveRight(1)"
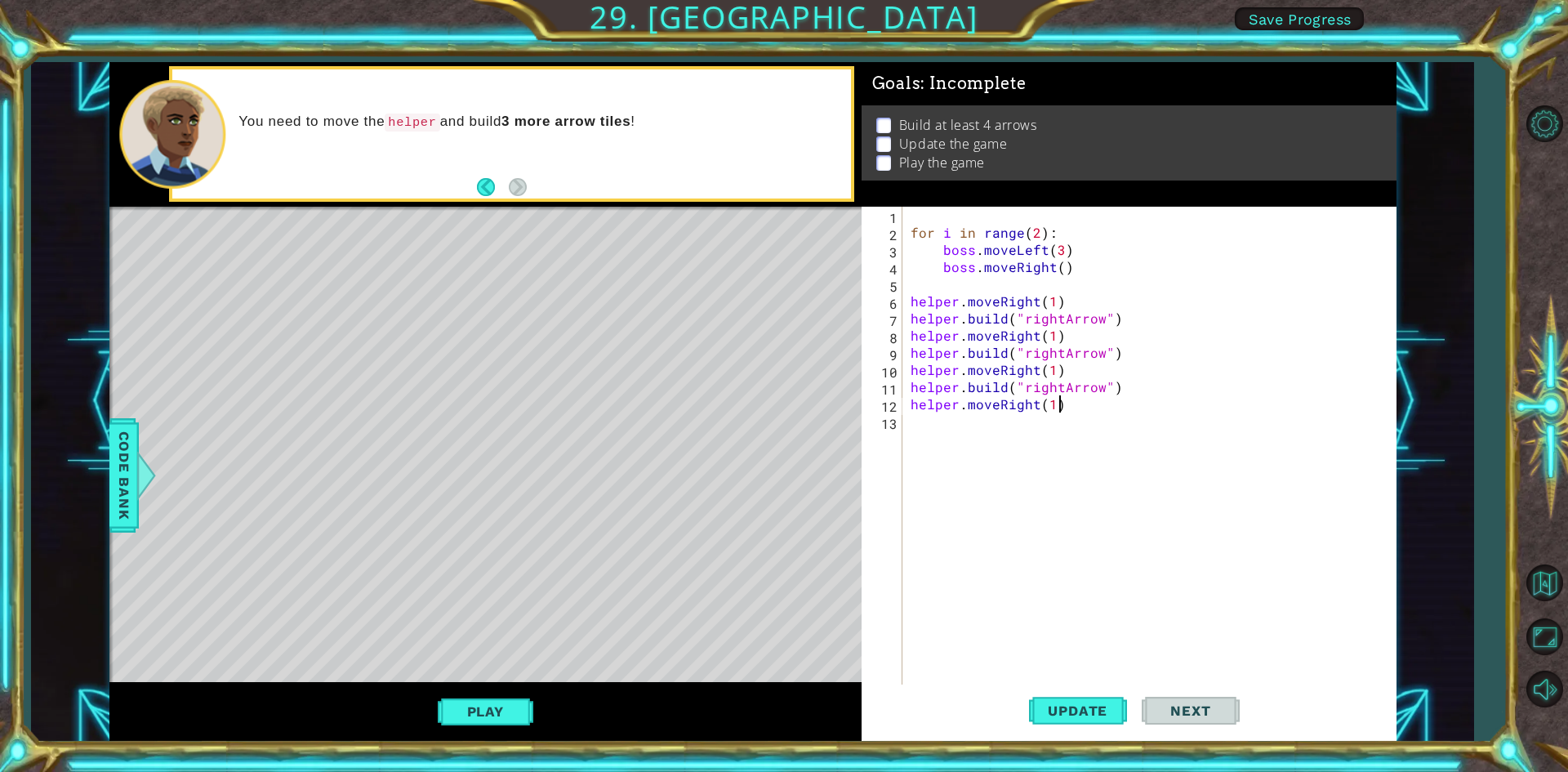
type textarea "helper.moveRight(1)"
type textarea "[DOMAIN_NAME]("rightArrow")"
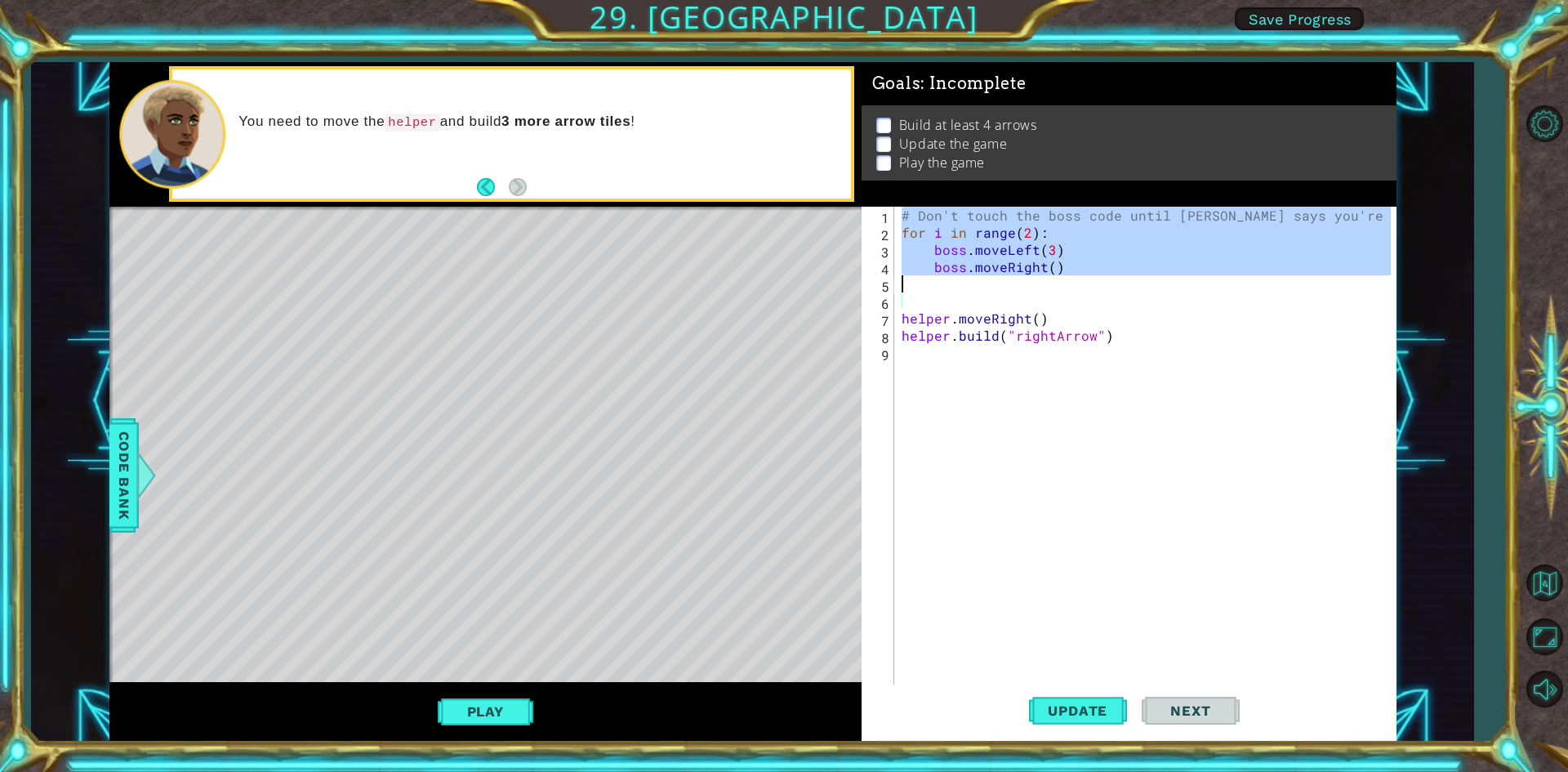
type textarea "# Build your Helper items BELOW this line"
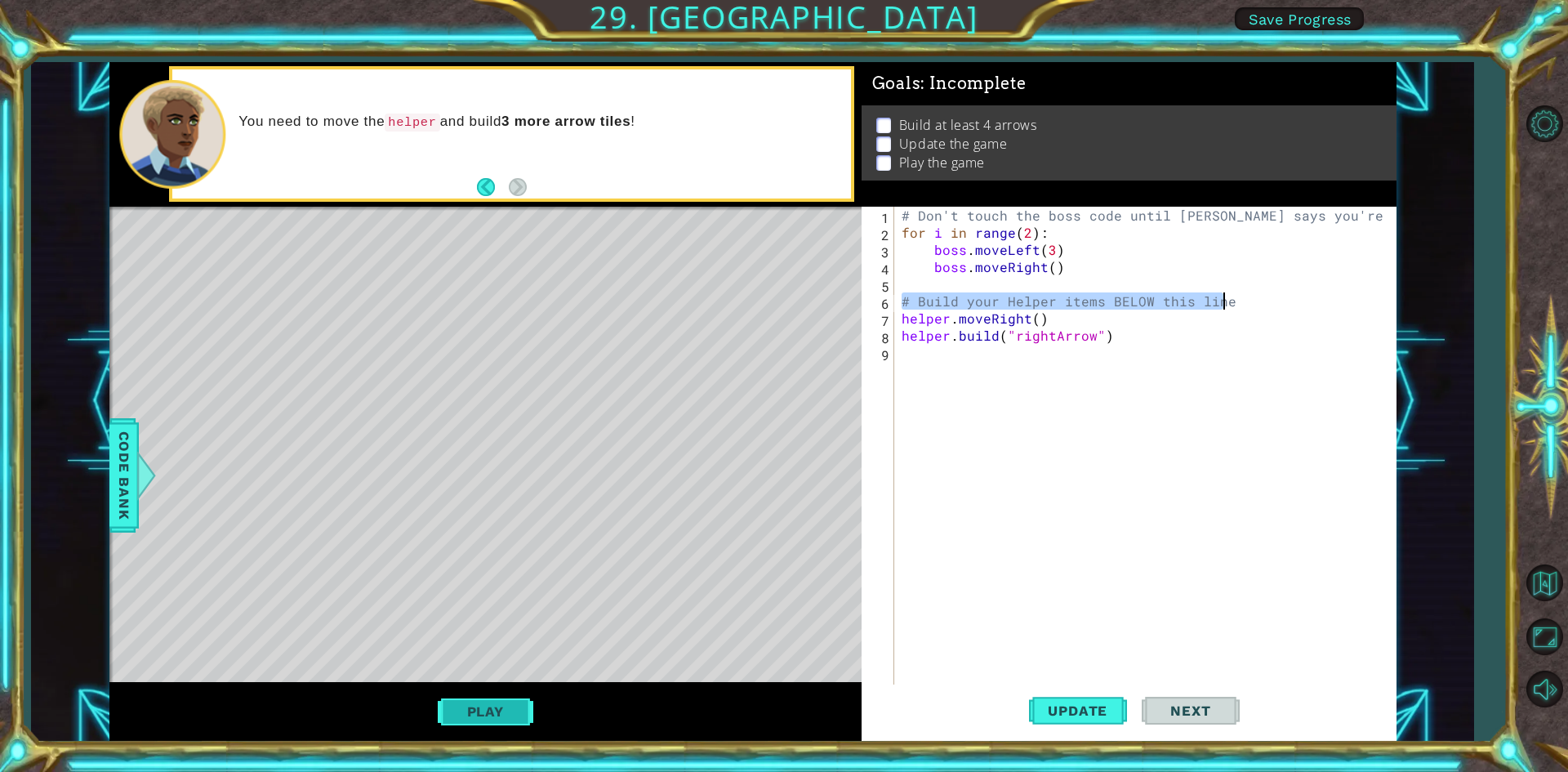
click at [479, 713] on button "Play" at bounding box center [485, 712] width 96 height 31
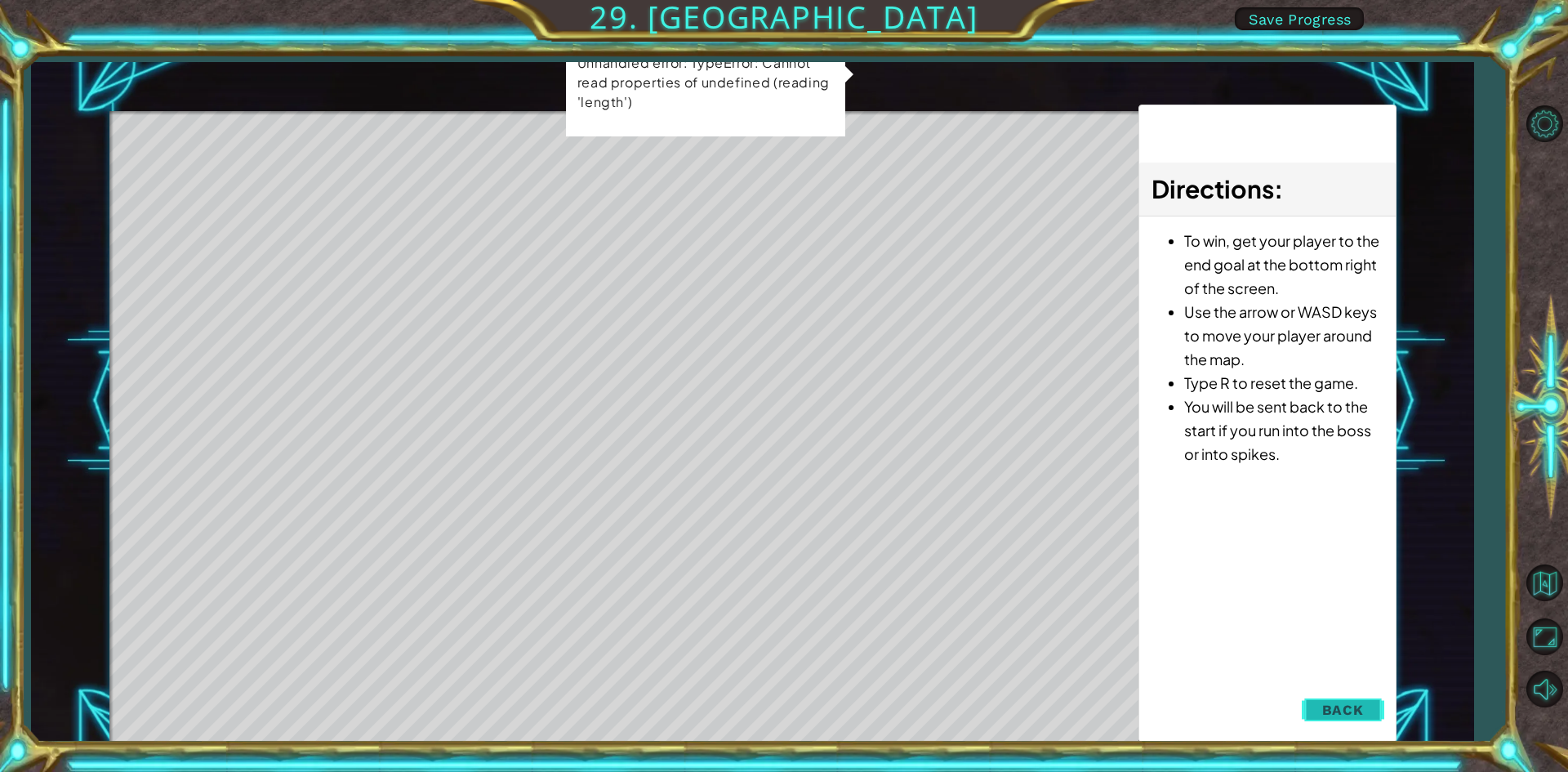
click at [1344, 715] on span "Back" at bounding box center [1343, 709] width 41 height 16
